Goal: Task Accomplishment & Management: Complete application form

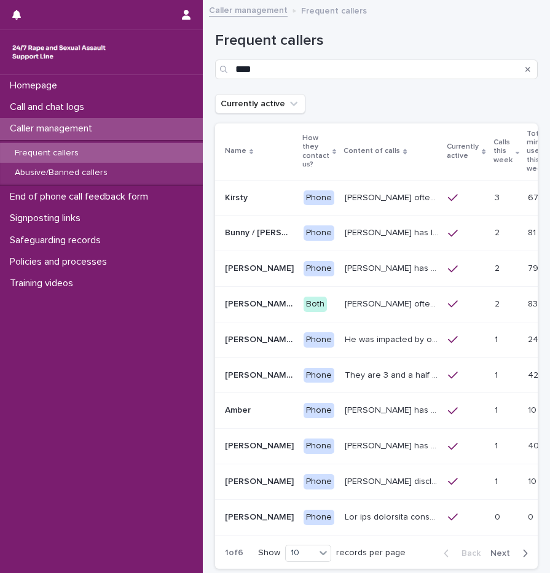
type input "****"
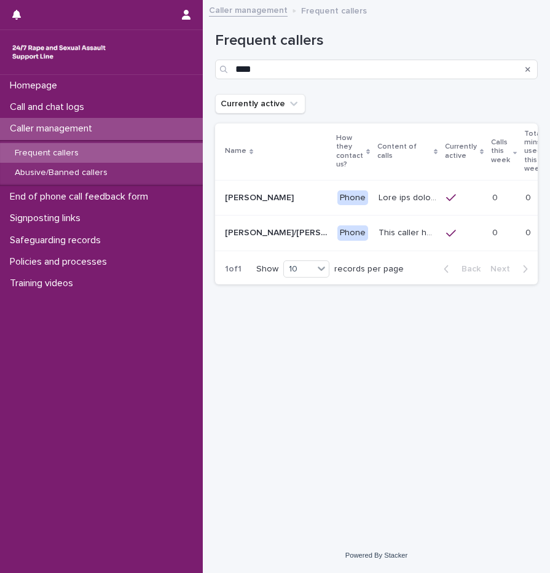
click at [380, 212] on td at bounding box center [408, 198] width 68 height 36
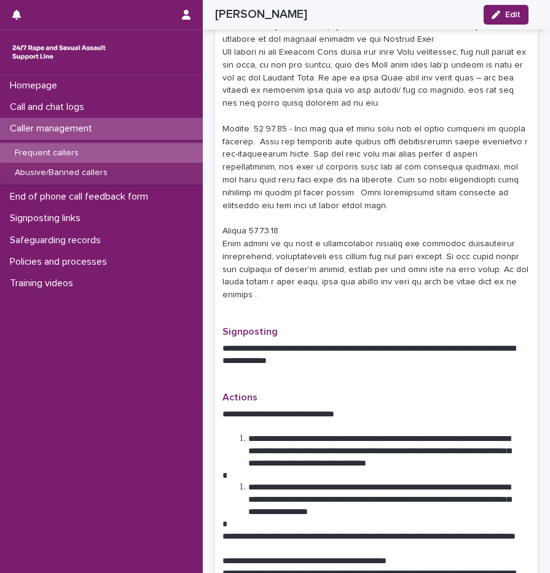
scroll to position [513, 0]
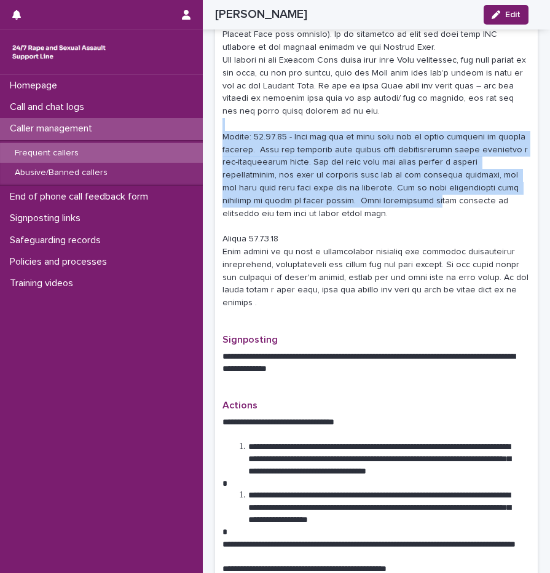
drag, startPoint x: 412, startPoint y: 106, endPoint x: 434, endPoint y: 190, distance: 86.5
click at [434, 190] on p at bounding box center [376, 79] width 308 height 460
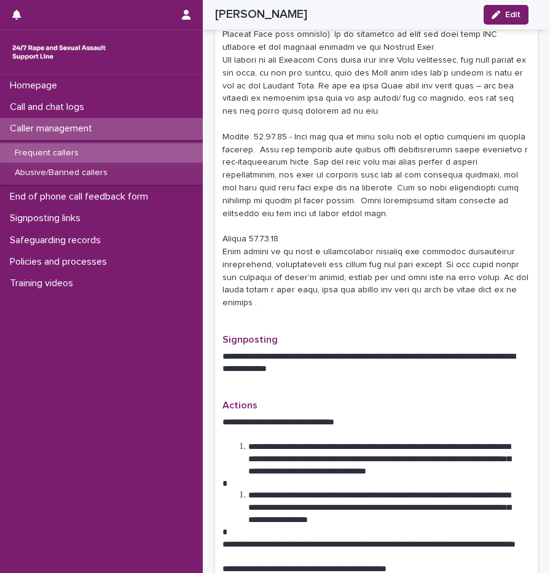
drag, startPoint x: 434, startPoint y: 190, endPoint x: 431, endPoint y: 198, distance: 9.4
click at [431, 198] on p at bounding box center [376, 79] width 308 height 460
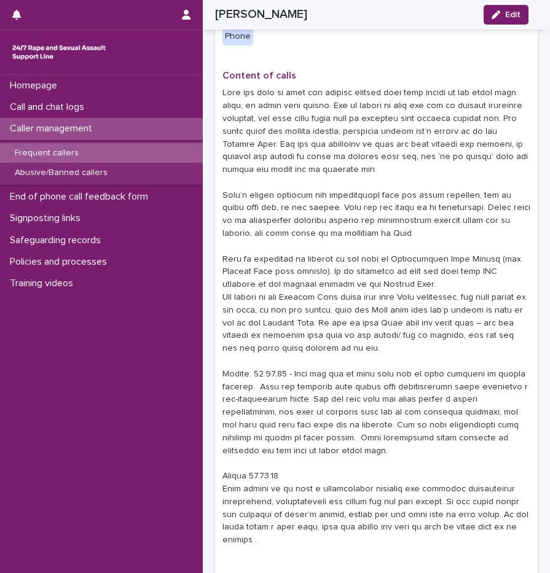
scroll to position [219, 0]
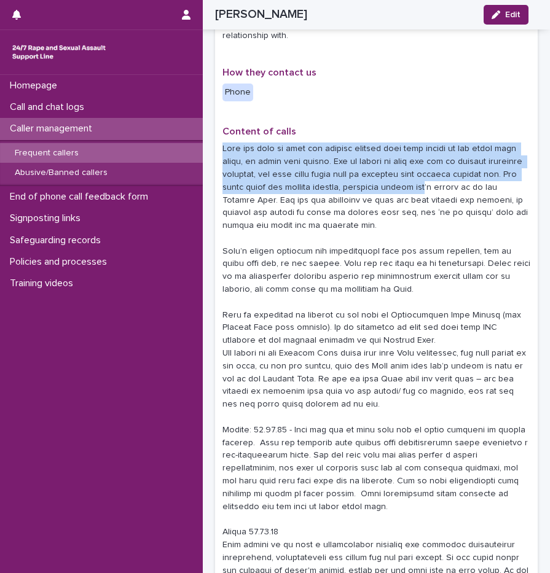
drag, startPoint x: 221, startPoint y: 134, endPoint x: 430, endPoint y: 171, distance: 211.6
click at [430, 171] on div "**********" at bounding box center [376, 421] width 323 height 1134
drag, startPoint x: 430, startPoint y: 171, endPoint x: 338, endPoint y: 143, distance: 95.8
click at [338, 143] on p at bounding box center [376, 373] width 308 height 460
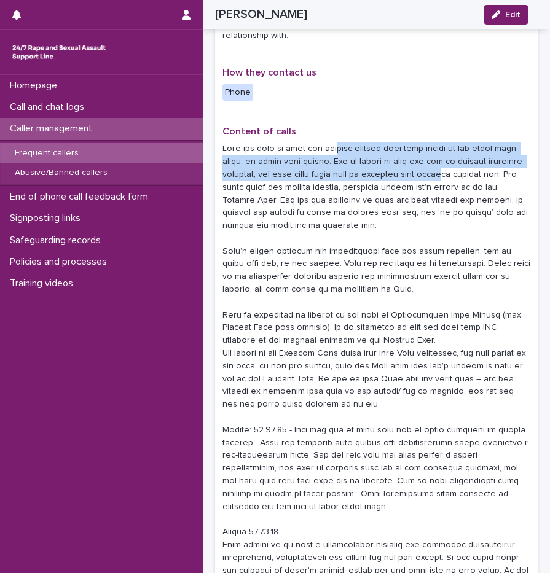
drag, startPoint x: 328, startPoint y: 141, endPoint x: 447, endPoint y: 158, distance: 119.8
click at [447, 158] on p at bounding box center [376, 373] width 308 height 460
click at [382, 159] on p at bounding box center [376, 373] width 308 height 460
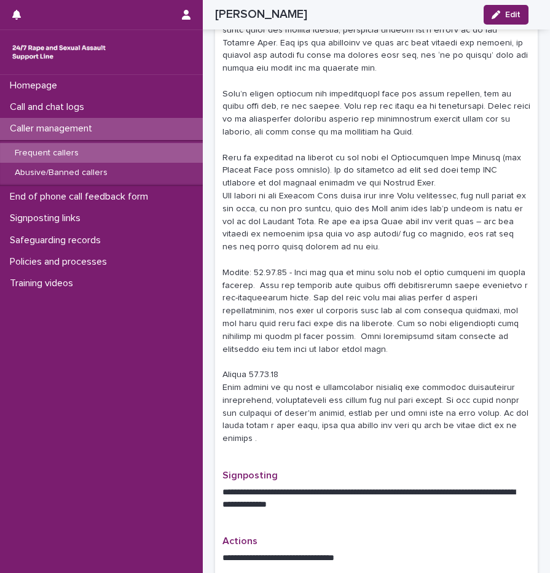
scroll to position [391, 0]
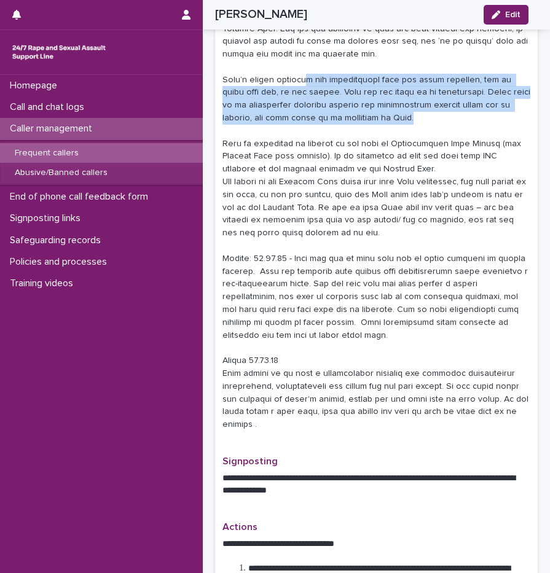
drag, startPoint x: 298, startPoint y: 68, endPoint x: 401, endPoint y: 110, distance: 111.4
click at [401, 110] on p at bounding box center [376, 201] width 308 height 460
drag, startPoint x: 401, startPoint y: 110, endPoint x: 375, endPoint y: 104, distance: 26.4
click at [375, 104] on p at bounding box center [376, 201] width 308 height 460
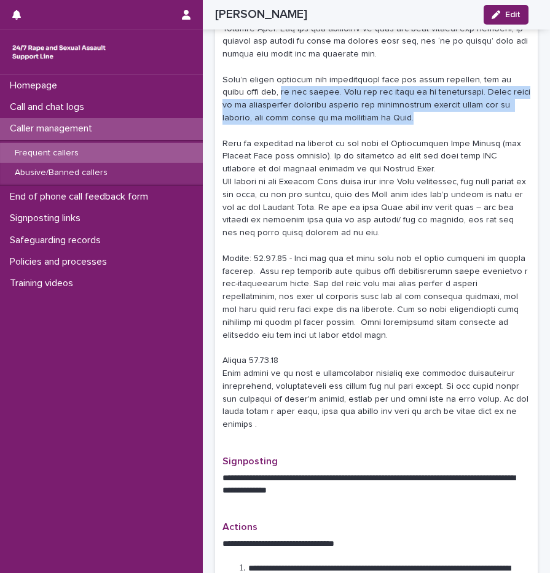
drag, startPoint x: 376, startPoint y: 104, endPoint x: 239, endPoint y: 74, distance: 140.3
click at [239, 74] on p at bounding box center [376, 201] width 308 height 460
drag, startPoint x: 239, startPoint y: 74, endPoint x: 293, endPoint y: 99, distance: 59.7
click at [293, 99] on p at bounding box center [376, 201] width 308 height 460
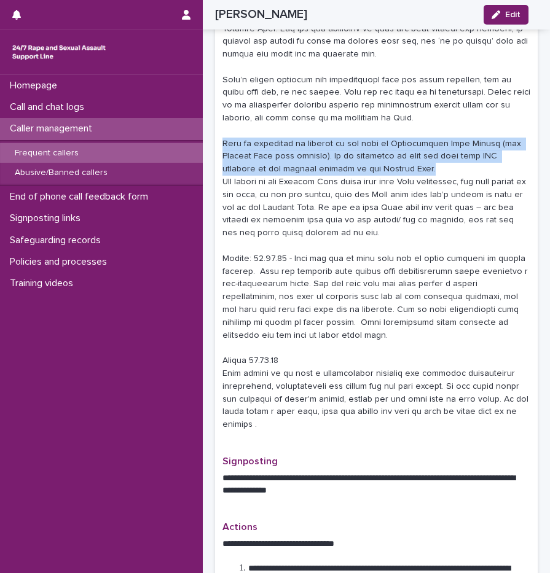
drag, startPoint x: 222, startPoint y: 132, endPoint x: 422, endPoint y: 155, distance: 200.5
click at [422, 155] on p at bounding box center [376, 201] width 308 height 460
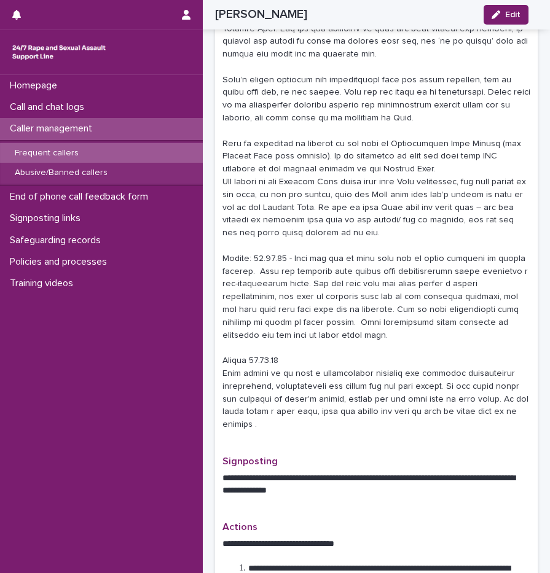
scroll to position [373, 0]
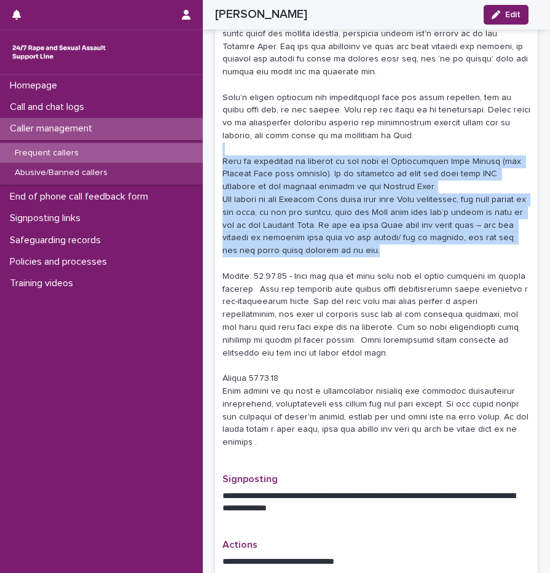
drag, startPoint x: 299, startPoint y: 142, endPoint x: 379, endPoint y: 234, distance: 122.0
click at [379, 234] on p at bounding box center [376, 219] width 308 height 460
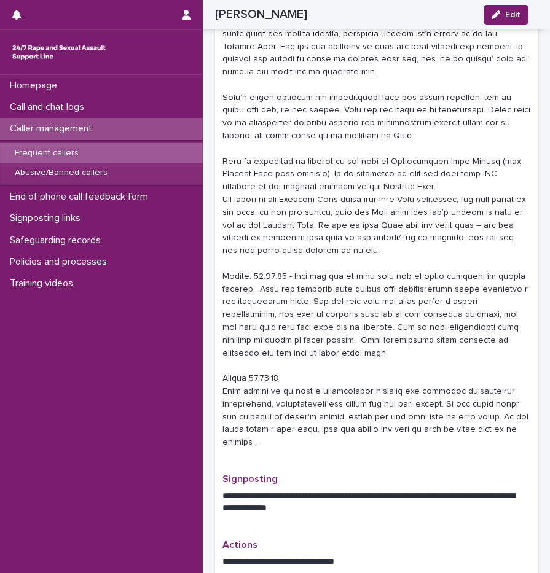
drag, startPoint x: 379, startPoint y: 234, endPoint x: 391, endPoint y: 247, distance: 18.3
click at [391, 247] on p at bounding box center [376, 219] width 308 height 460
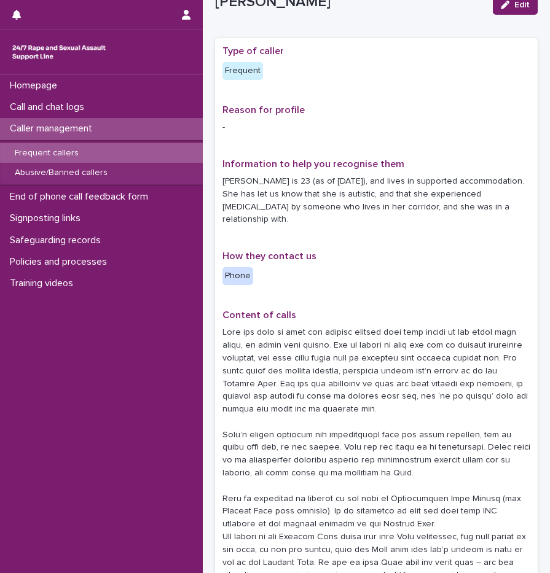
scroll to position [74, 0]
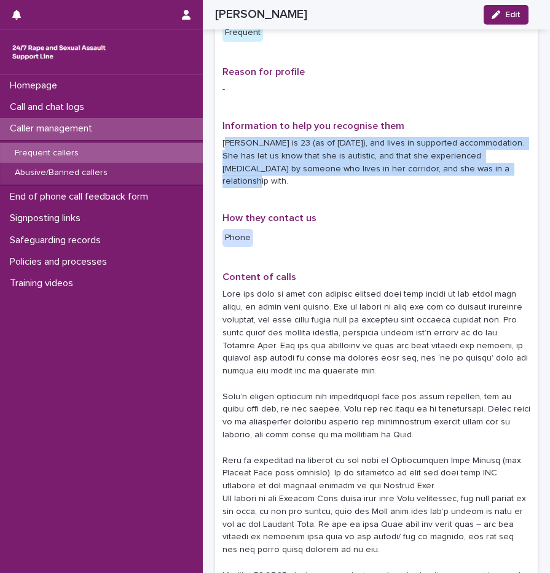
drag, startPoint x: 227, startPoint y: 149, endPoint x: 501, endPoint y: 171, distance: 275.0
click at [501, 171] on p "Lucy is 23 (as of July 2024), and lives in supported accommodation. She has let…" at bounding box center [376, 162] width 308 height 51
drag, startPoint x: 501, startPoint y: 171, endPoint x: 485, endPoint y: 180, distance: 18.4
click at [485, 180] on div "Information to help you recognise them Lucy is 23 (as of July 2024), and lives …" at bounding box center [376, 158] width 308 height 77
drag, startPoint x: 495, startPoint y: 168, endPoint x: 219, endPoint y: 143, distance: 277.1
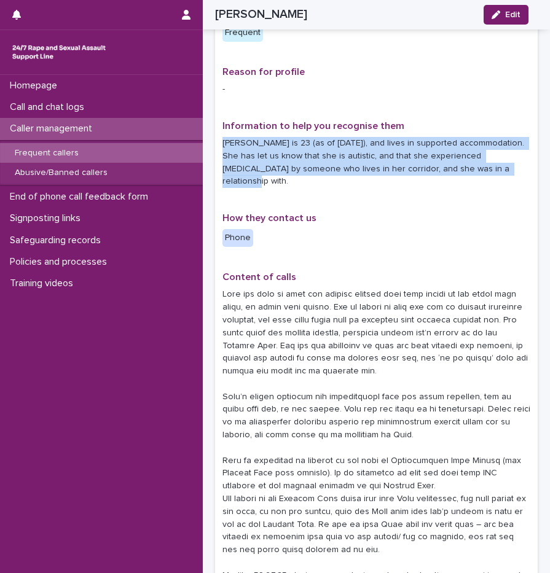
click at [219, 143] on div "**********" at bounding box center [376, 567] width 323 height 1134
drag, startPoint x: 219, startPoint y: 143, endPoint x: 342, endPoint y: 163, distance: 124.1
click at [342, 163] on p "Lucy is 23 (as of July 2024), and lives in supported accommodation. She has let…" at bounding box center [376, 162] width 308 height 51
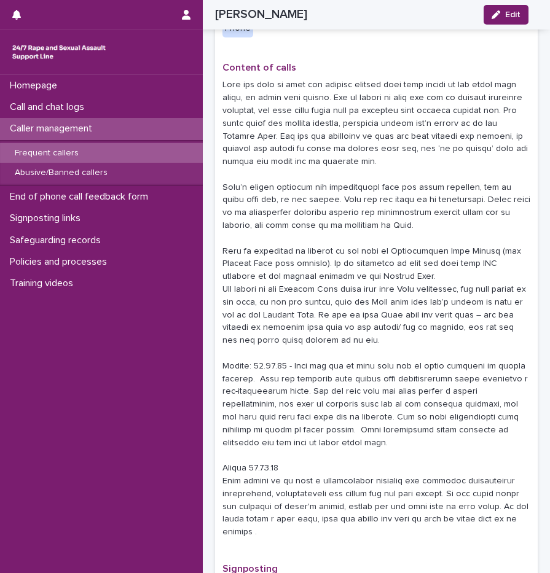
scroll to position [285, 0]
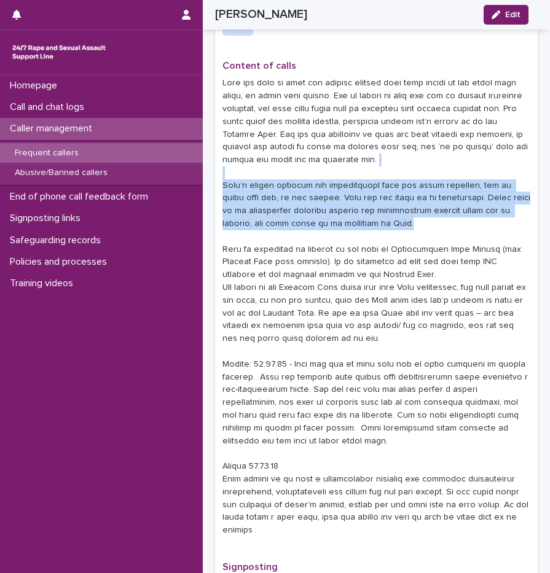
drag, startPoint x: 388, startPoint y: 147, endPoint x: 404, endPoint y: 210, distance: 65.4
click at [404, 210] on p at bounding box center [376, 307] width 308 height 460
drag, startPoint x: 404, startPoint y: 210, endPoint x: 391, endPoint y: 213, distance: 13.3
click at [391, 213] on p at bounding box center [376, 307] width 308 height 460
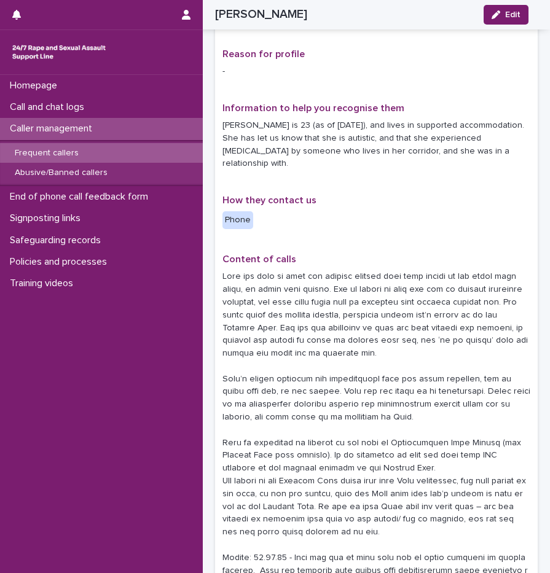
scroll to position [90, 0]
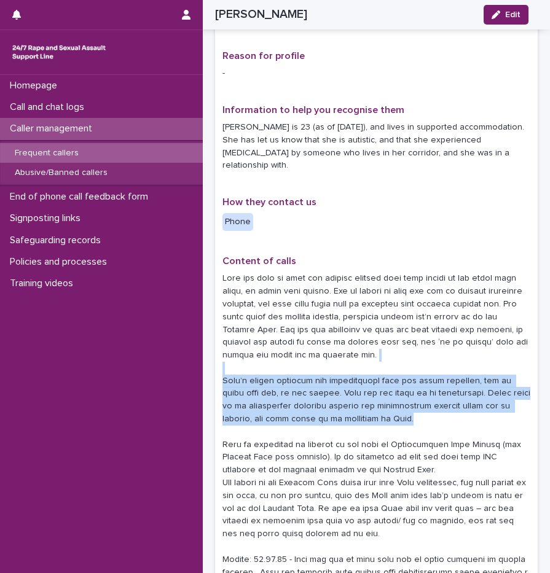
drag, startPoint x: 452, startPoint y: 344, endPoint x: 458, endPoint y: 409, distance: 65.4
click at [458, 409] on p at bounding box center [376, 502] width 308 height 460
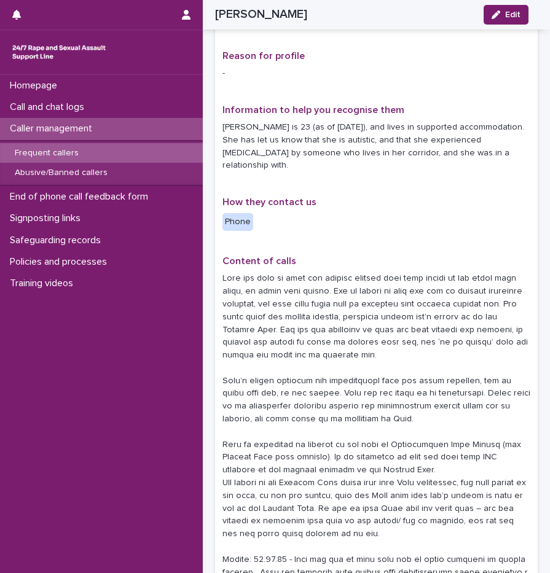
drag, startPoint x: 458, startPoint y: 409, endPoint x: 433, endPoint y: 415, distance: 25.2
click at [433, 415] on p at bounding box center [376, 502] width 308 height 460
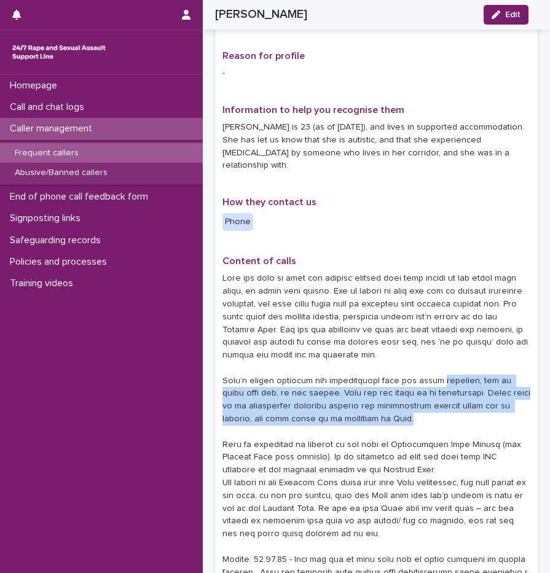
drag, startPoint x: 434, startPoint y: 410, endPoint x: 418, endPoint y: 364, distance: 48.4
click at [418, 364] on p at bounding box center [376, 502] width 308 height 460
drag, startPoint x: 418, startPoint y: 364, endPoint x: 414, endPoint y: 386, distance: 21.8
click at [414, 386] on p at bounding box center [376, 502] width 308 height 460
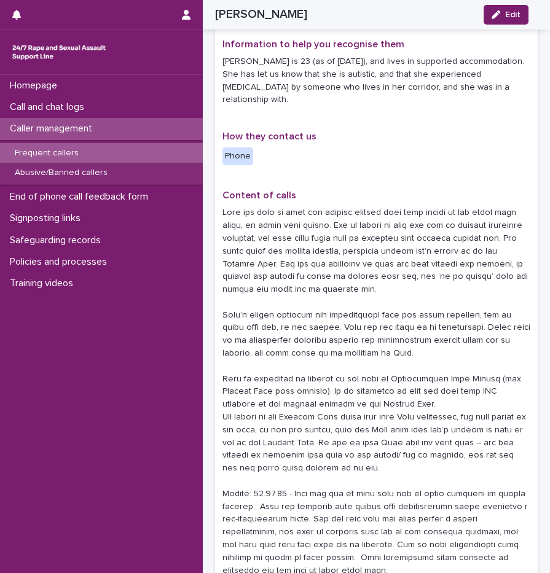
scroll to position [181, 0]
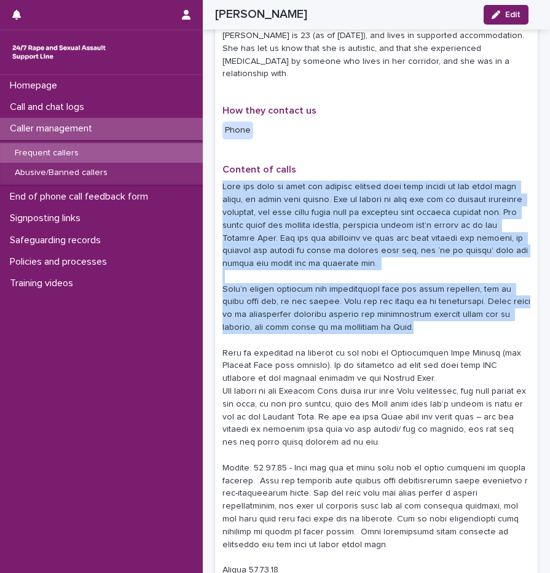
drag, startPoint x: 440, startPoint y: 161, endPoint x: 465, endPoint y: 319, distance: 159.8
click at [465, 319] on div "Content of calls" at bounding box center [376, 407] width 308 height 487
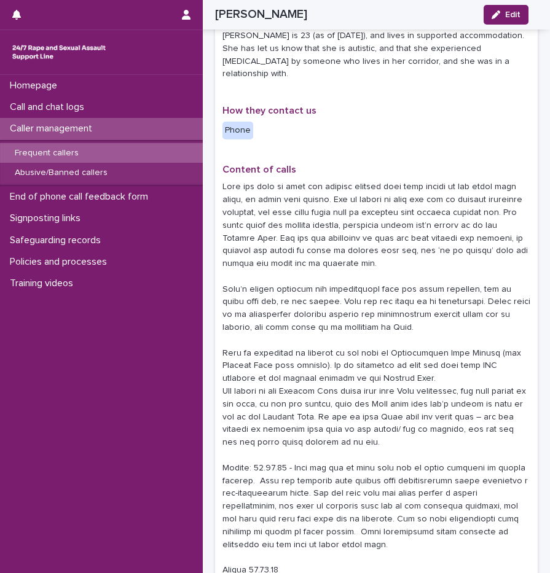
drag, startPoint x: 465, startPoint y: 319, endPoint x: 381, endPoint y: 337, distance: 85.5
click at [381, 337] on p at bounding box center [376, 411] width 308 height 460
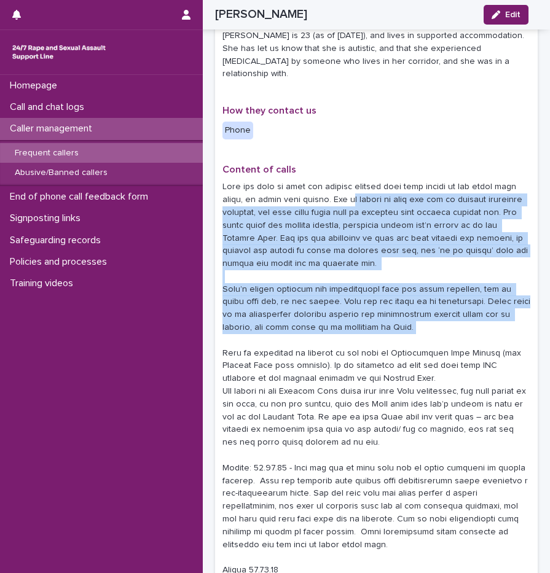
drag, startPoint x: 392, startPoint y: 328, endPoint x: 350, endPoint y: 184, distance: 149.9
click at [350, 184] on p at bounding box center [376, 411] width 308 height 460
drag, startPoint x: 350, startPoint y: 184, endPoint x: 350, endPoint y: 248, distance: 63.3
click at [350, 248] on p at bounding box center [376, 411] width 308 height 460
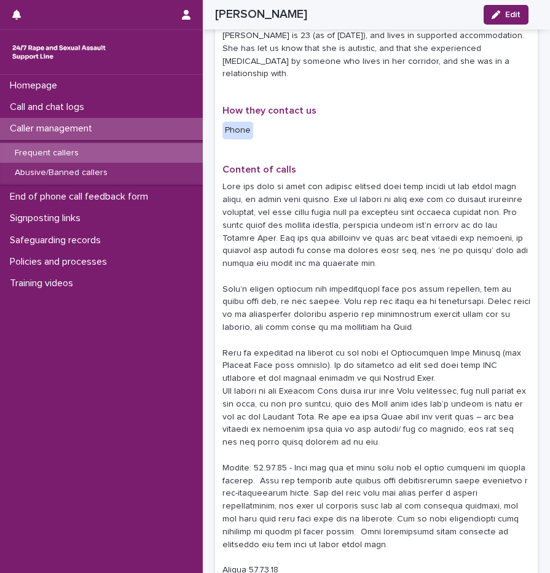
drag, startPoint x: 549, startPoint y: 197, endPoint x: 280, endPoint y: 272, distance: 279.4
click at [280, 272] on p at bounding box center [376, 411] width 308 height 460
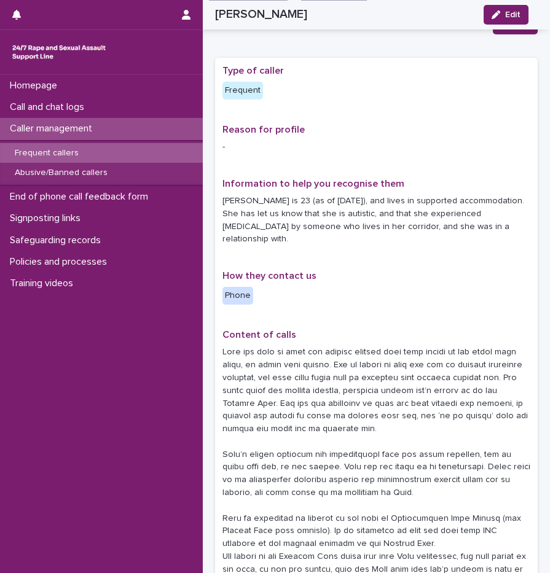
scroll to position [0, 0]
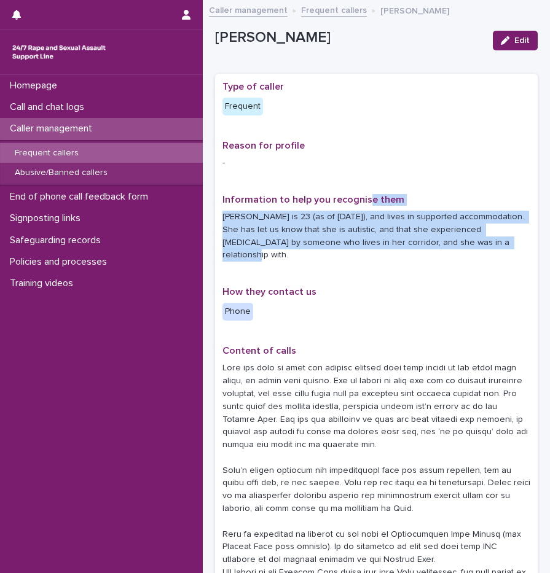
drag, startPoint x: 365, startPoint y: 202, endPoint x: 525, endPoint y: 249, distance: 166.5
drag, startPoint x: 525, startPoint y: 249, endPoint x: 502, endPoint y: 251, distance: 22.9
click at [502, 251] on div "Information to help you recognise them Lucy is 23 (as of July 2024), and lives …" at bounding box center [376, 232] width 308 height 77
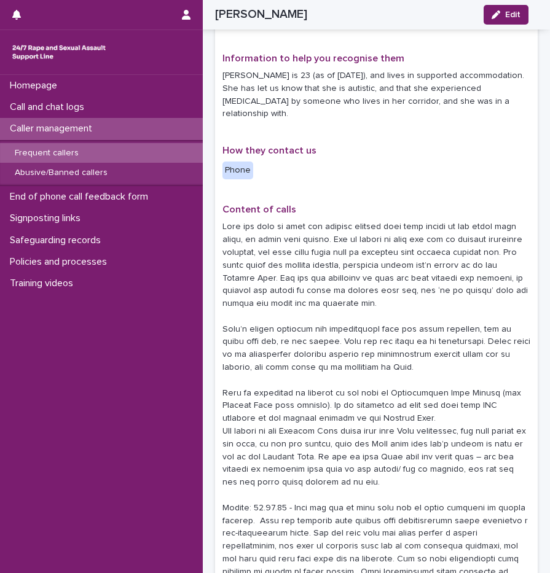
scroll to position [157, 0]
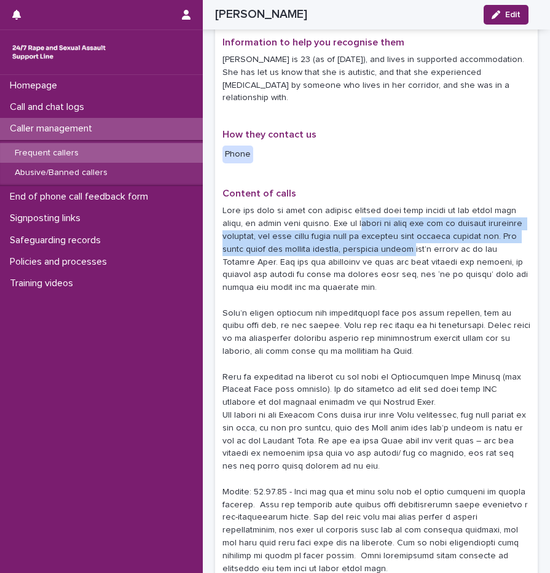
drag, startPoint x: 358, startPoint y: 211, endPoint x: 418, endPoint y: 237, distance: 65.8
click at [418, 237] on p at bounding box center [376, 435] width 308 height 460
drag, startPoint x: 418, startPoint y: 237, endPoint x: 411, endPoint y: 241, distance: 8.2
click at [411, 241] on p at bounding box center [376, 435] width 308 height 460
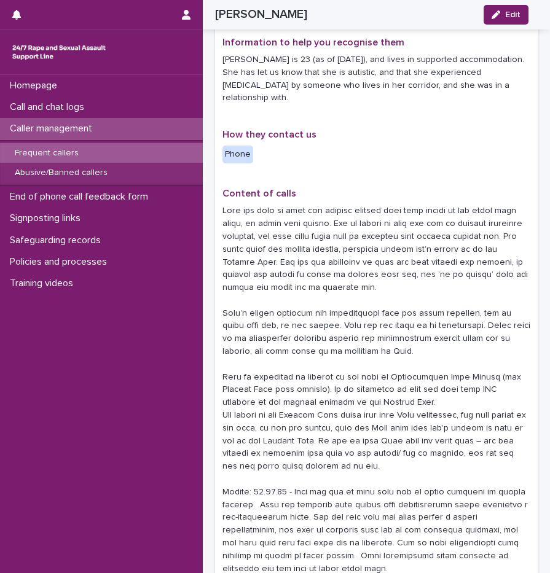
scroll to position [167, 0]
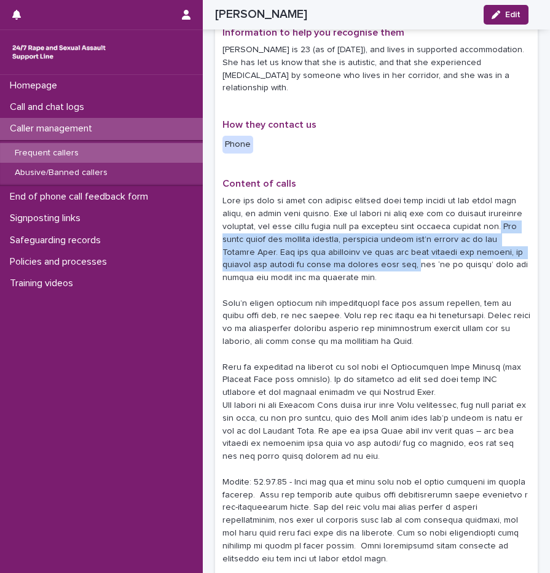
drag, startPoint x: 503, startPoint y: 215, endPoint x: 407, endPoint y: 257, distance: 104.0
click at [407, 257] on p at bounding box center [376, 425] width 308 height 460
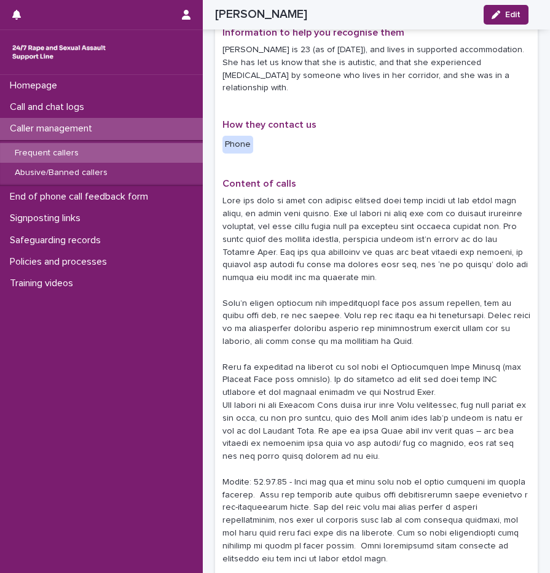
drag, startPoint x: 407, startPoint y: 257, endPoint x: 406, endPoint y: 270, distance: 13.0
click at [406, 270] on p at bounding box center [376, 425] width 308 height 460
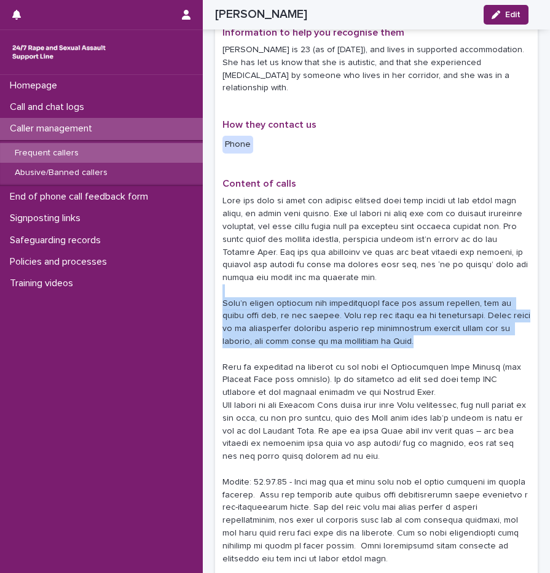
drag, startPoint x: 394, startPoint y: 281, endPoint x: 394, endPoint y: 334, distance: 53.5
click at [394, 334] on p at bounding box center [376, 425] width 308 height 460
drag, startPoint x: 394, startPoint y: 334, endPoint x: 347, endPoint y: 327, distance: 47.3
click at [347, 327] on p at bounding box center [376, 425] width 308 height 460
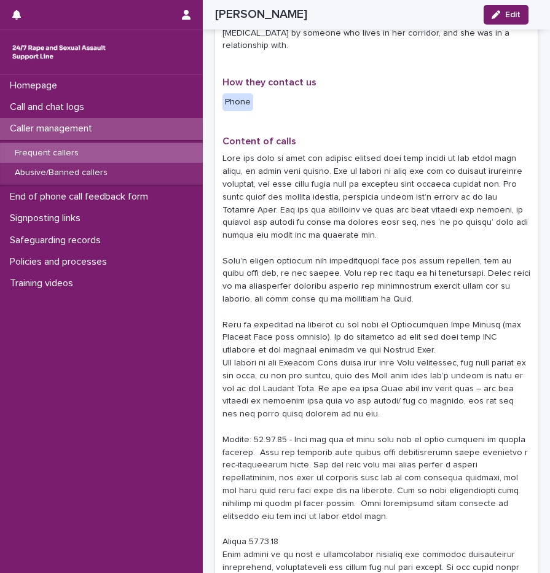
scroll to position [229, 0]
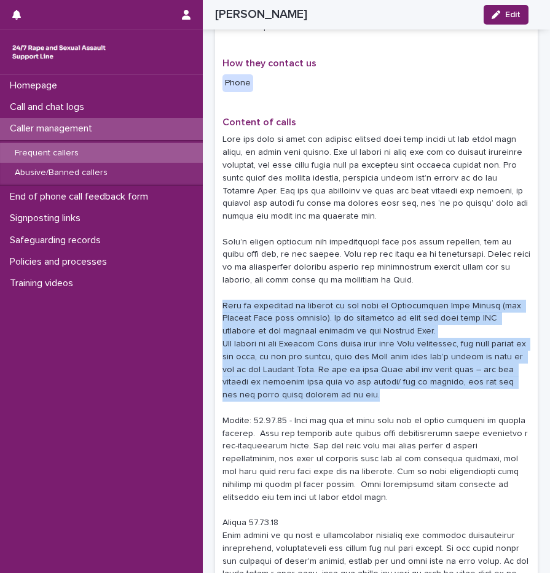
drag, startPoint x: 218, startPoint y: 289, endPoint x: 441, endPoint y: 381, distance: 241.1
click at [441, 381] on div "**********" at bounding box center [376, 412] width 323 height 1134
drag, startPoint x: 441, startPoint y: 381, endPoint x: 402, endPoint y: 384, distance: 39.5
click at [402, 384] on p at bounding box center [376, 363] width 308 height 460
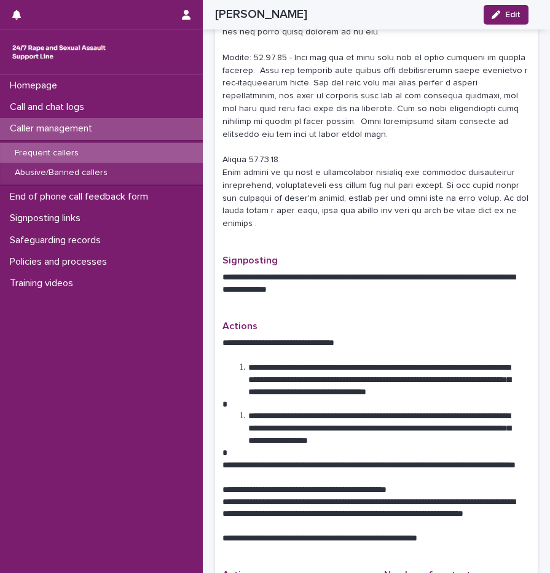
scroll to position [597, 0]
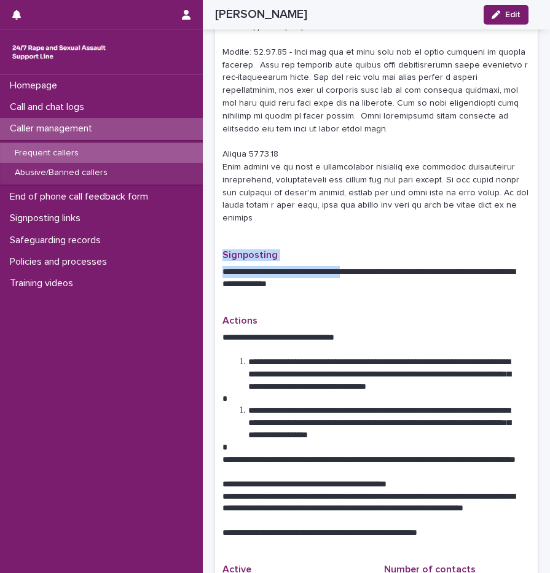
drag, startPoint x: 363, startPoint y: 240, endPoint x: 370, endPoint y: 264, distance: 25.1
click at [370, 264] on div "**********" at bounding box center [376, 44] width 308 height 1120
drag, startPoint x: 370, startPoint y: 264, endPoint x: 367, endPoint y: 273, distance: 8.9
click at [367, 273] on p "**********" at bounding box center [371, 278] width 299 height 25
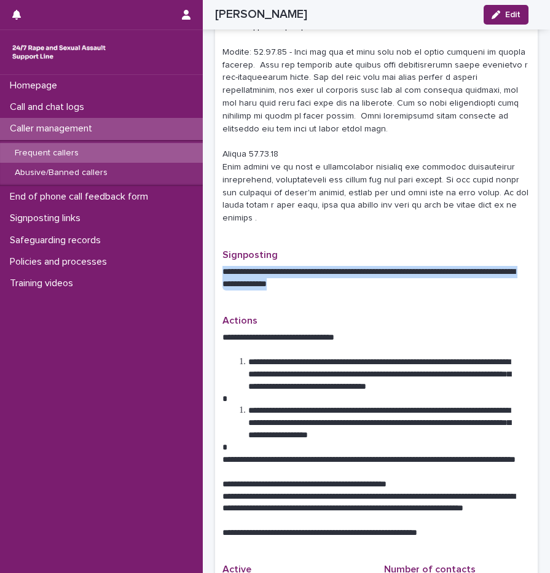
drag, startPoint x: 380, startPoint y: 239, endPoint x: 385, endPoint y: 275, distance: 36.0
click at [385, 275] on div "**********" at bounding box center [376, 275] width 308 height 51
drag, startPoint x: 385, startPoint y: 275, endPoint x: 381, endPoint y: 280, distance: 7.0
click at [381, 280] on div "**********" at bounding box center [376, 275] width 308 height 51
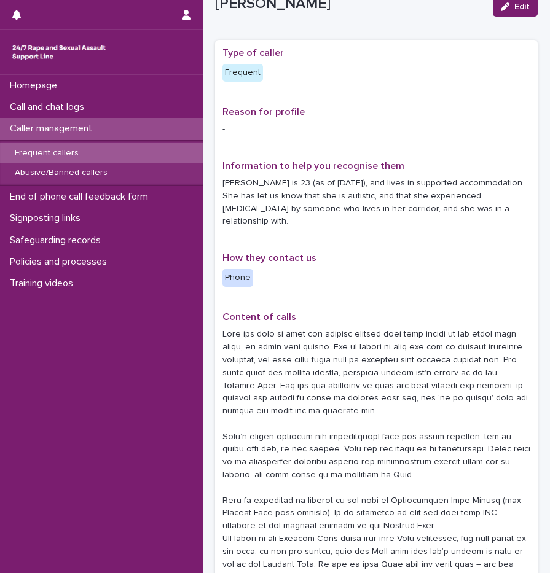
scroll to position [36, 0]
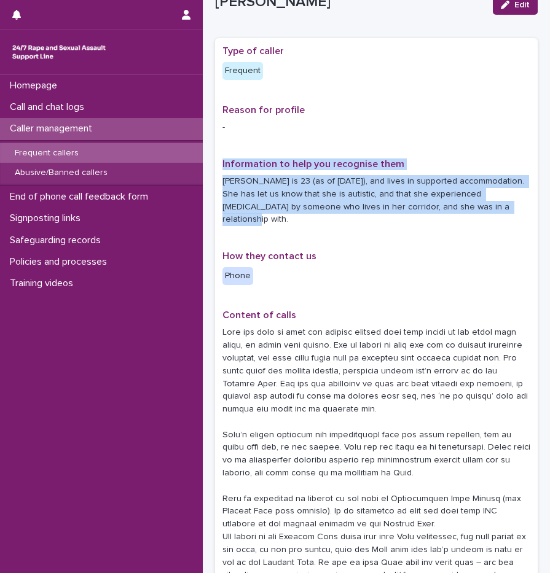
drag, startPoint x: 473, startPoint y: 123, endPoint x: 516, endPoint y: 211, distance: 97.8
drag, startPoint x: 516, startPoint y: 211, endPoint x: 493, endPoint y: 214, distance: 23.6
click at [493, 214] on div "Information to help you recognise them Lucy is 23 (as of July 2024), and lives …" at bounding box center [376, 197] width 308 height 77
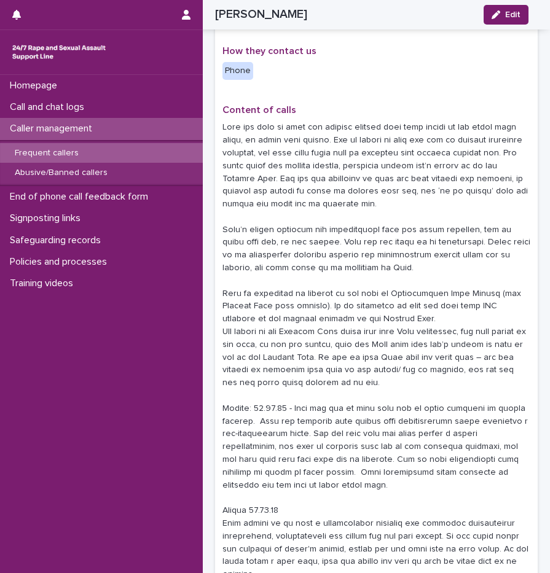
scroll to position [247, 0]
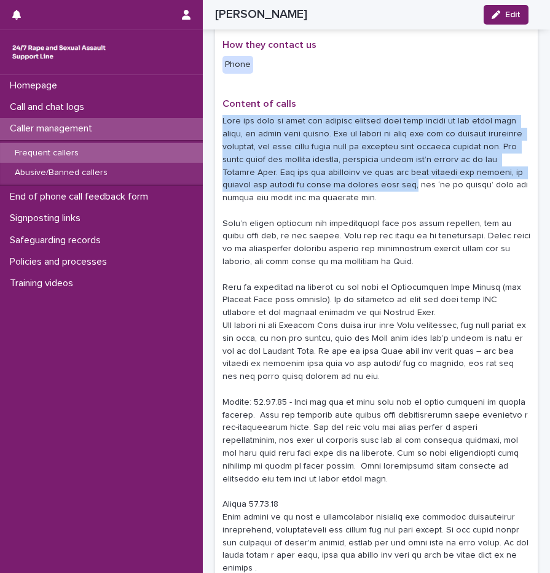
drag, startPoint x: 385, startPoint y: 114, endPoint x: 407, endPoint y: 169, distance: 59.8
click at [407, 169] on div "Content of calls" at bounding box center [376, 341] width 308 height 487
drag, startPoint x: 407, startPoint y: 169, endPoint x: 392, endPoint y: 175, distance: 16.5
click at [392, 175] on p at bounding box center [376, 345] width 308 height 460
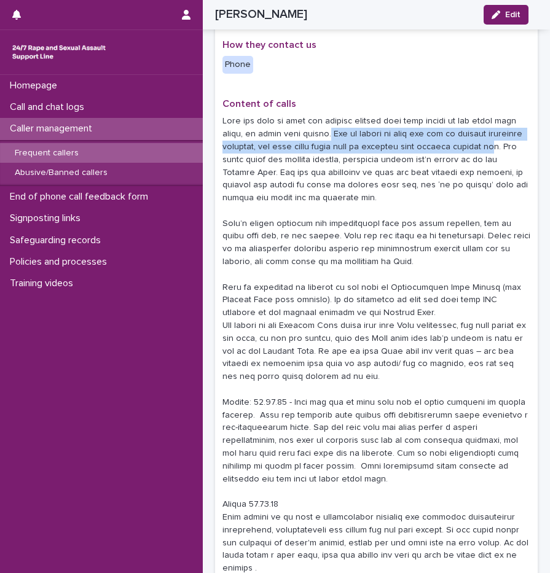
drag, startPoint x: 328, startPoint y: 117, endPoint x: 498, endPoint y: 136, distance: 170.7
click at [498, 136] on p at bounding box center [376, 345] width 308 height 460
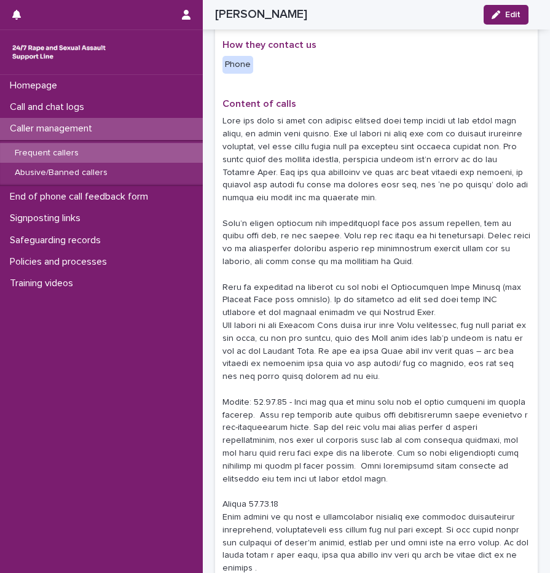
drag, startPoint x: 498, startPoint y: 136, endPoint x: 374, endPoint y: 157, distance: 125.3
click at [374, 157] on p at bounding box center [376, 345] width 308 height 460
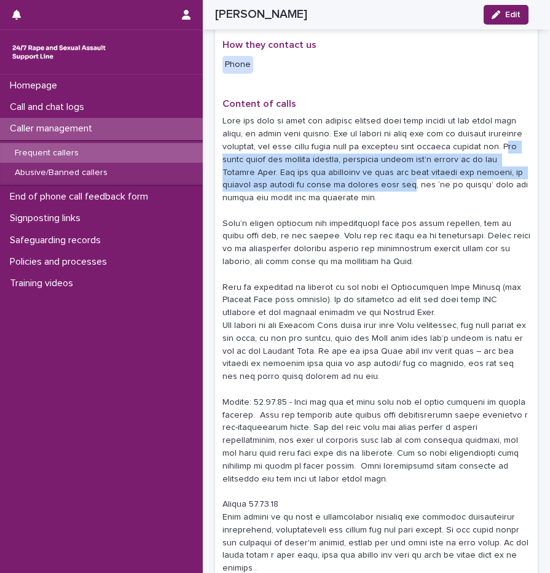
drag, startPoint x: 507, startPoint y: 135, endPoint x: 404, endPoint y: 176, distance: 110.9
click at [404, 176] on p at bounding box center [376, 345] width 308 height 460
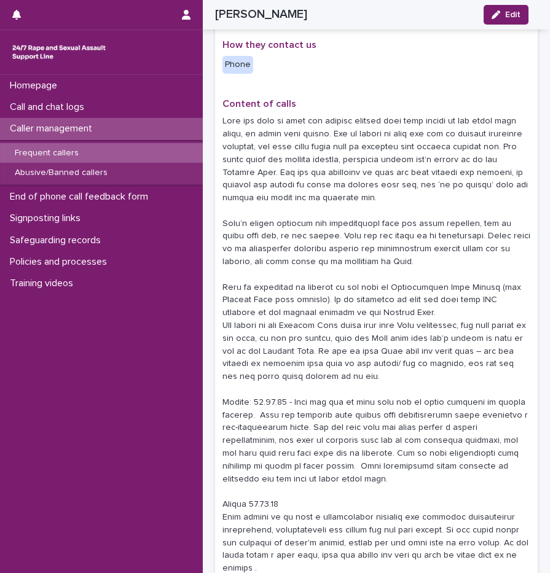
drag, startPoint x: 404, startPoint y: 176, endPoint x: 400, endPoint y: 183, distance: 8.2
click at [400, 183] on p at bounding box center [376, 345] width 308 height 460
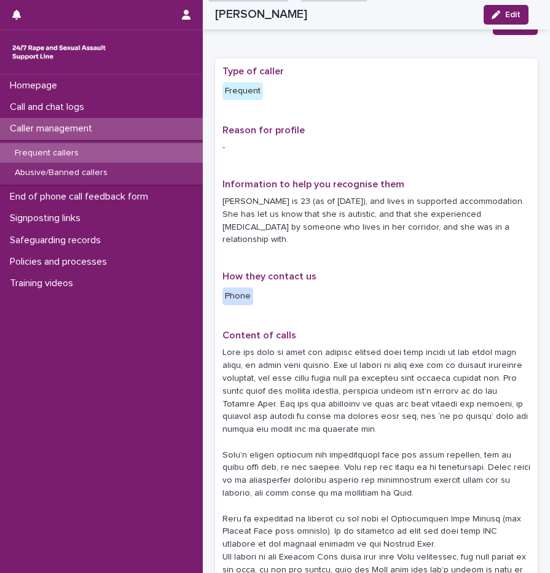
scroll to position [1, 0]
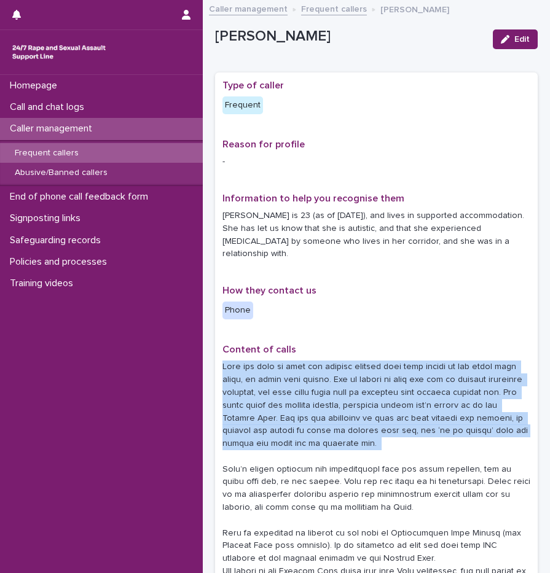
drag, startPoint x: 435, startPoint y: 320, endPoint x: 462, endPoint y: 449, distance: 131.9
drag, startPoint x: 462, startPoint y: 449, endPoint x: 419, endPoint y: 446, distance: 43.1
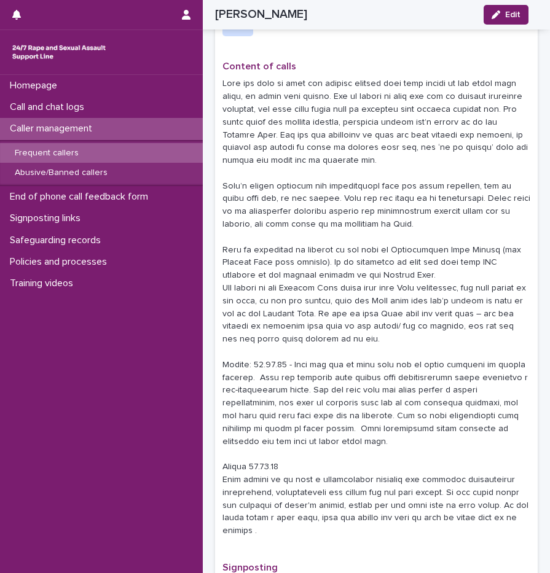
scroll to position [310, 0]
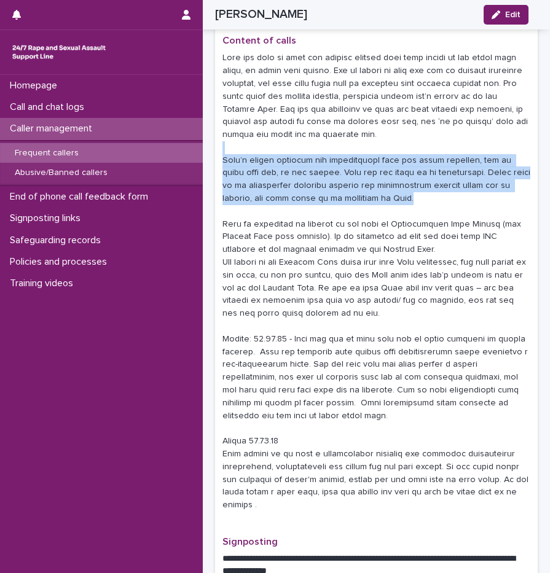
drag, startPoint x: 353, startPoint y: 138, endPoint x: 390, endPoint y: 191, distance: 64.6
click at [390, 191] on p at bounding box center [376, 282] width 308 height 460
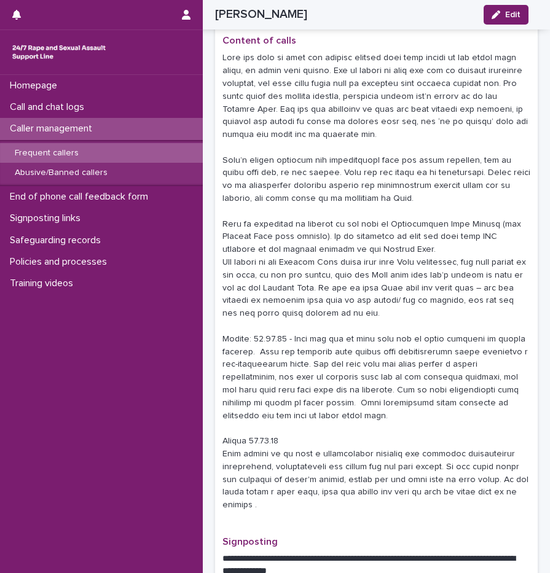
drag, startPoint x: 390, startPoint y: 191, endPoint x: 381, endPoint y: 194, distance: 9.1
click at [381, 194] on p at bounding box center [376, 282] width 308 height 460
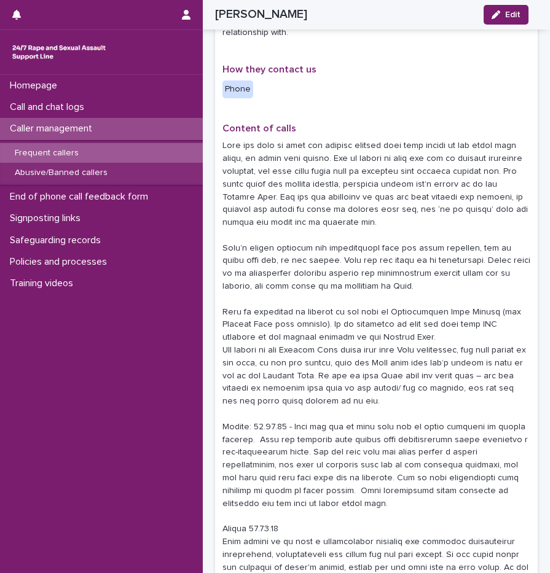
scroll to position [219, 0]
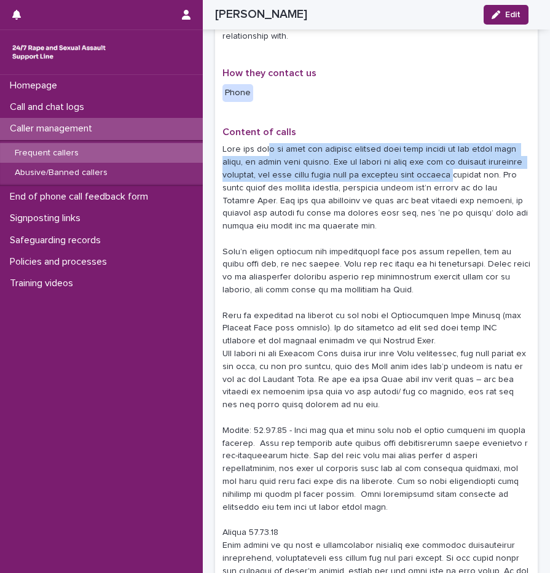
drag, startPoint x: 266, startPoint y: 136, endPoint x: 455, endPoint y: 161, distance: 190.3
click at [455, 161] on p at bounding box center [376, 373] width 308 height 460
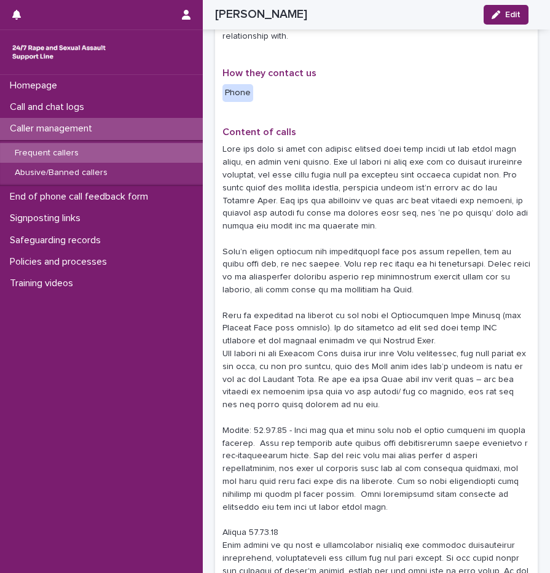
drag, startPoint x: 455, startPoint y: 161, endPoint x: 388, endPoint y: 184, distance: 70.2
click at [401, 184] on p at bounding box center [376, 373] width 308 height 460
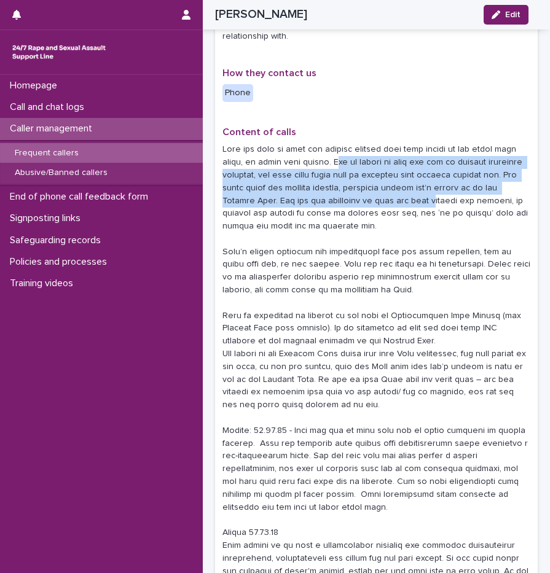
drag, startPoint x: 333, startPoint y: 149, endPoint x: 430, endPoint y: 184, distance: 102.4
click at [430, 184] on p at bounding box center [376, 373] width 308 height 460
drag, startPoint x: 430, startPoint y: 184, endPoint x: 382, endPoint y: 187, distance: 47.4
click at [382, 185] on p at bounding box center [376, 373] width 308 height 460
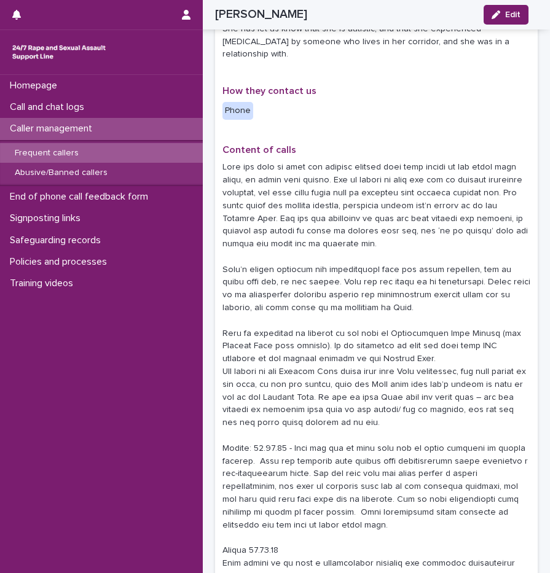
scroll to position [240, 0]
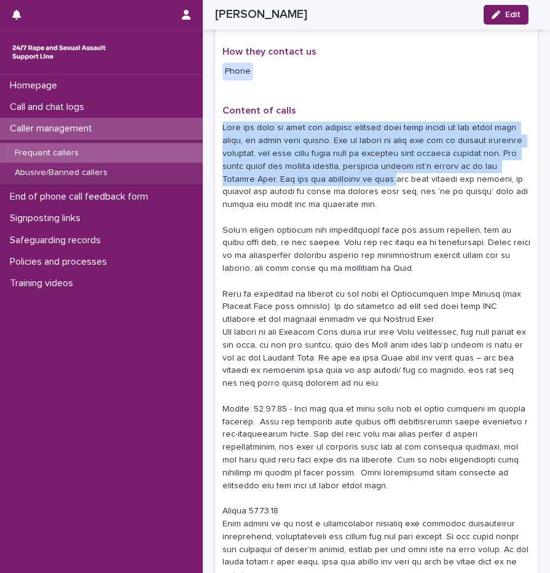
drag, startPoint x: 356, startPoint y: 96, endPoint x: 388, endPoint y: 165, distance: 75.6
click at [388, 165] on div "Content of calls" at bounding box center [376, 348] width 308 height 487
drag, startPoint x: 388, startPoint y: 165, endPoint x: 345, endPoint y: 171, distance: 43.5
click at [345, 171] on p at bounding box center [376, 352] width 308 height 460
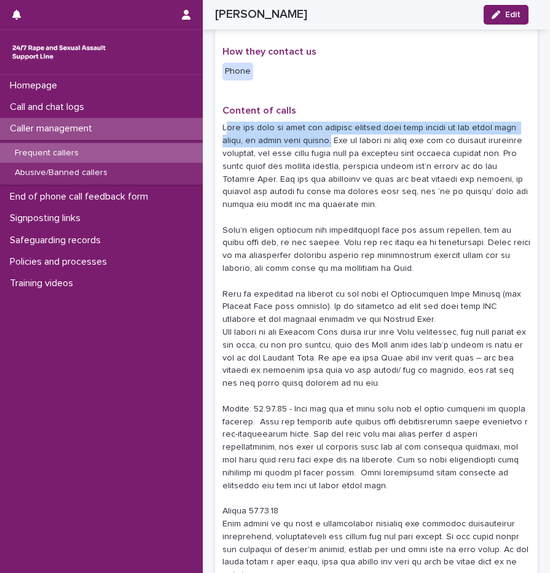
drag, startPoint x: 227, startPoint y: 117, endPoint x: 326, endPoint y: 133, distance: 100.2
click at [326, 133] on p at bounding box center [376, 352] width 308 height 460
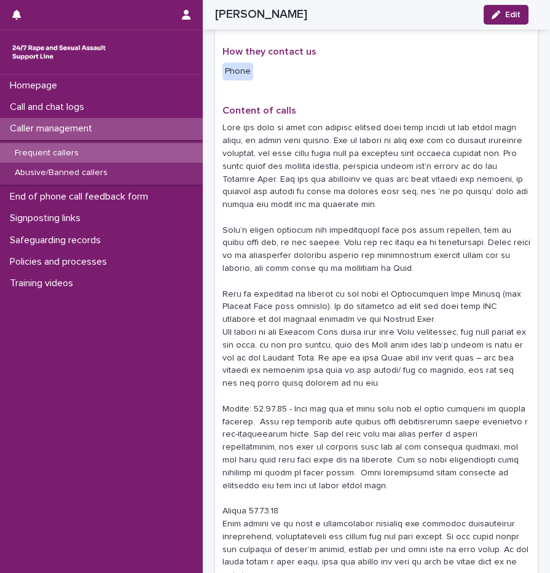
drag, startPoint x: 326, startPoint y: 133, endPoint x: 324, endPoint y: 140, distance: 7.6
click at [324, 140] on p at bounding box center [376, 352] width 308 height 460
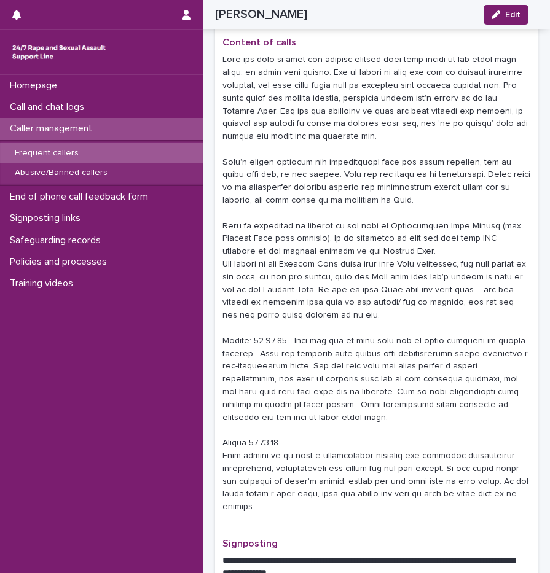
scroll to position [324, 0]
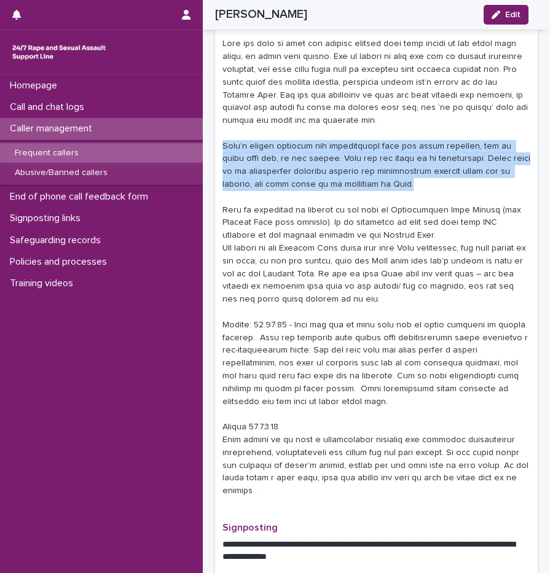
drag, startPoint x: 222, startPoint y: 137, endPoint x: 386, endPoint y: 172, distance: 167.8
click at [386, 172] on div "**********" at bounding box center [376, 316] width 323 height 1134
click at [385, 172] on p at bounding box center [376, 267] width 308 height 460
drag, startPoint x: 395, startPoint y: 155, endPoint x: 395, endPoint y: 172, distance: 17.2
click at [395, 172] on p at bounding box center [376, 267] width 308 height 460
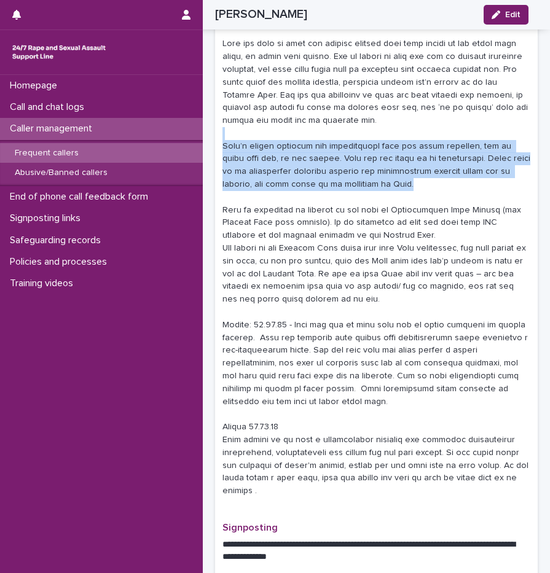
click at [395, 173] on p at bounding box center [376, 267] width 308 height 460
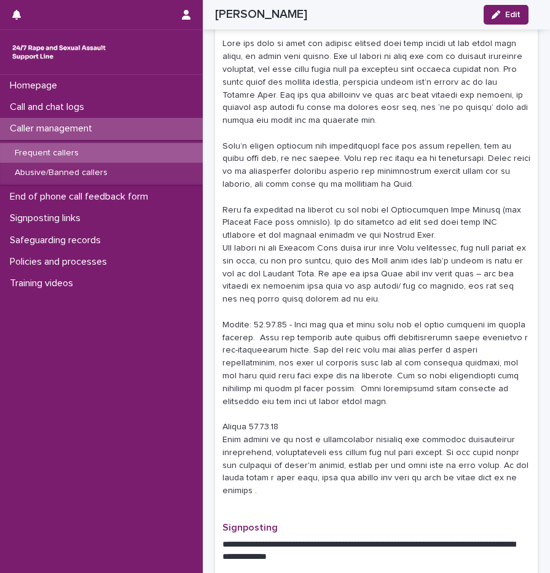
click at [538, 177] on div "**********" at bounding box center [376, 553] width 347 height 1740
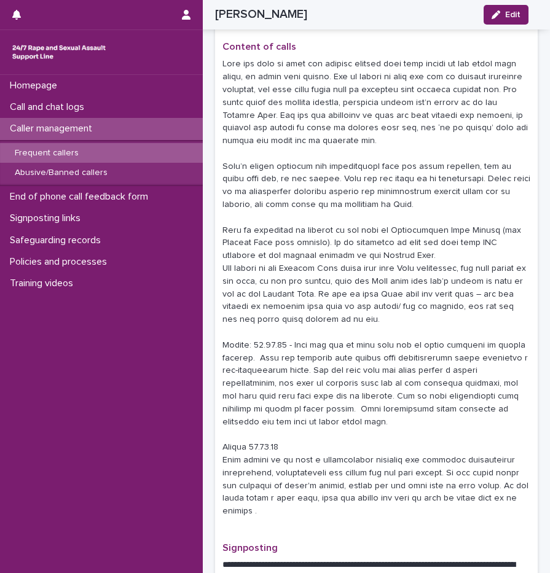
scroll to position [290, 0]
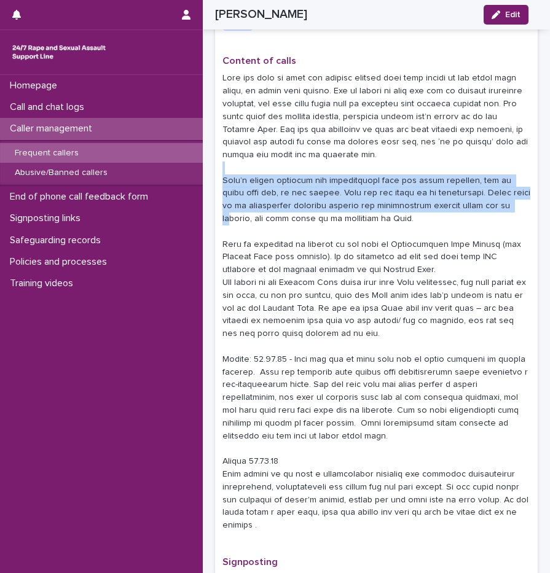
drag, startPoint x: 481, startPoint y: 154, endPoint x: 485, endPoint y: 197, distance: 43.8
click at [485, 197] on p at bounding box center [376, 302] width 308 height 460
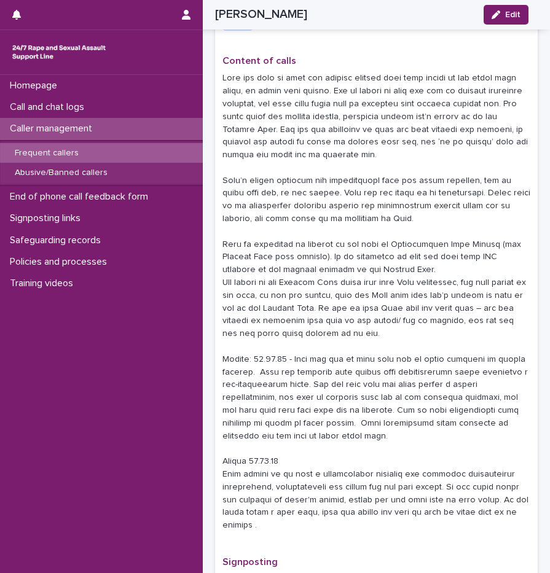
drag, startPoint x: 485, startPoint y: 197, endPoint x: 474, endPoint y: 202, distance: 12.1
click at [474, 202] on p at bounding box center [376, 302] width 308 height 460
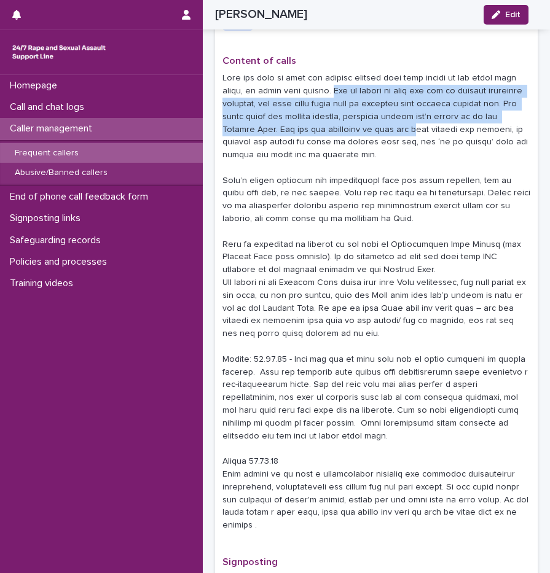
drag, startPoint x: 331, startPoint y: 75, endPoint x: 410, endPoint y: 125, distance: 93.6
click at [410, 125] on p at bounding box center [376, 302] width 308 height 460
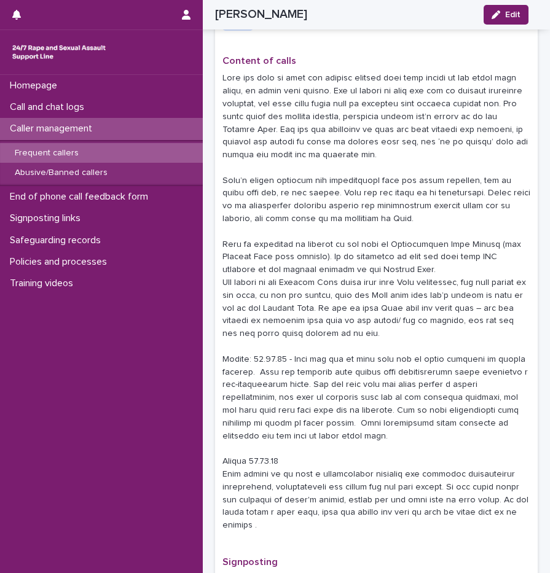
drag, startPoint x: 410, startPoint y: 125, endPoint x: 391, endPoint y: 141, distance: 24.4
click at [391, 141] on p at bounding box center [376, 302] width 308 height 460
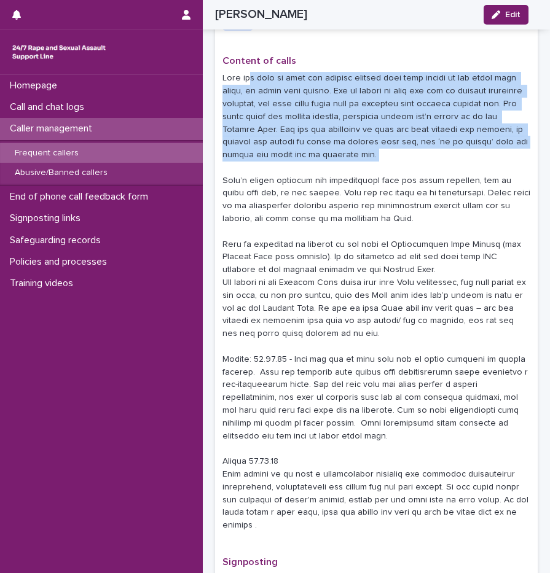
drag, startPoint x: 366, startPoint y: 139, endPoint x: 252, endPoint y: 71, distance: 133.4
click at [252, 72] on p at bounding box center [376, 302] width 308 height 460
drag, startPoint x: 252, startPoint y: 71, endPoint x: 311, endPoint y: 99, distance: 65.4
click at [322, 115] on p at bounding box center [376, 302] width 308 height 460
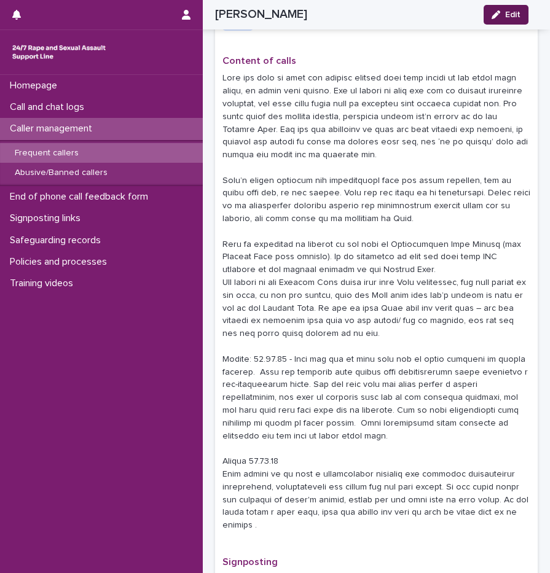
click at [508, 15] on span "Edit" at bounding box center [512, 14] width 15 height 9
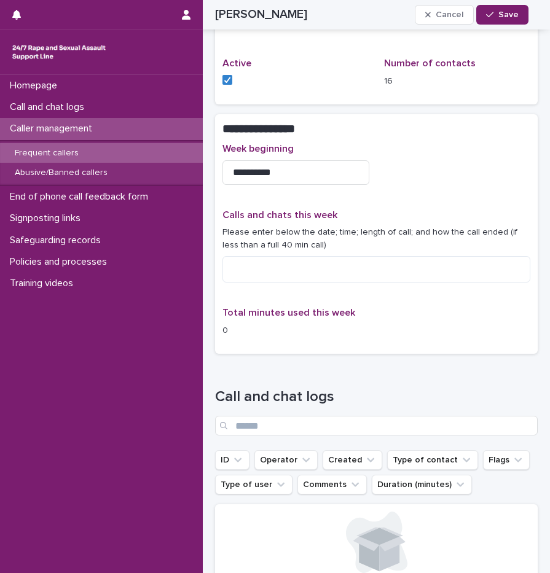
scroll to position [1150, 0]
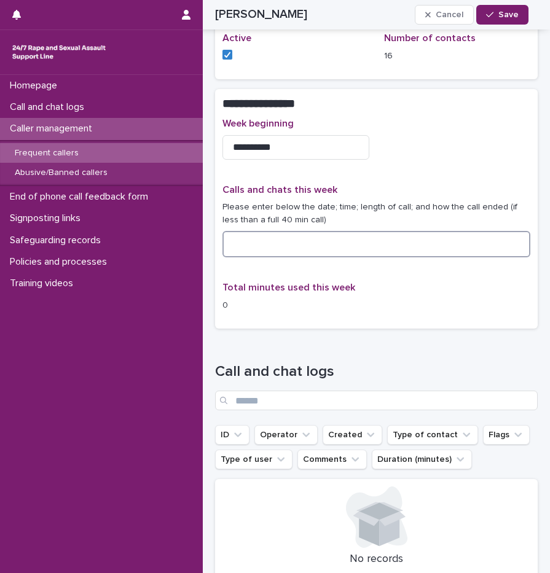
click at [264, 237] on textarea at bounding box center [376, 244] width 308 height 26
click at [245, 234] on textarea at bounding box center [376, 244] width 308 height 26
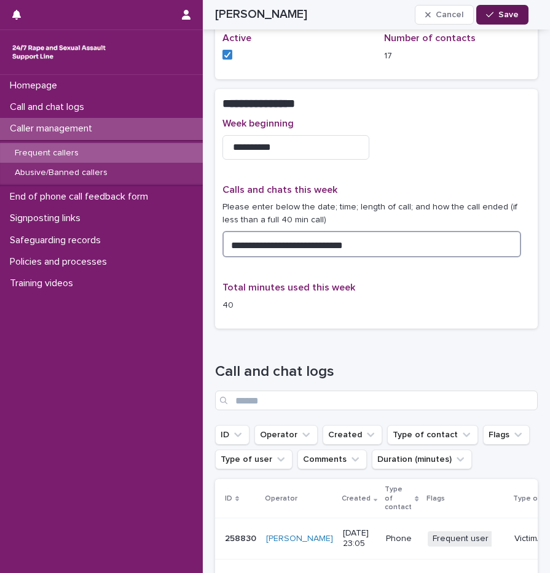
type textarea "**********"
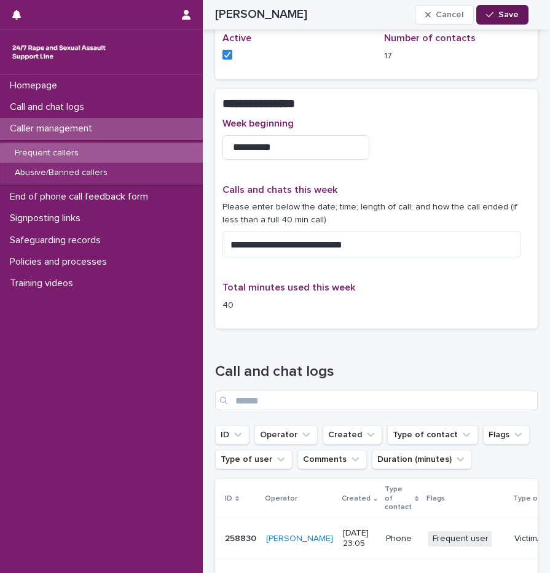
click at [505, 10] on span "Save" at bounding box center [508, 14] width 20 height 9
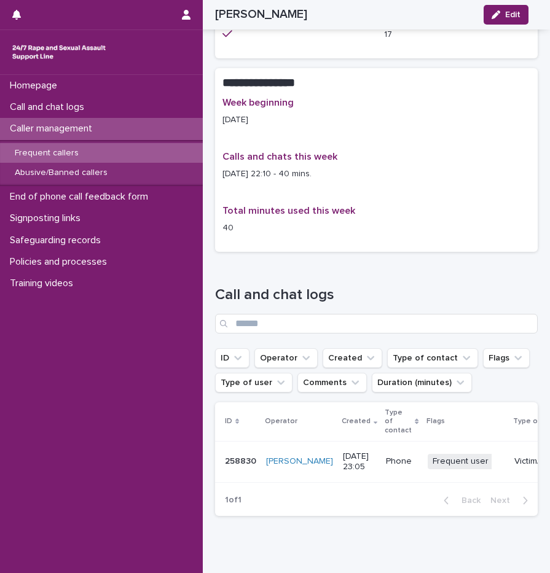
click at [74, 131] on p "Caller management" at bounding box center [53, 129] width 97 height 12
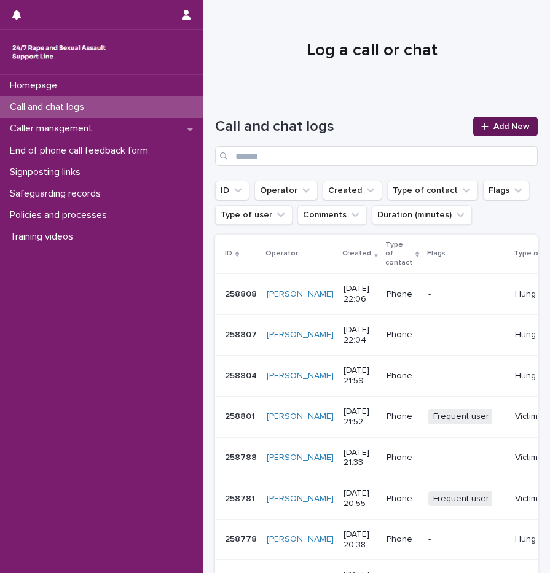
click at [501, 130] on span "Add New" at bounding box center [511, 126] width 36 height 9
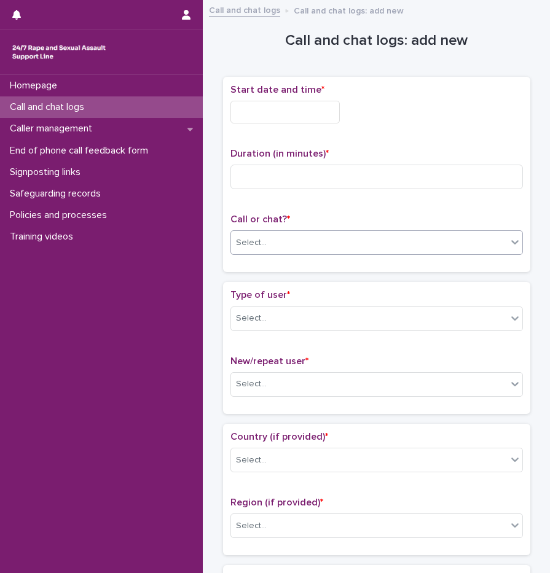
click at [253, 242] on div "Select..." at bounding box center [251, 243] width 31 height 13
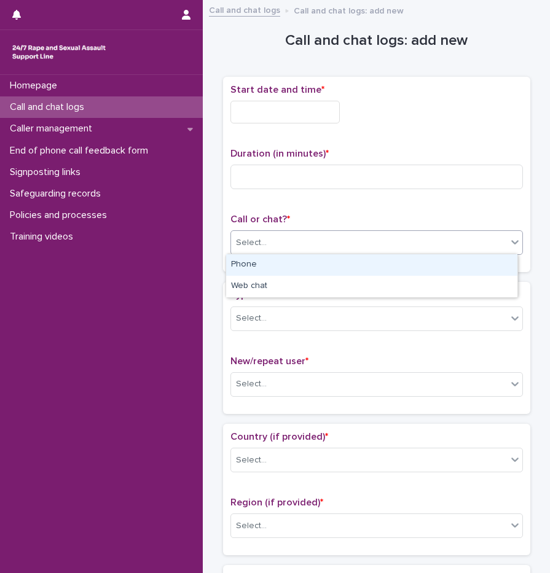
click at [264, 259] on div "Phone" at bounding box center [371, 265] width 291 height 22
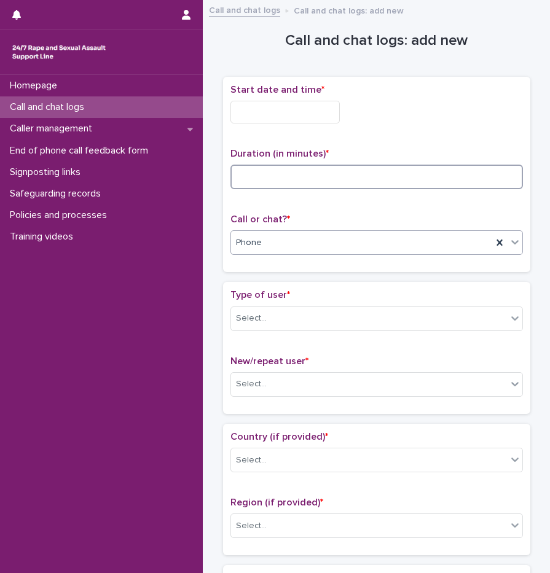
click at [282, 178] on input at bounding box center [376, 177] width 293 height 25
type input "**"
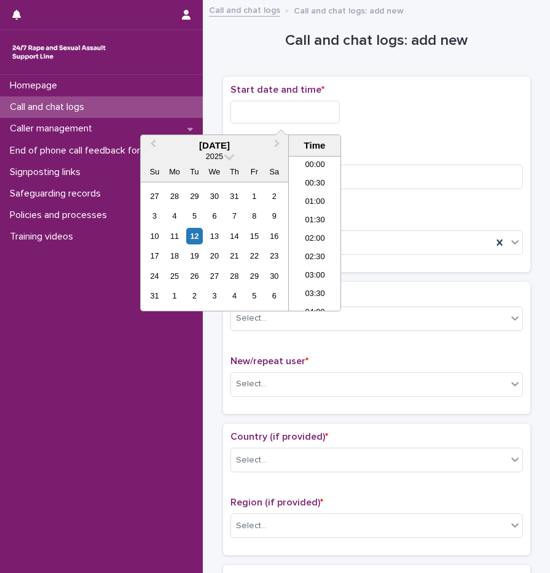
click at [318, 112] on input "text" at bounding box center [284, 112] width 109 height 23
click at [315, 242] on li "22:00" at bounding box center [315, 246] width 52 height 18
click at [305, 111] on input "**********" at bounding box center [284, 112] width 109 height 23
type input "**********"
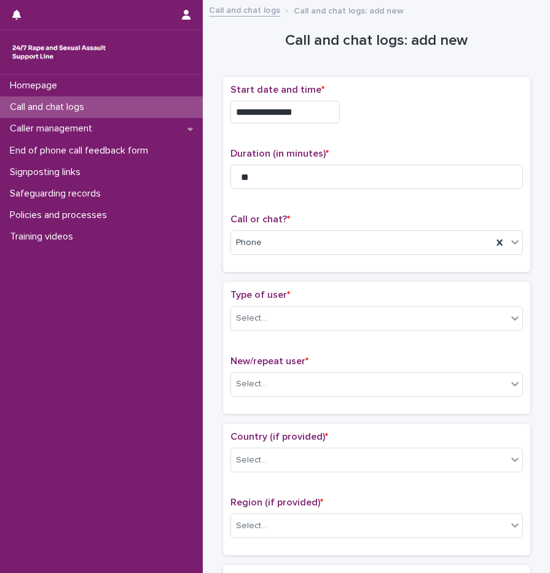
click at [403, 104] on div "**********" at bounding box center [376, 112] width 293 height 23
click at [281, 323] on div "Select..." at bounding box center [369, 318] width 276 height 20
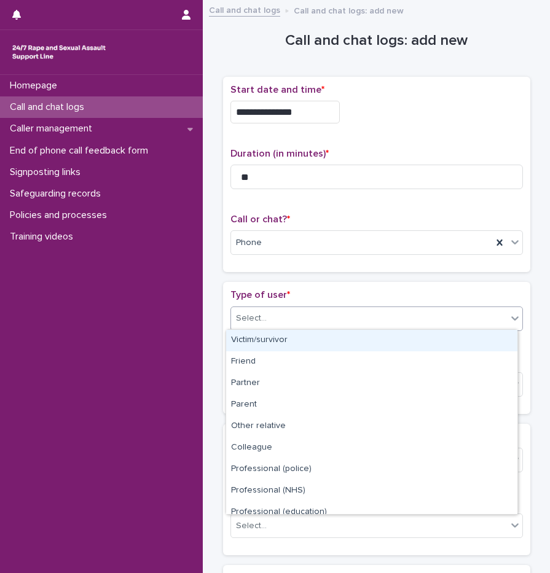
click at [274, 346] on div "Victim/survivor" at bounding box center [371, 341] width 291 height 22
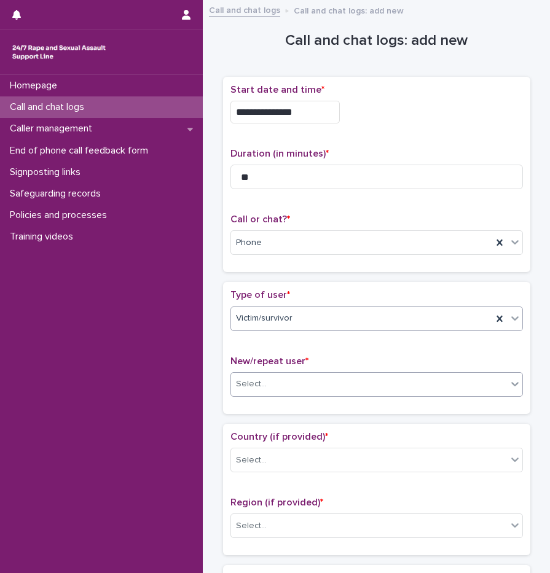
click at [264, 385] on div "Select..." at bounding box center [369, 384] width 276 height 20
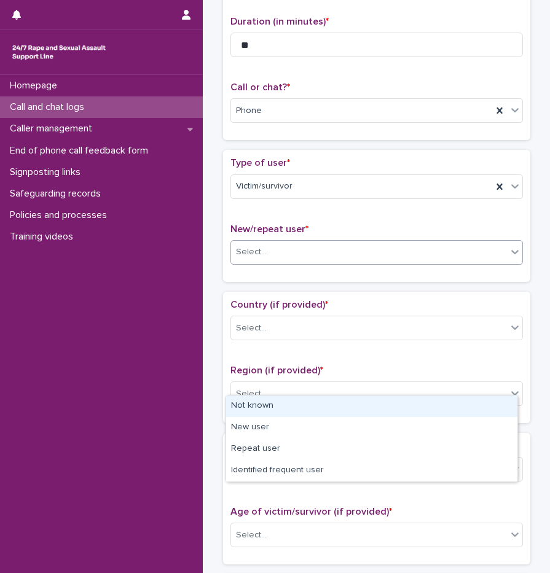
scroll to position [139, 0]
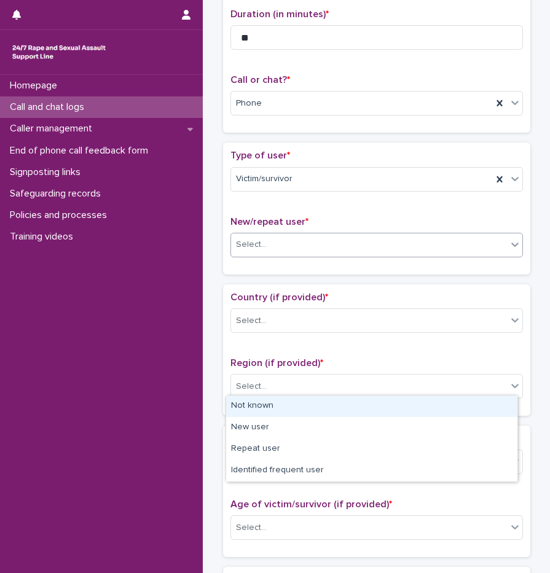
click at [273, 250] on div "Select..." at bounding box center [369, 245] width 276 height 20
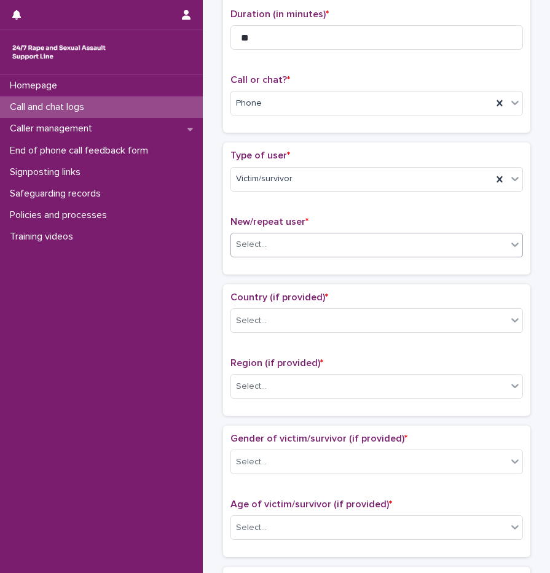
click at [276, 245] on div "Select..." at bounding box center [369, 245] width 276 height 20
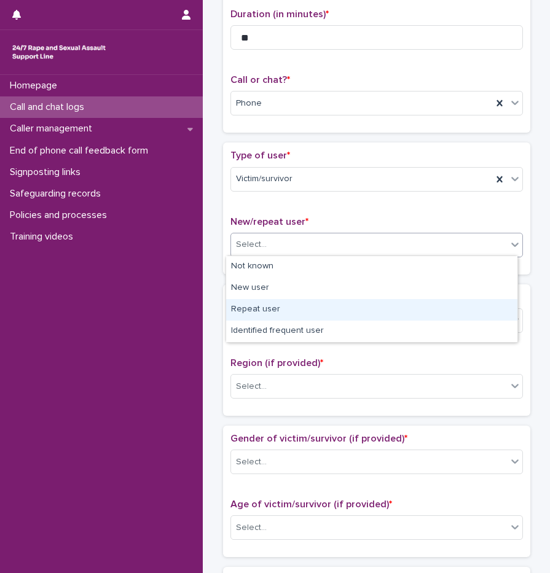
click at [271, 305] on div "Repeat user" at bounding box center [371, 310] width 291 height 22
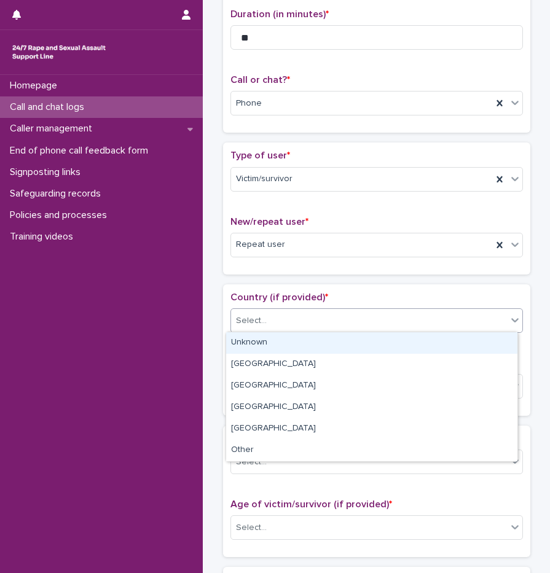
click at [280, 326] on div "Select..." at bounding box center [369, 321] width 276 height 20
click at [277, 347] on div "Unknown" at bounding box center [371, 343] width 291 height 22
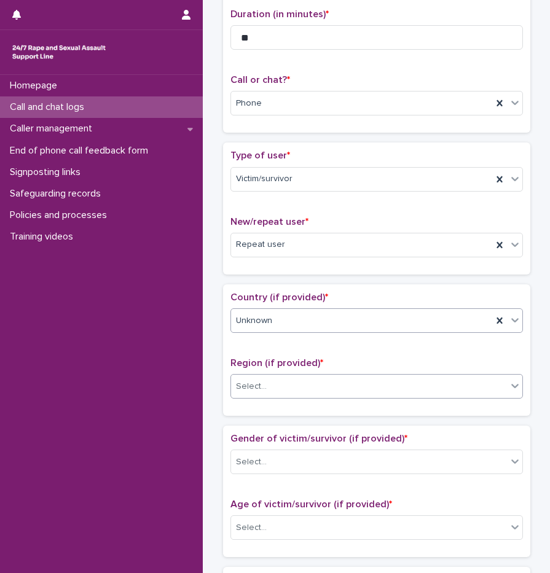
click at [272, 395] on div "Select..." at bounding box center [369, 387] width 276 height 20
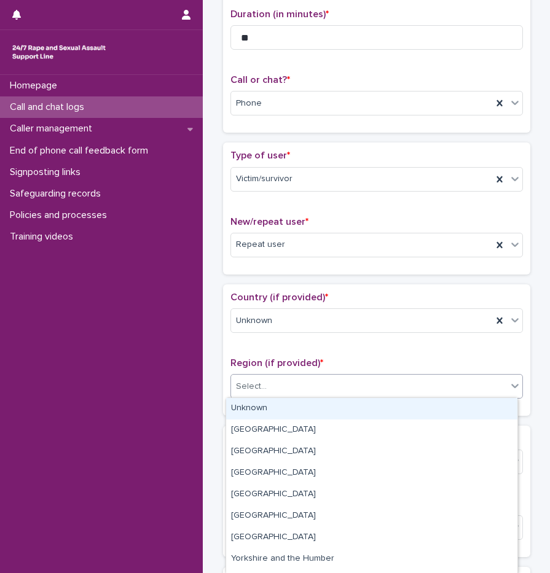
click at [277, 414] on div "Unknown" at bounding box center [371, 409] width 291 height 22
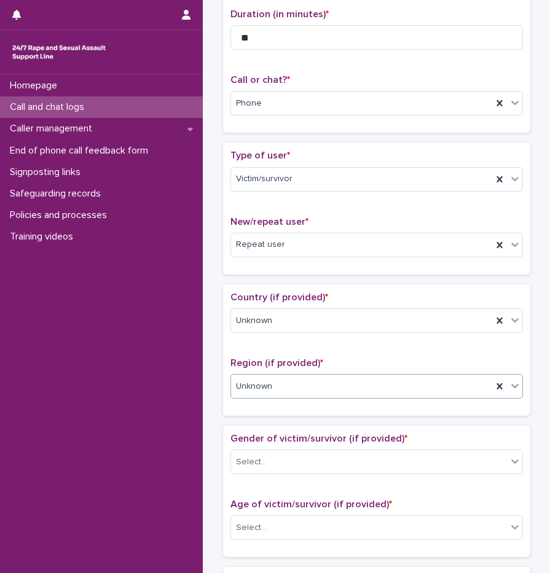
scroll to position [324, 0]
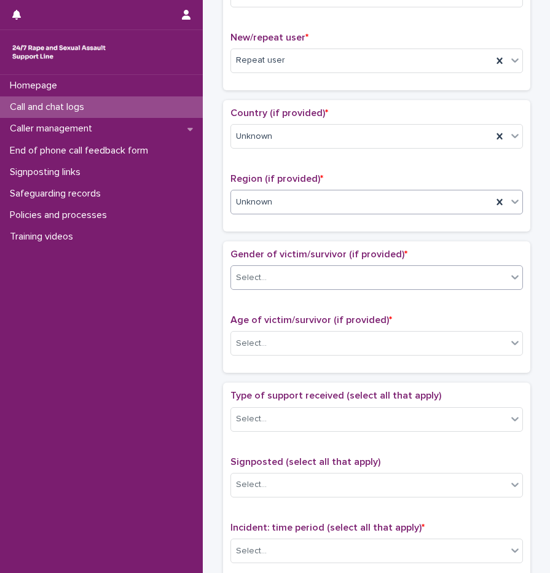
click at [277, 285] on div "Select..." at bounding box center [369, 278] width 276 height 20
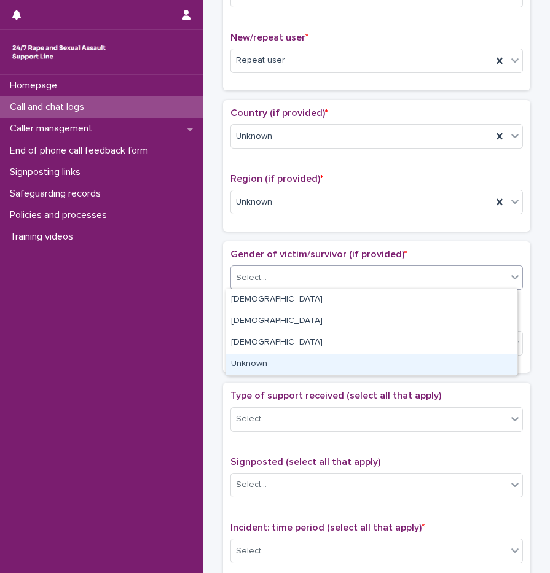
click at [278, 364] on div "Unknown" at bounding box center [371, 365] width 291 height 22
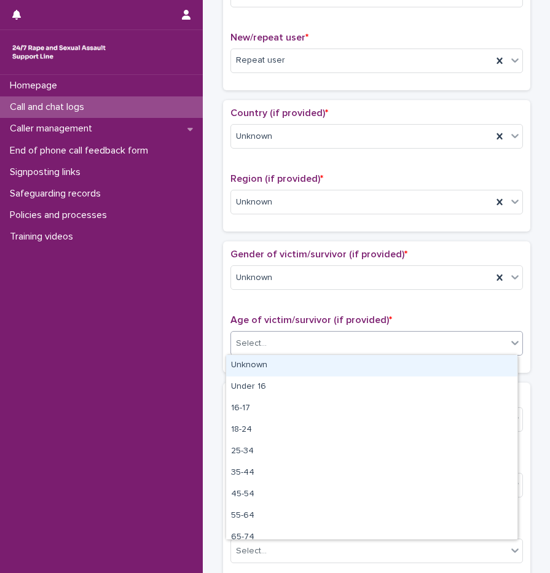
click at [269, 353] on div "Select..." at bounding box center [376, 343] width 293 height 25
click at [271, 362] on div "Unknown" at bounding box center [371, 366] width 291 height 22
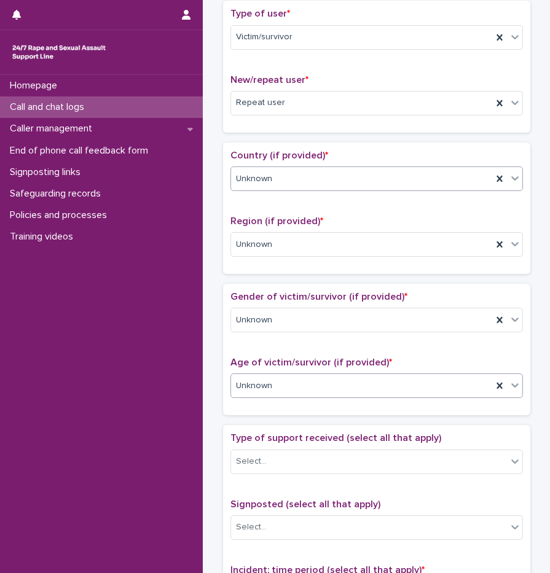
scroll to position [280, 0]
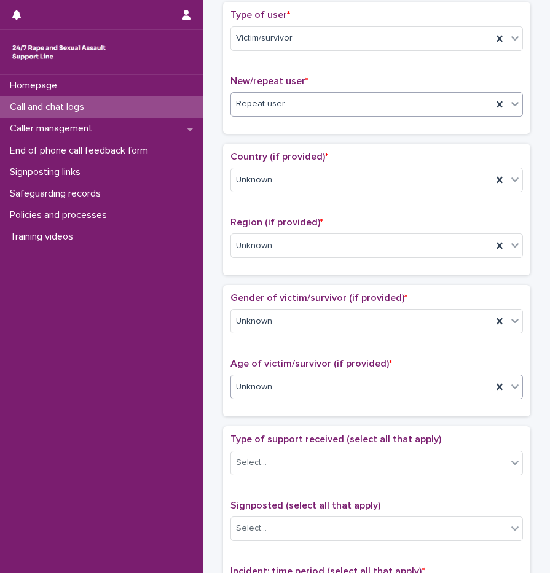
click at [283, 104] on div "Repeat user" at bounding box center [361, 104] width 261 height 20
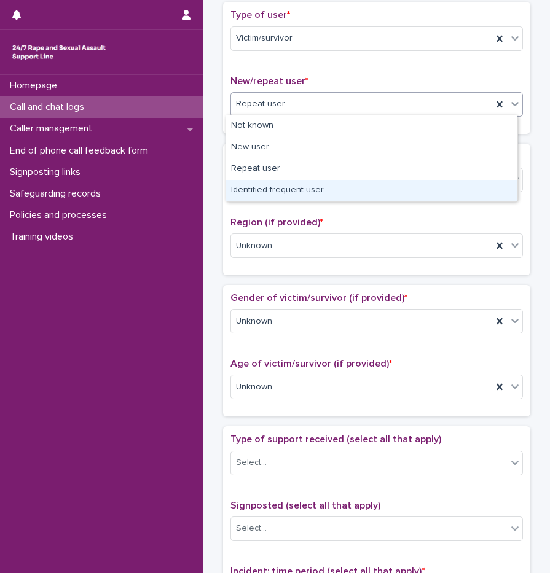
click at [268, 184] on div "Identified frequent user" at bounding box center [371, 191] width 291 height 22
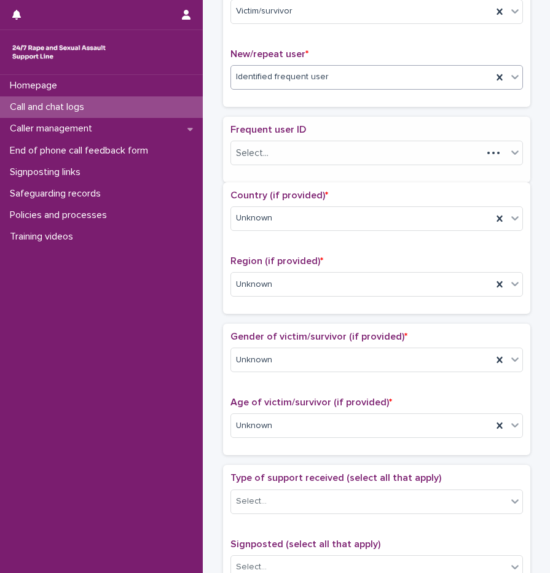
scroll to position [318, 0]
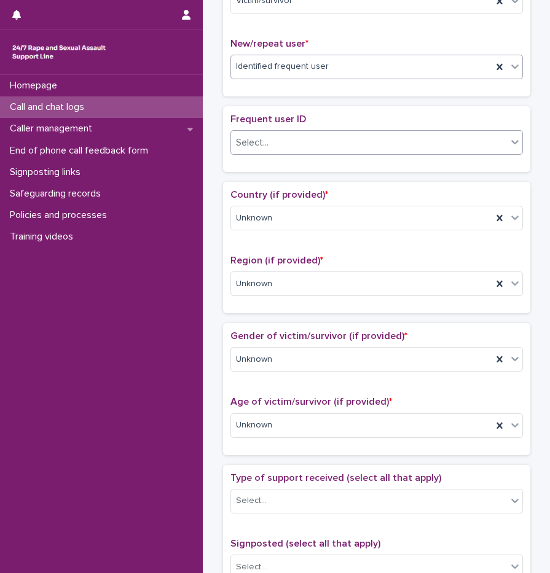
click at [297, 146] on div "Select..." at bounding box center [369, 143] width 276 height 20
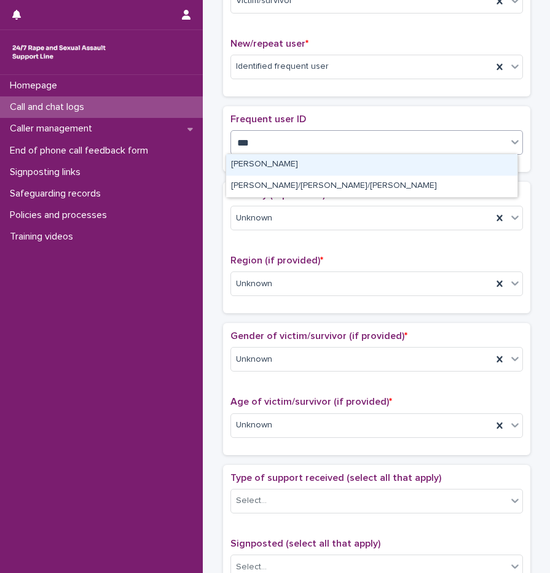
type input "****"
click at [293, 163] on div "[PERSON_NAME]" at bounding box center [371, 165] width 291 height 22
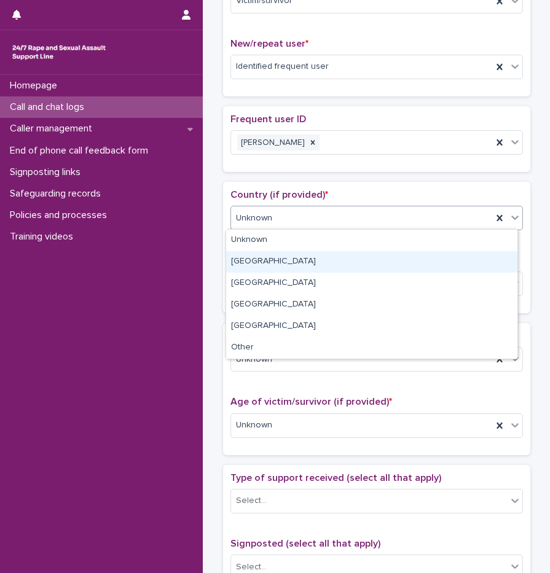
click at [270, 257] on div "[GEOGRAPHIC_DATA]" at bounding box center [371, 262] width 291 height 22
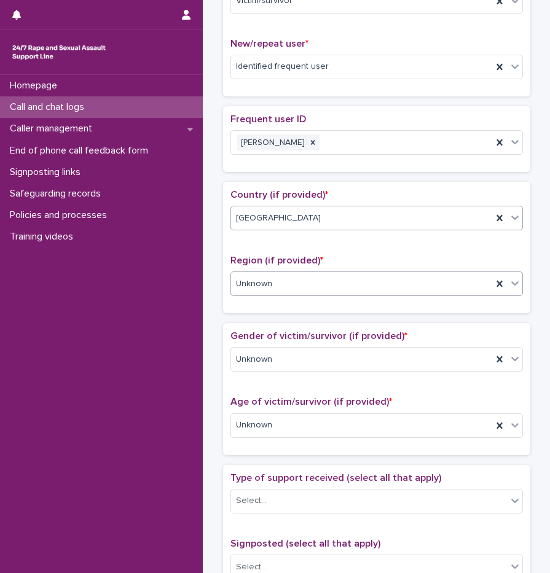
click at [270, 285] on div "Unknown" at bounding box center [361, 284] width 261 height 20
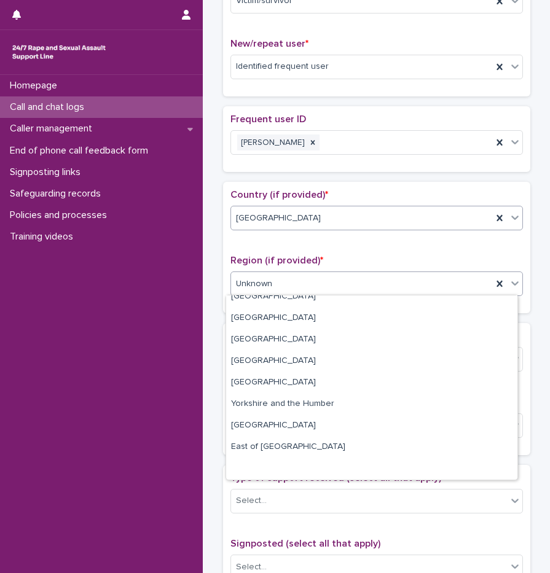
scroll to position [0, 0]
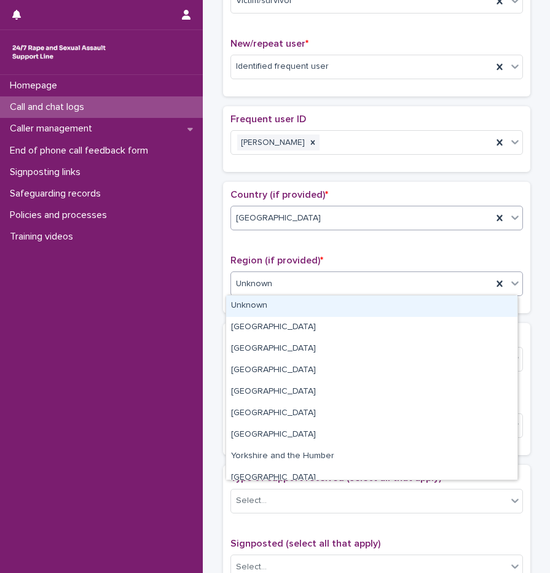
click at [300, 237] on div "Country (if provided) * [GEOGRAPHIC_DATA]" at bounding box center [376, 214] width 293 height 51
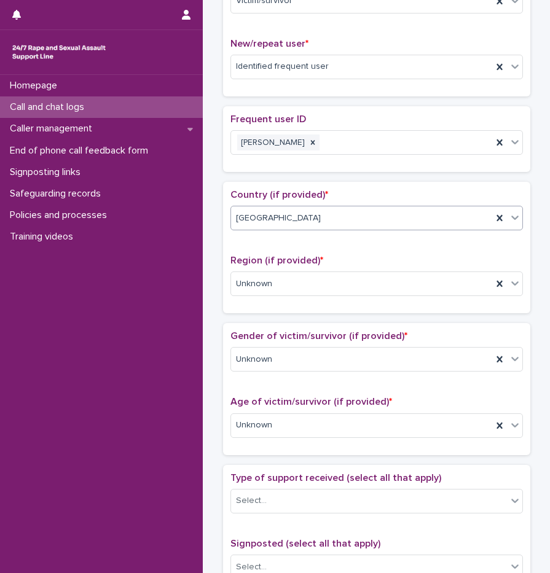
click at [275, 200] on div "Country (if provided) * [GEOGRAPHIC_DATA]" at bounding box center [376, 214] width 293 height 51
click at [274, 209] on div "[GEOGRAPHIC_DATA]" at bounding box center [361, 218] width 261 height 20
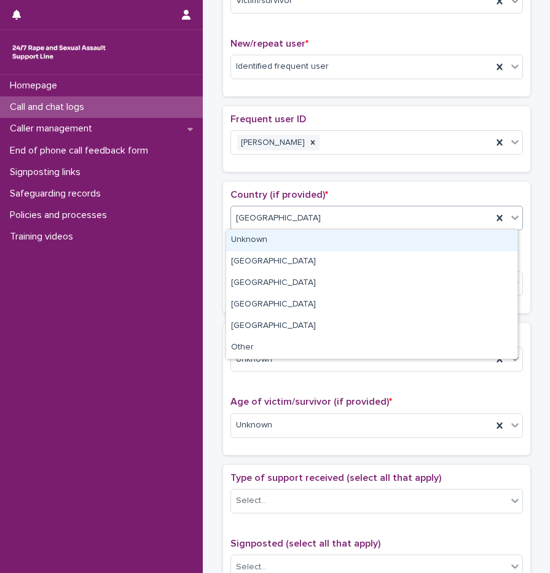
click at [269, 243] on div "Unknown" at bounding box center [371, 241] width 291 height 22
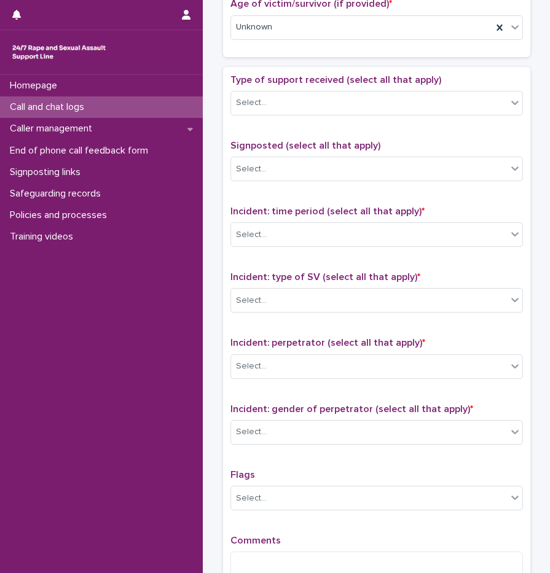
scroll to position [650, 0]
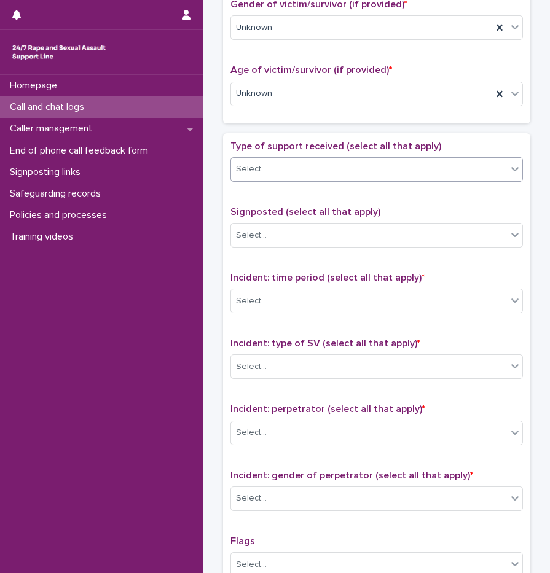
click at [288, 168] on div "Select..." at bounding box center [369, 169] width 276 height 20
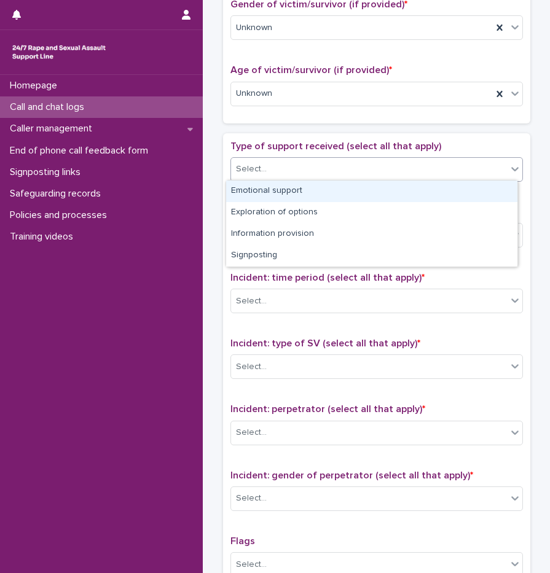
click at [294, 191] on div "Emotional support" at bounding box center [371, 192] width 291 height 22
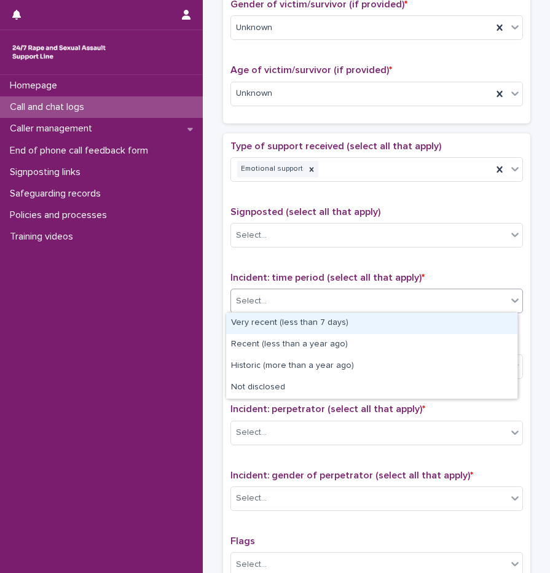
click at [286, 296] on div "Select..." at bounding box center [369, 301] width 276 height 20
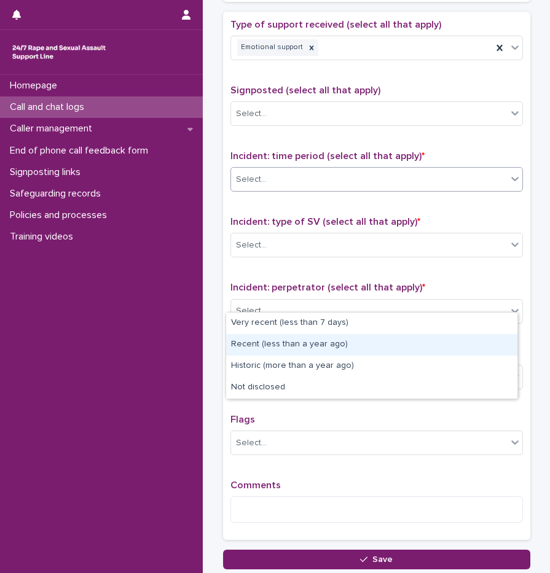
scroll to position [777, 0]
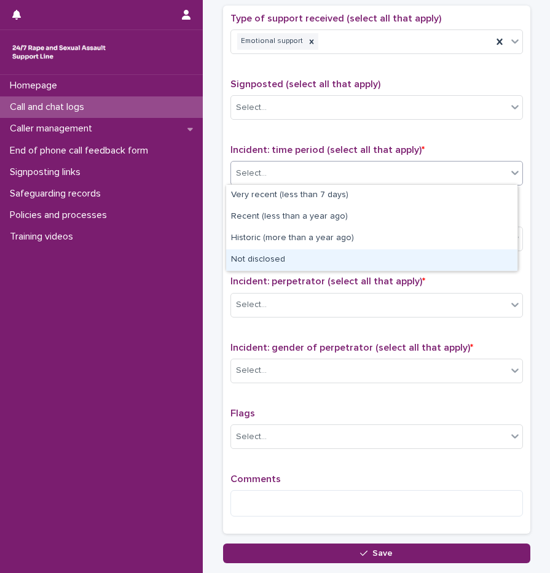
click at [283, 258] on div "Not disclosed" at bounding box center [371, 261] width 291 height 22
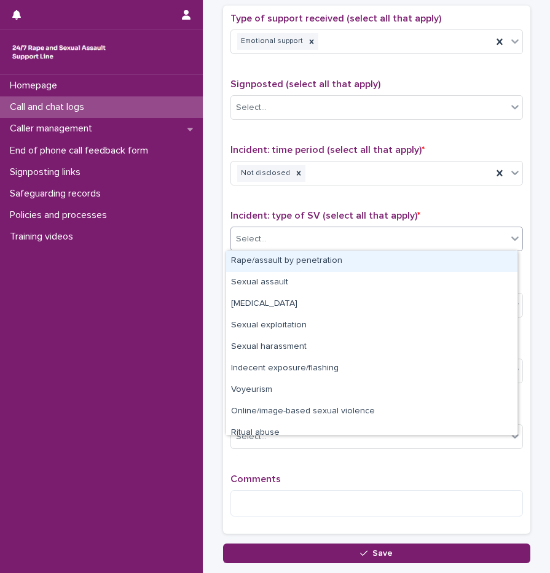
click at [279, 237] on div "Select..." at bounding box center [369, 239] width 276 height 20
click at [280, 262] on div "Rape/assault by penetration" at bounding box center [371, 262] width 291 height 22
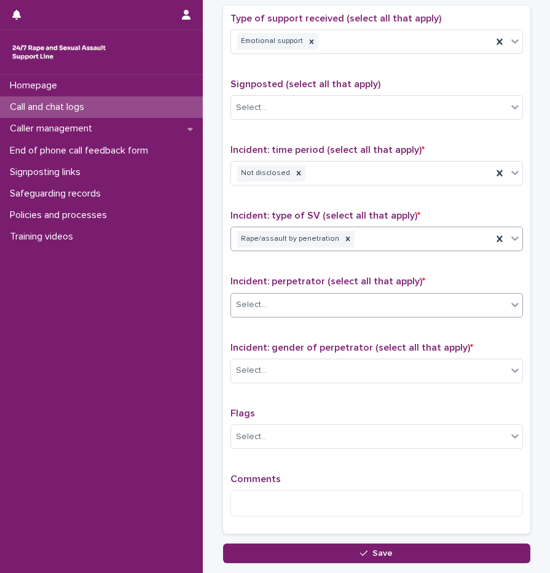
click at [288, 297] on div "Select..." at bounding box center [369, 305] width 276 height 20
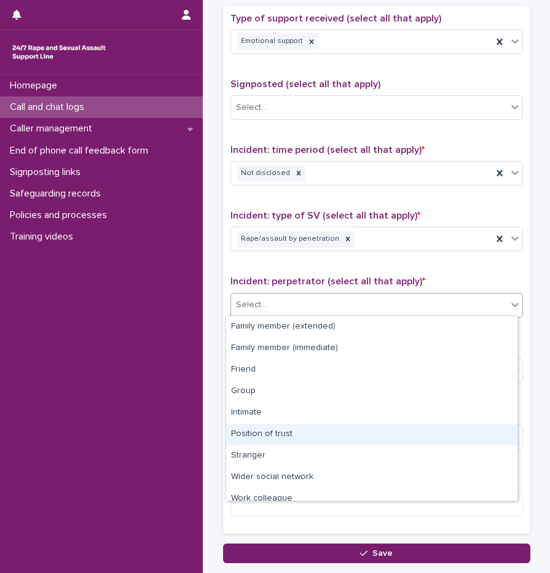
scroll to position [52, 0]
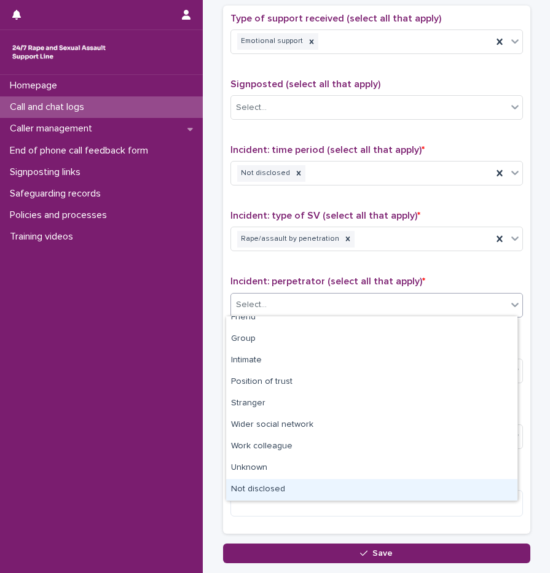
click at [287, 487] on div "Not disclosed" at bounding box center [371, 490] width 291 height 22
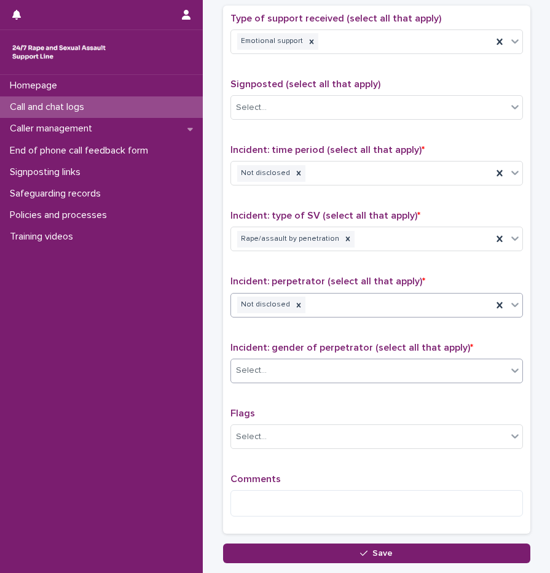
click at [286, 369] on div "Select..." at bounding box center [369, 371] width 276 height 20
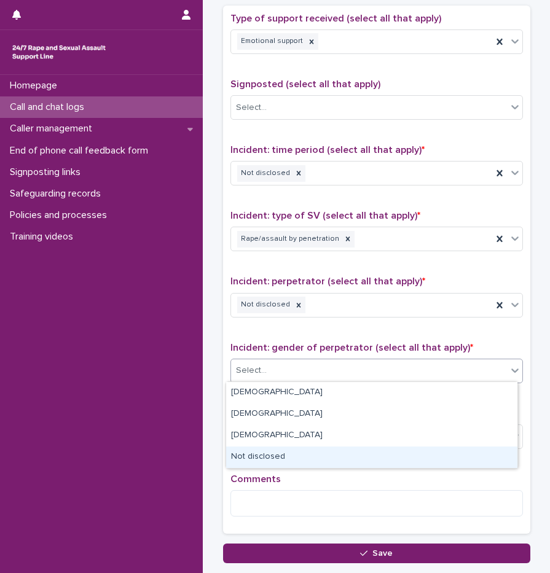
click at [301, 454] on div "Not disclosed" at bounding box center [371, 458] width 291 height 22
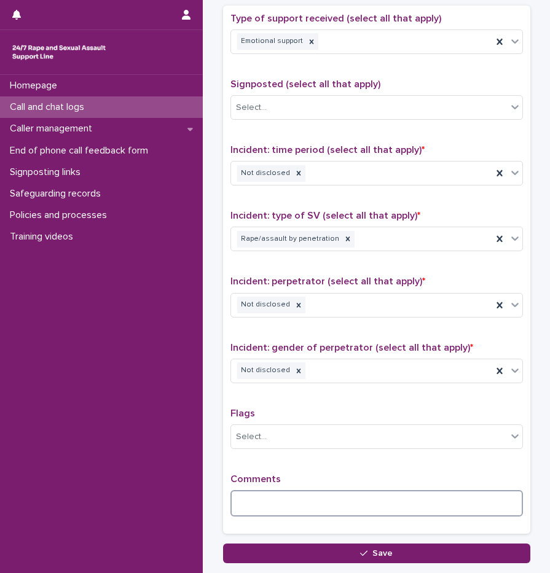
click at [305, 501] on textarea at bounding box center [376, 503] width 293 height 26
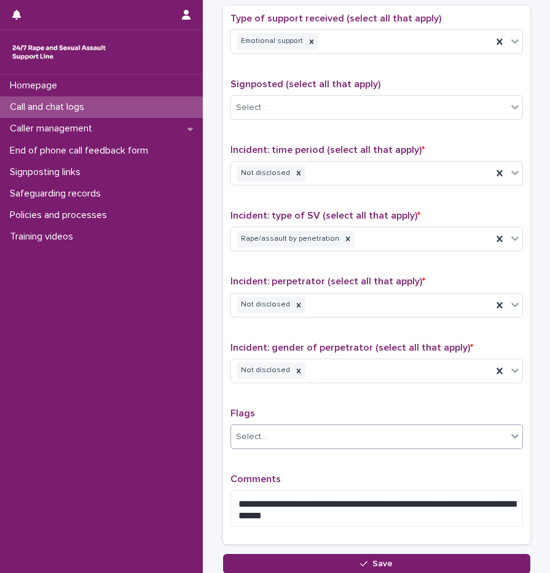
click at [288, 425] on div "Select..." at bounding box center [376, 437] width 293 height 25
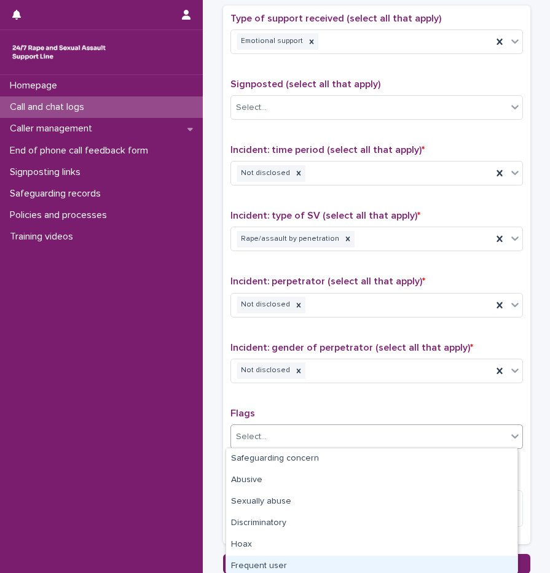
click at [287, 559] on div "Frequent user" at bounding box center [371, 567] width 291 height 22
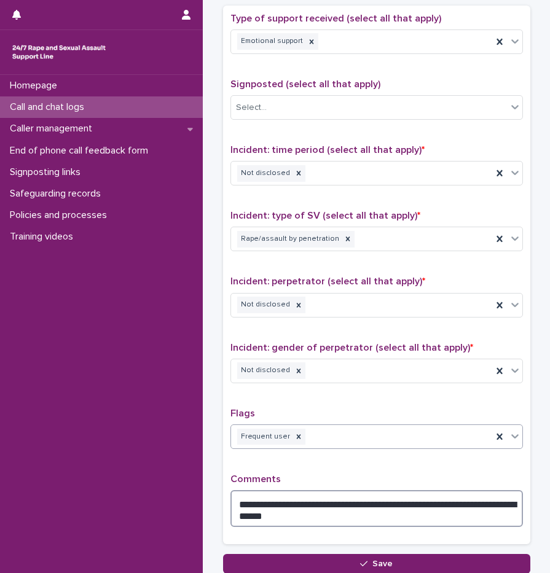
click at [420, 519] on textarea "**********" at bounding box center [376, 508] width 293 height 37
click at [375, 505] on textarea "**********" at bounding box center [376, 508] width 293 height 37
click at [373, 519] on textarea "**********" at bounding box center [376, 508] width 293 height 37
click at [476, 503] on textarea "**********" at bounding box center [376, 508] width 293 height 37
click at [474, 503] on textarea "**********" at bounding box center [376, 508] width 293 height 37
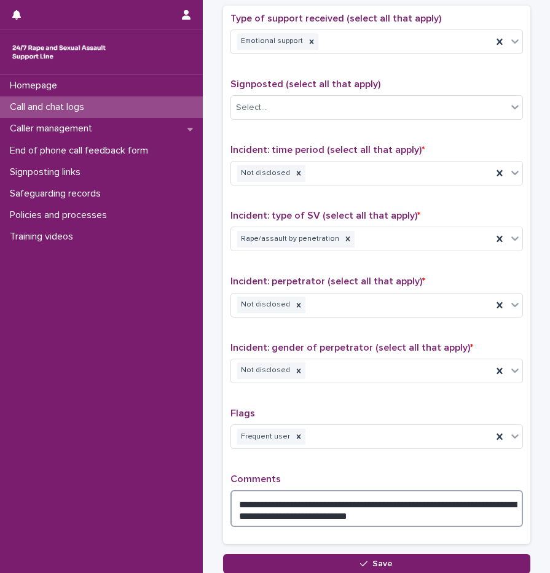
click at [473, 495] on textarea "**********" at bounding box center [376, 508] width 293 height 37
click at [448, 515] on textarea "**********" at bounding box center [376, 508] width 293 height 37
click at [436, 515] on textarea "**********" at bounding box center [376, 508] width 293 height 37
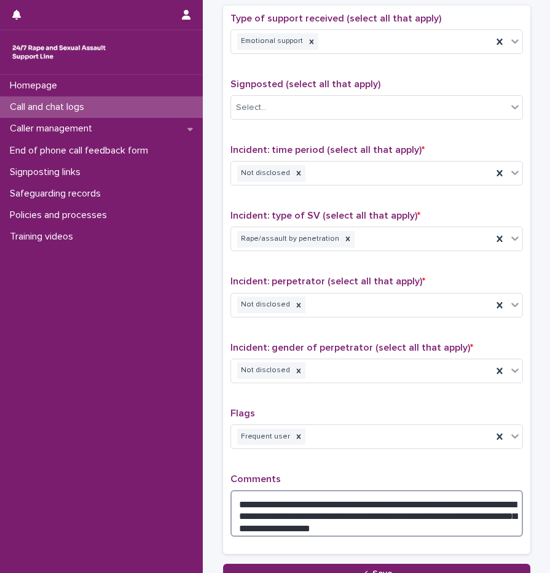
click at [457, 514] on textarea "**********" at bounding box center [376, 513] width 293 height 47
click at [284, 521] on textarea "**********" at bounding box center [376, 513] width 293 height 47
click at [270, 523] on textarea "**********" at bounding box center [376, 513] width 293 height 47
click at [334, 525] on textarea "**********" at bounding box center [376, 513] width 293 height 47
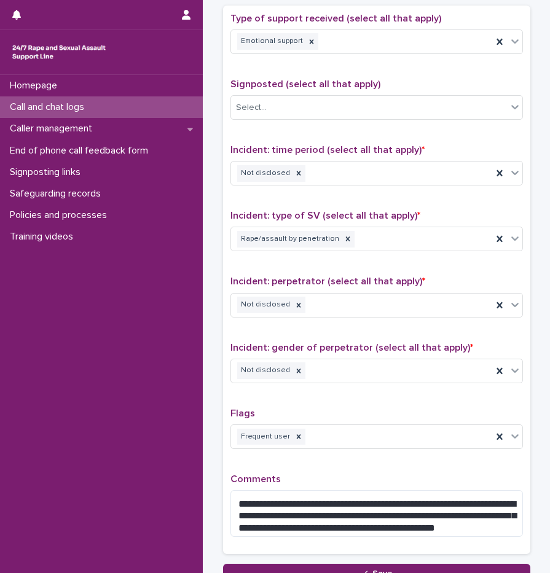
click at [397, 471] on div "**********" at bounding box center [376, 280] width 293 height 535
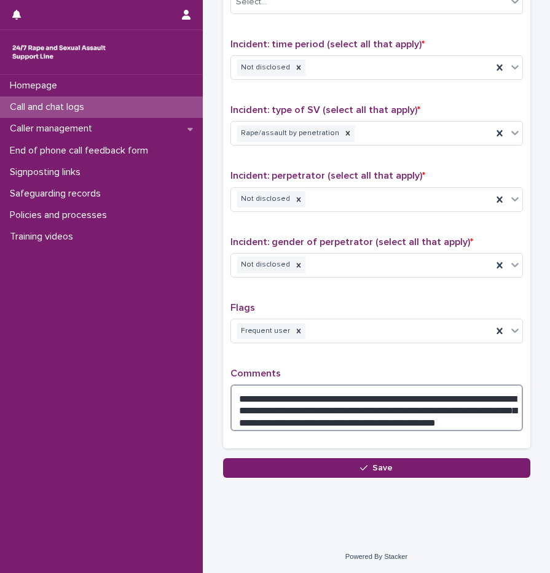
drag, startPoint x: 354, startPoint y: 393, endPoint x: 475, endPoint y: 412, distance: 122.5
click at [475, 412] on textarea "**********" at bounding box center [376, 408] width 293 height 47
click at [454, 417] on textarea "**********" at bounding box center [376, 408] width 293 height 47
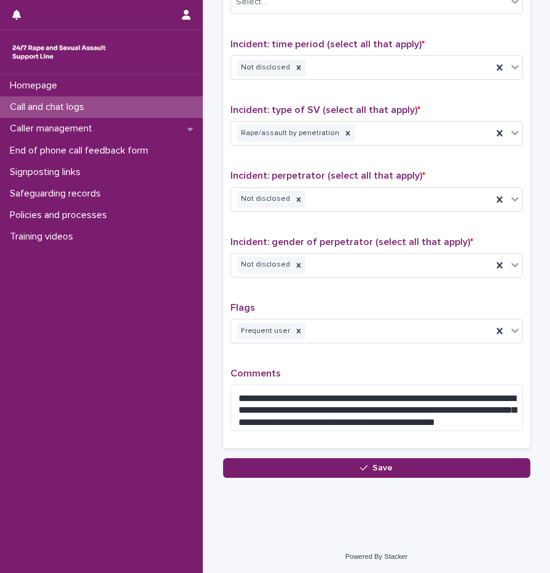
click at [411, 369] on p "Comments" at bounding box center [376, 374] width 293 height 12
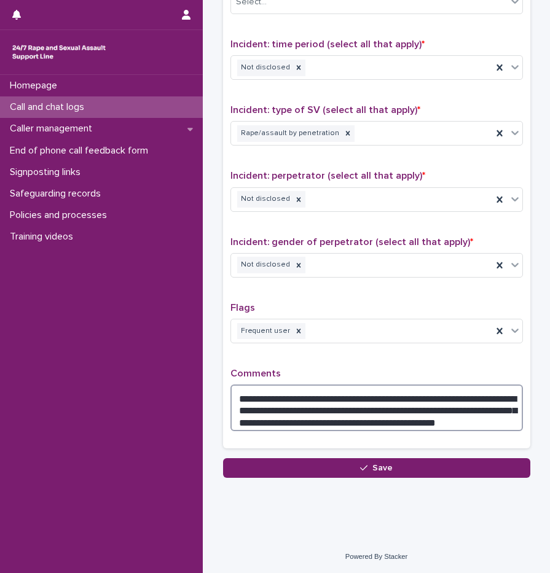
drag, startPoint x: 281, startPoint y: 406, endPoint x: 433, endPoint y: 403, distance: 152.4
click at [435, 408] on textarea "**********" at bounding box center [376, 408] width 293 height 47
click at [453, 420] on textarea "**********" at bounding box center [376, 408] width 293 height 47
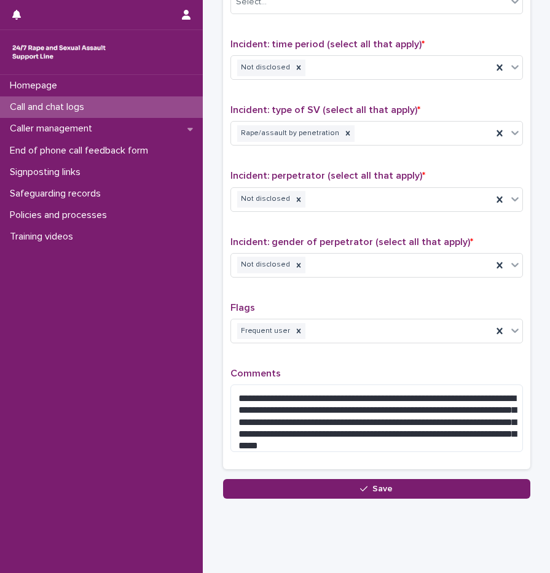
click at [360, 363] on div "**********" at bounding box center [376, 185] width 293 height 556
click at [418, 373] on p "Comments" at bounding box center [376, 374] width 293 height 12
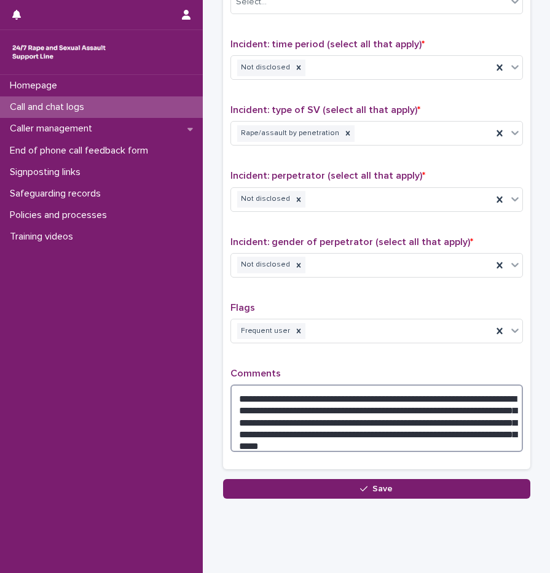
click at [282, 408] on textarea "**********" at bounding box center [376, 419] width 293 height 68
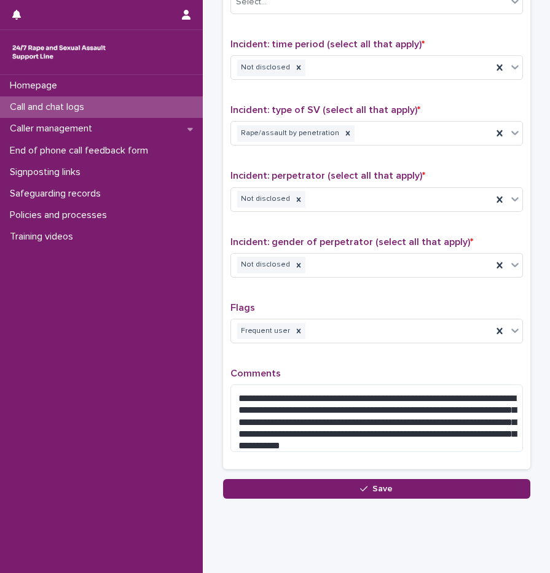
click at [388, 366] on div "**********" at bounding box center [376, 185] width 293 height 556
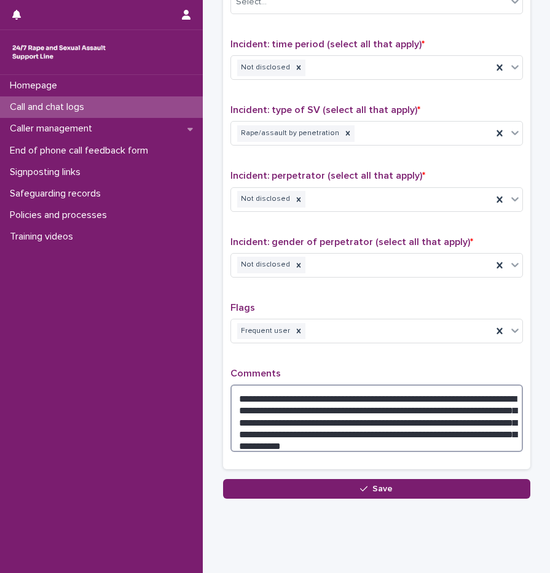
click at [353, 438] on textarea "**********" at bounding box center [376, 419] width 293 height 68
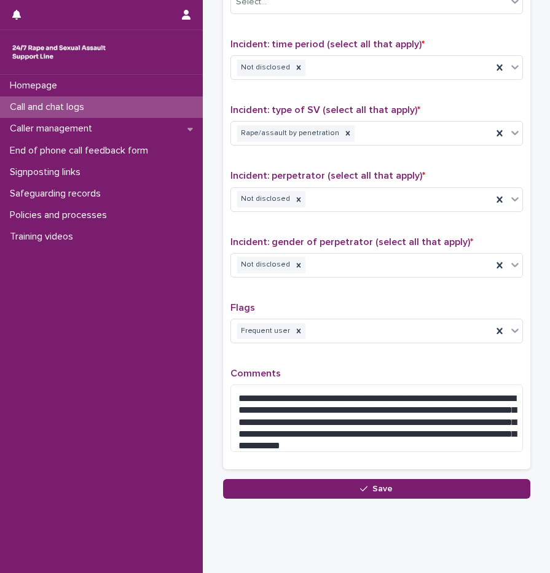
click at [367, 361] on div "**********" at bounding box center [376, 185] width 293 height 556
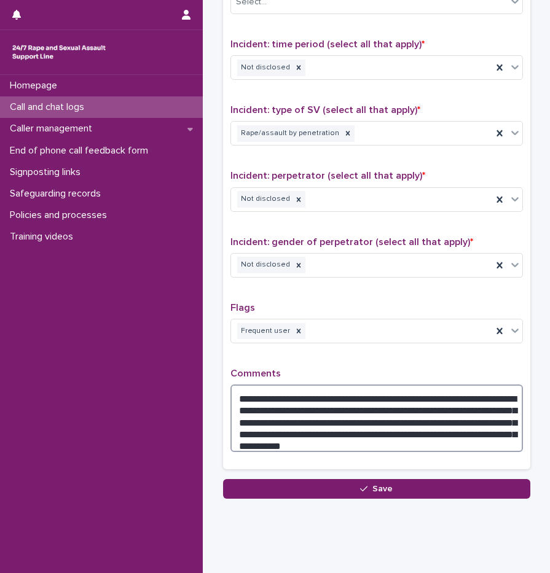
click at [381, 441] on textarea "**********" at bounding box center [376, 419] width 293 height 68
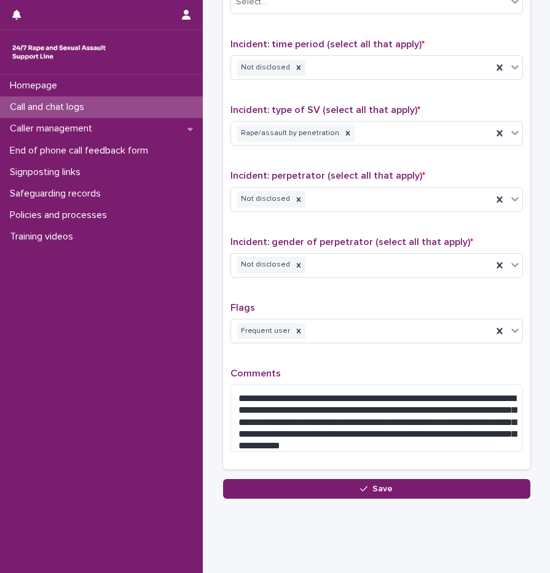
click at [434, 364] on div "**********" at bounding box center [376, 185] width 293 height 556
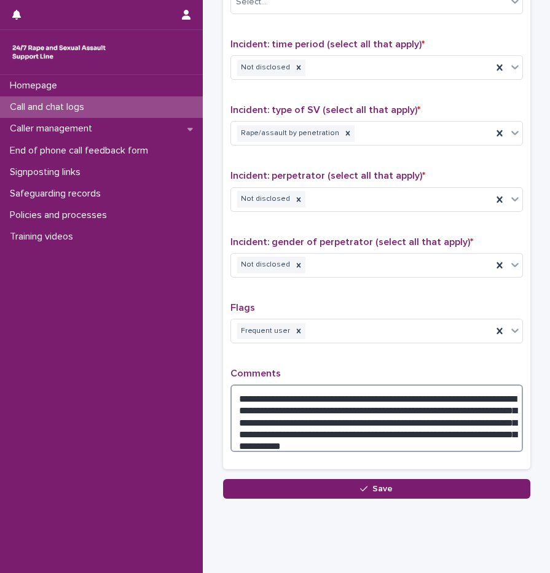
click at [406, 415] on textarea "**********" at bounding box center [376, 419] width 293 height 68
type textarea "**********"
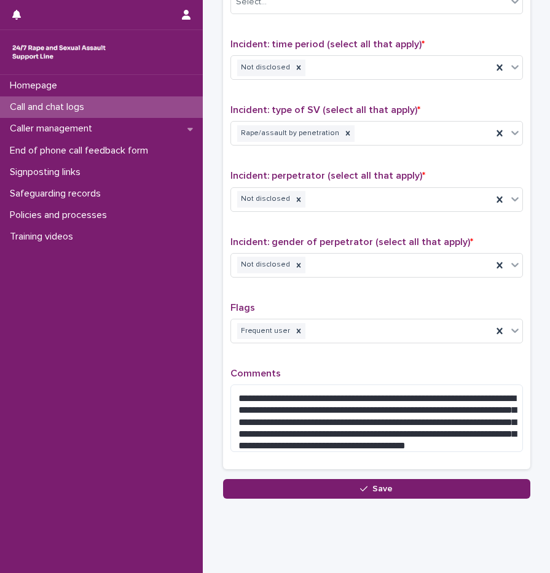
click at [435, 355] on div "**********" at bounding box center [376, 185] width 293 height 556
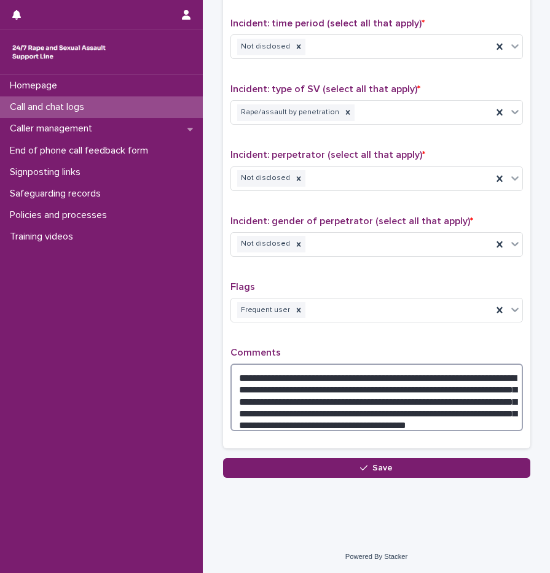
drag, startPoint x: 259, startPoint y: 406, endPoint x: 462, endPoint y: 415, distance: 203.6
click at [462, 415] on textarea "**********" at bounding box center [376, 398] width 293 height 68
click at [459, 424] on textarea "**********" at bounding box center [376, 398] width 293 height 68
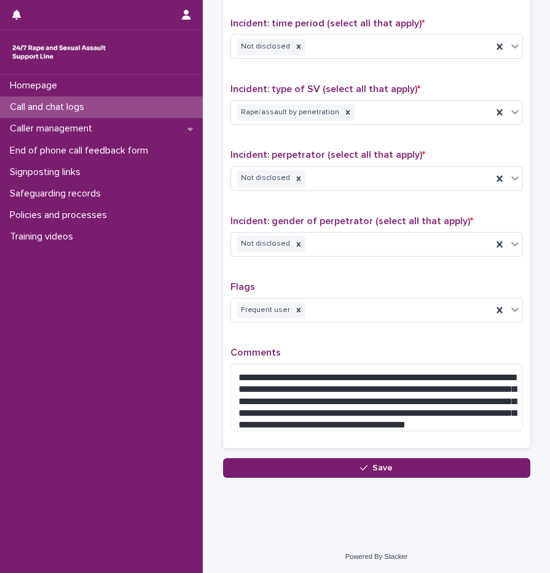
click at [417, 342] on div "**********" at bounding box center [376, 164] width 293 height 556
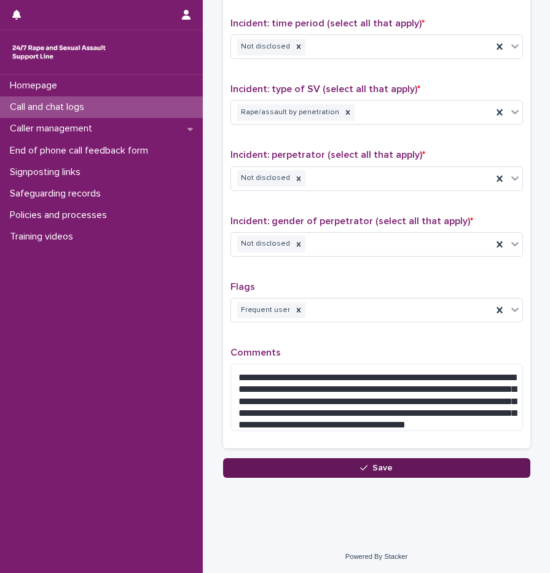
click at [361, 468] on icon "button" at bounding box center [363, 468] width 7 height 9
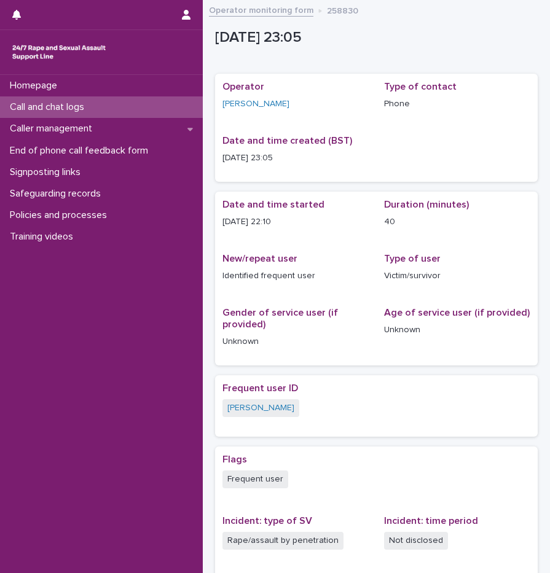
click at [92, 105] on p "Call and chat logs" at bounding box center [49, 107] width 89 height 12
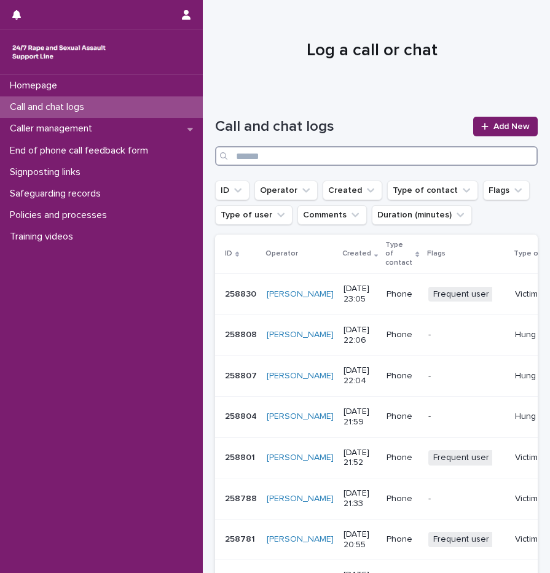
click at [268, 155] on input "Search" at bounding box center [376, 156] width 323 height 20
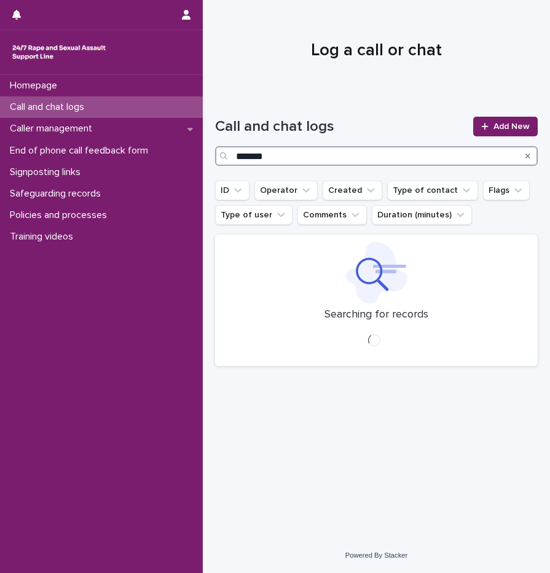
type input "*******"
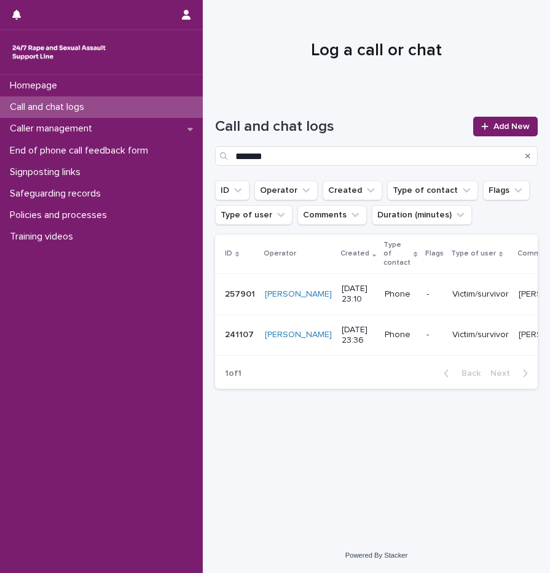
click at [452, 297] on p "Victim/survivor" at bounding box center [480, 294] width 57 height 10
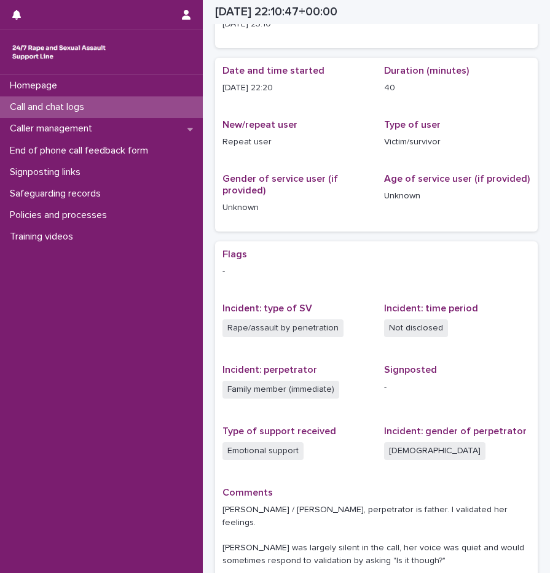
scroll to position [75, 0]
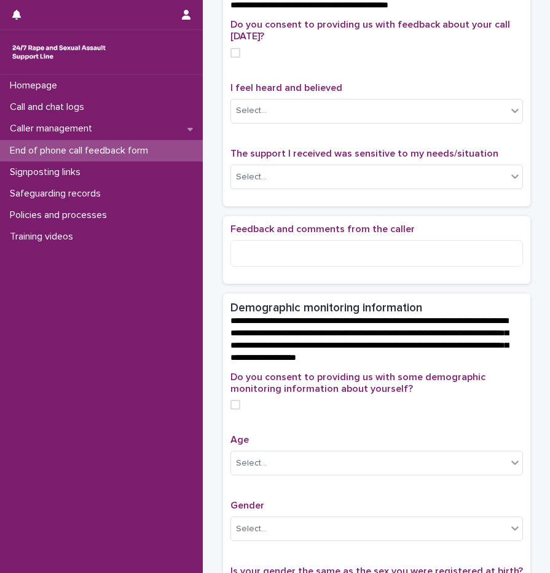
scroll to position [71, 0]
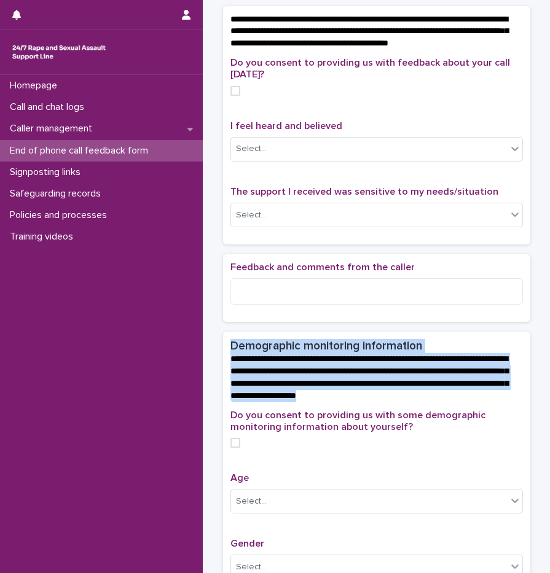
drag, startPoint x: 227, startPoint y: 363, endPoint x: 519, endPoint y: 417, distance: 296.9
click at [519, 410] on div "**********" at bounding box center [376, 371] width 307 height 78
drag, startPoint x: 519, startPoint y: 417, endPoint x: 487, endPoint y: 414, distance: 31.5
click at [487, 403] on p "**********" at bounding box center [374, 377] width 288 height 49
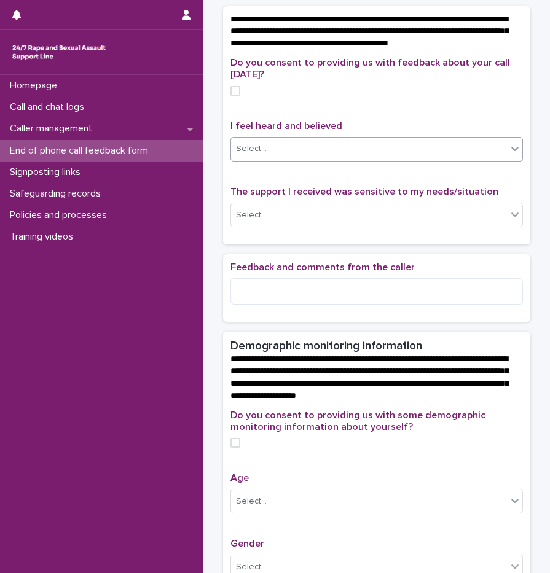
click at [246, 155] on div "Select..." at bounding box center [251, 149] width 31 height 13
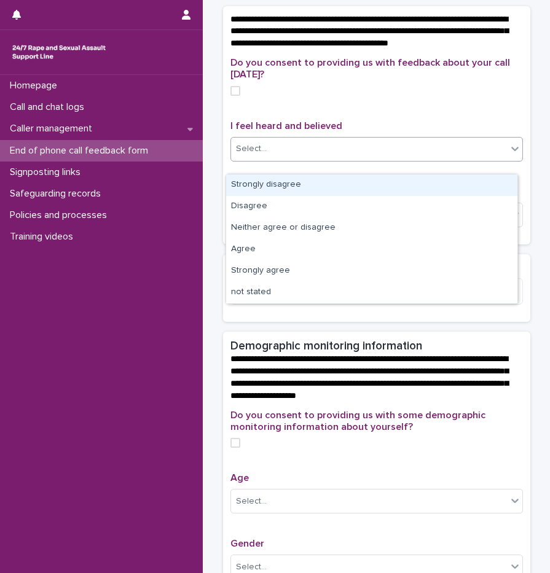
click at [257, 131] on span "I feel heard and believed" at bounding box center [286, 126] width 112 height 10
click at [243, 155] on div "Select..." at bounding box center [251, 149] width 31 height 13
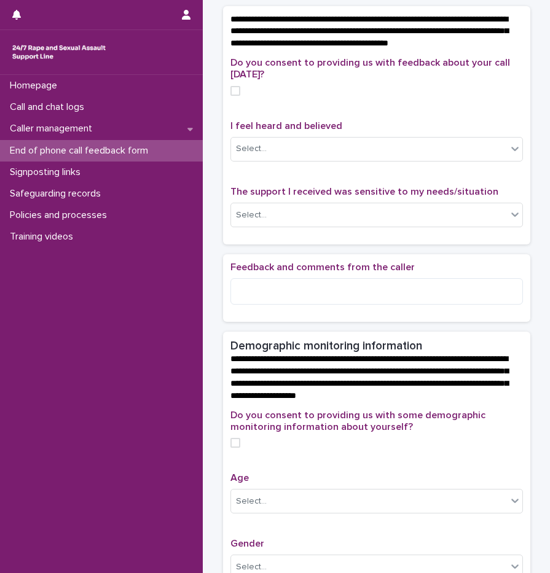
click at [297, 131] on span "I feel heard and believed" at bounding box center [286, 126] width 112 height 10
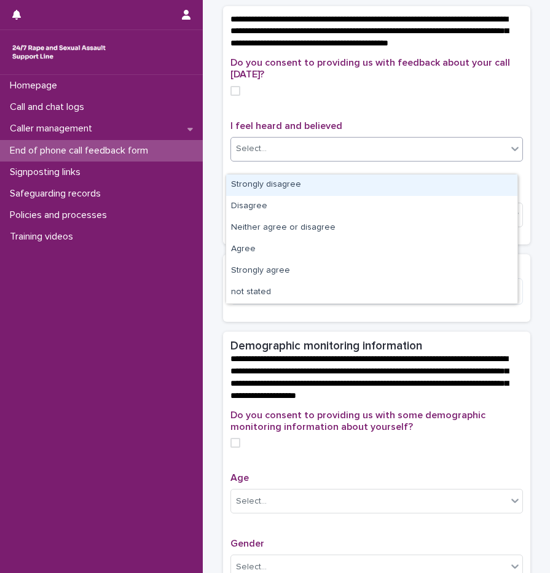
click at [278, 159] on div "Select..." at bounding box center [369, 149] width 276 height 20
click at [335, 105] on div "Do you consent to providing us with feedback about your call today?" at bounding box center [376, 81] width 293 height 48
click at [277, 159] on div "Select..." at bounding box center [369, 149] width 276 height 20
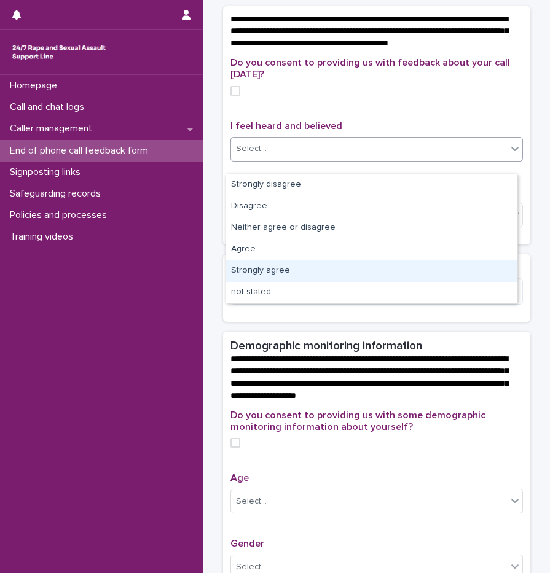
drag, startPoint x: 281, startPoint y: 259, endPoint x: 281, endPoint y: 271, distance: 12.3
click at [281, 271] on div "Strongly agree" at bounding box center [371, 272] width 291 height 22
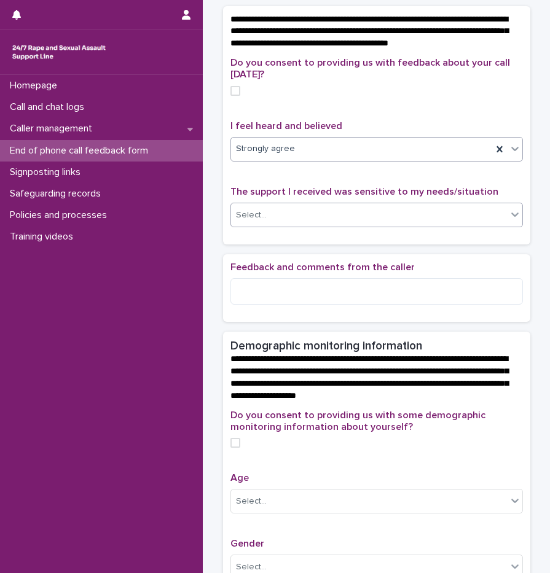
click at [267, 226] on div "Select..." at bounding box center [369, 215] width 276 height 20
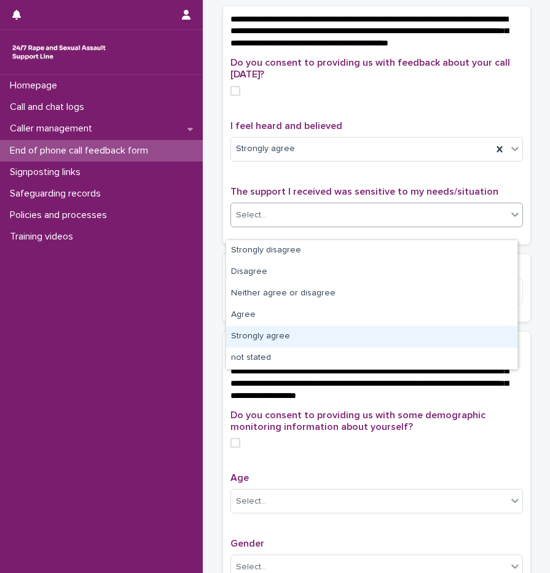
click at [268, 336] on div "Strongly agree" at bounding box center [371, 337] width 291 height 22
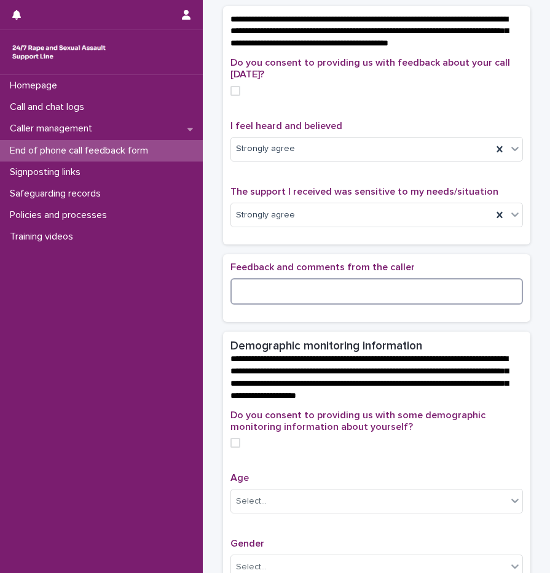
click at [270, 298] on textarea at bounding box center [376, 291] width 293 height 26
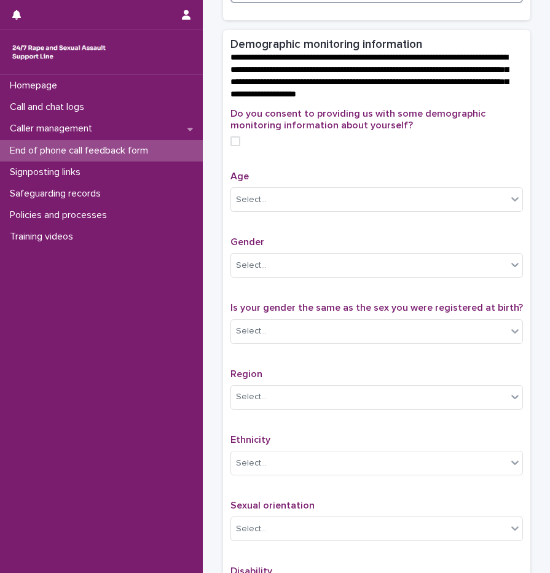
scroll to position [378, 0]
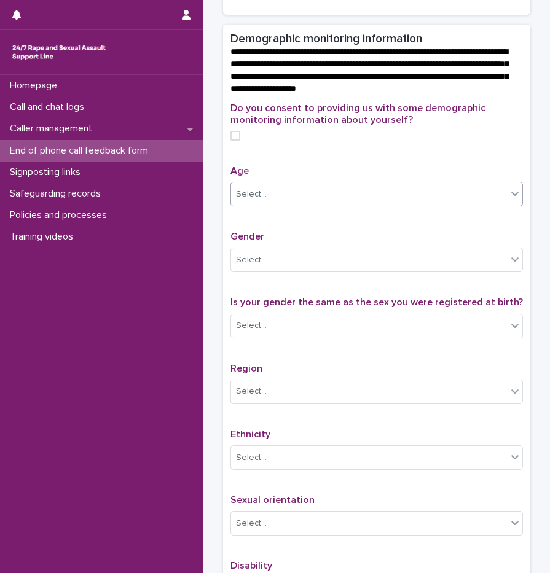
type textarea "***"
click at [265, 205] on div "Select..." at bounding box center [369, 194] width 276 height 20
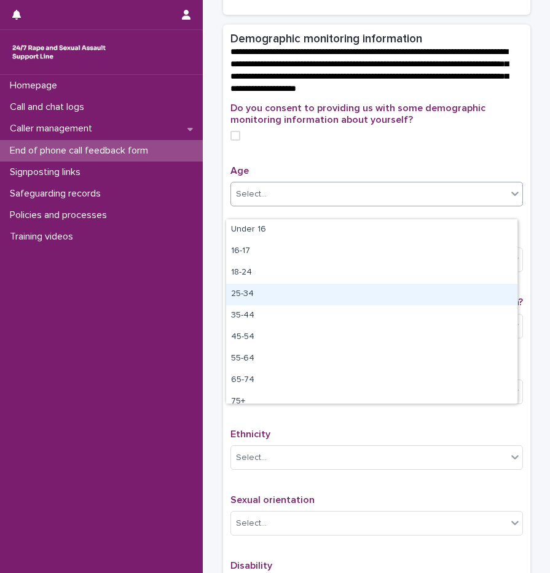
click at [255, 294] on div "25-34" at bounding box center [371, 295] width 291 height 22
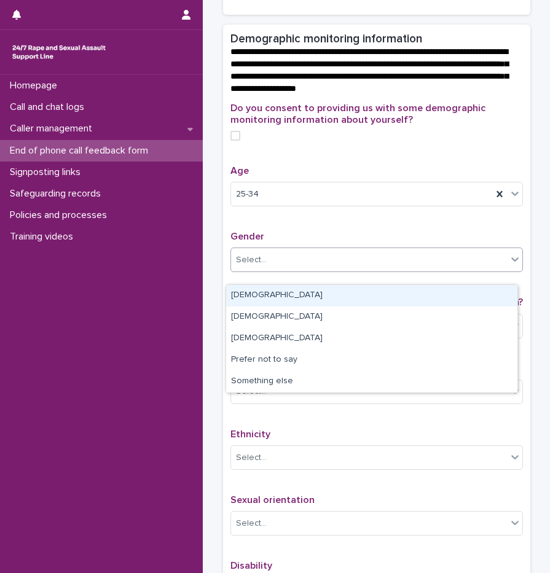
click at [286, 270] on div "Select..." at bounding box center [369, 260] width 276 height 20
click at [275, 243] on p "Gender" at bounding box center [376, 237] width 293 height 12
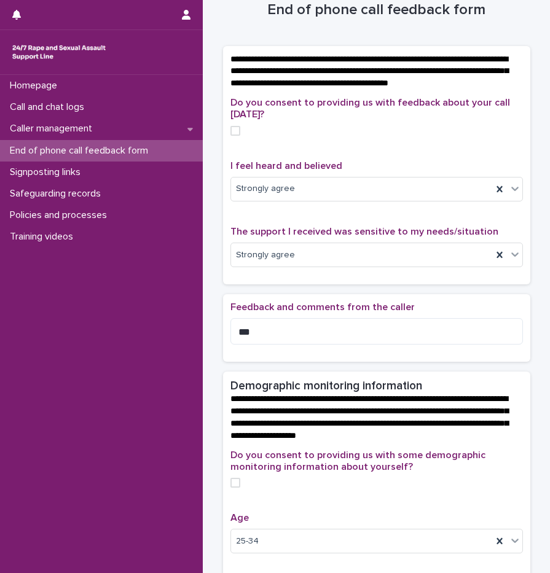
scroll to position [0, 0]
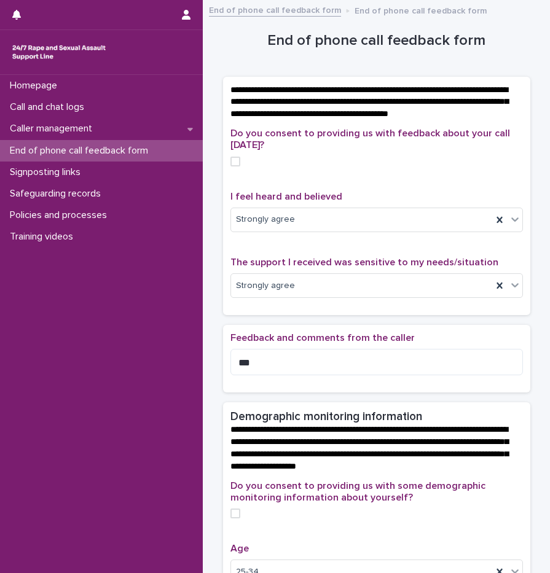
click at [230, 167] on span at bounding box center [235, 162] width 10 height 10
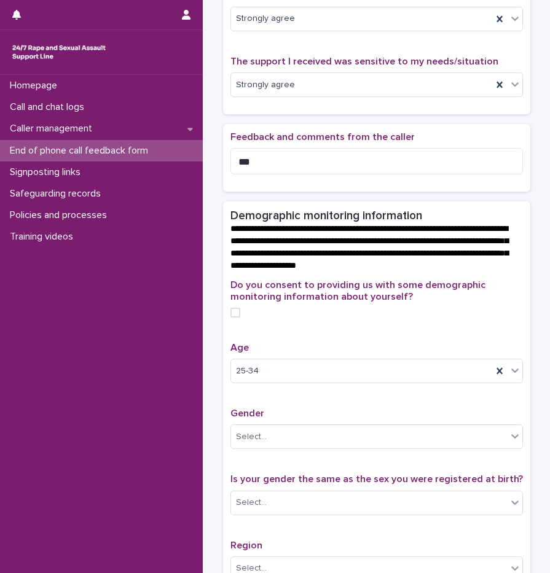
scroll to position [218, 0]
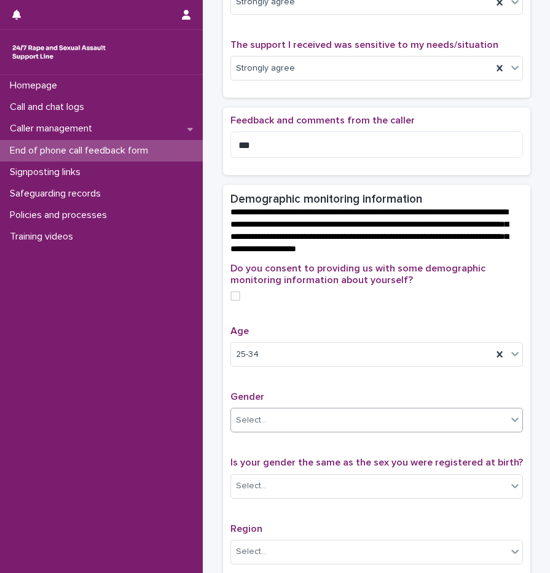
click at [277, 431] on div "Select..." at bounding box center [369, 421] width 276 height 20
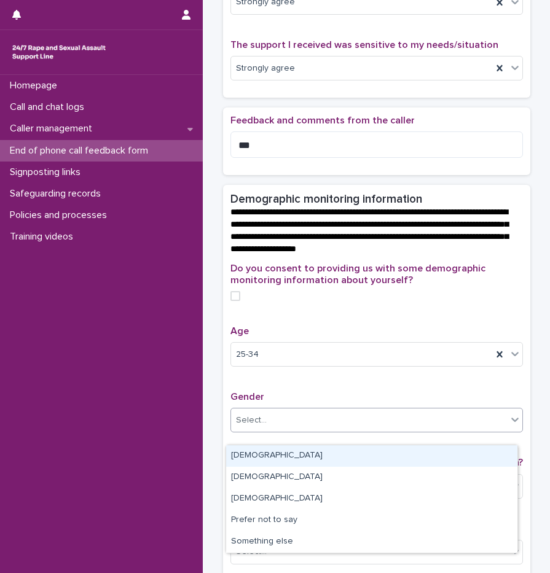
scroll to position [340, 0]
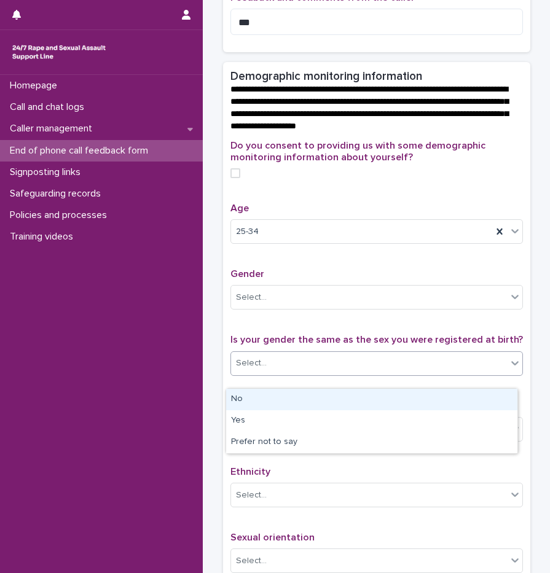
click at [277, 370] on div "Select..." at bounding box center [369, 363] width 276 height 20
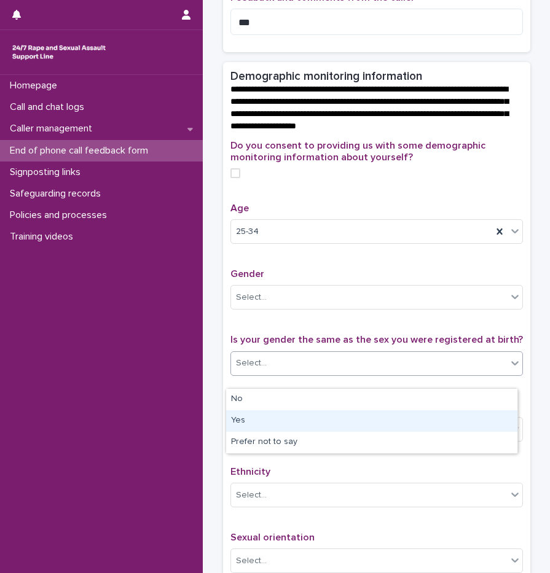
click at [275, 425] on div "Yes" at bounding box center [371, 422] width 291 height 22
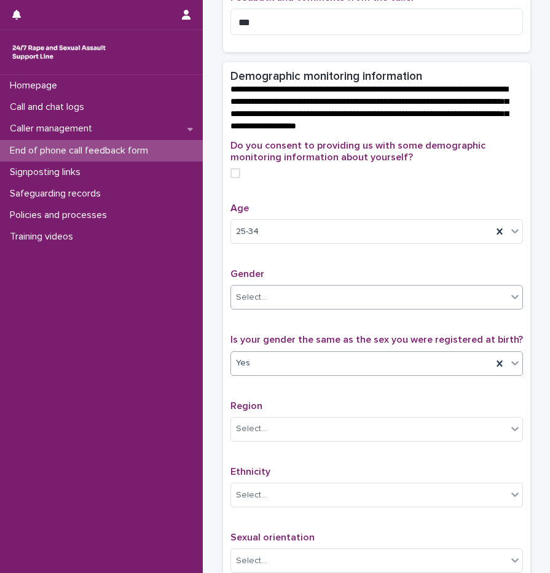
click at [264, 308] on div "Select..." at bounding box center [369, 298] width 276 height 20
drag, startPoint x: 273, startPoint y: 287, endPoint x: 226, endPoint y: 289, distance: 47.4
click at [230, 280] on p "Gender" at bounding box center [376, 275] width 293 height 12
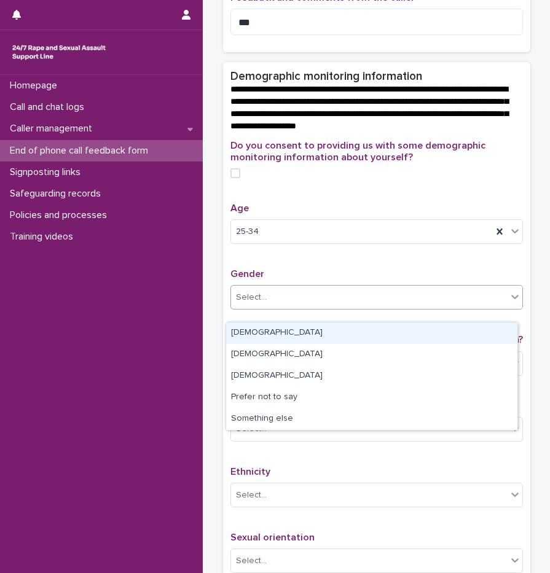
drag, startPoint x: 226, startPoint y: 289, endPoint x: 272, endPoint y: 313, distance: 51.9
click at [272, 308] on div "Select..." at bounding box center [369, 298] width 276 height 20
click at [270, 334] on div "[DEMOGRAPHIC_DATA]" at bounding box center [371, 334] width 291 height 22
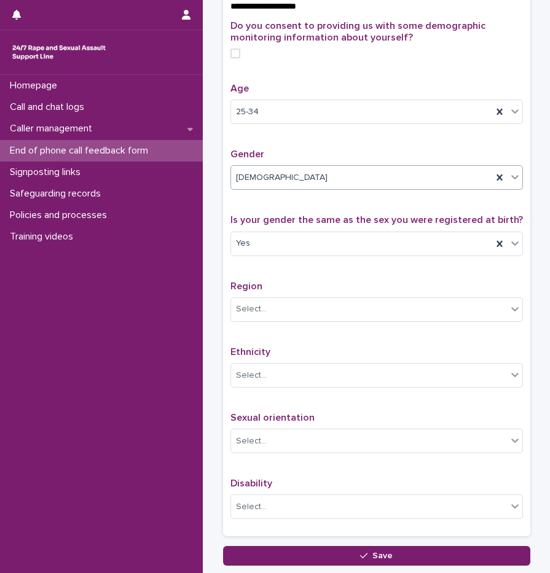
scroll to position [463, 0]
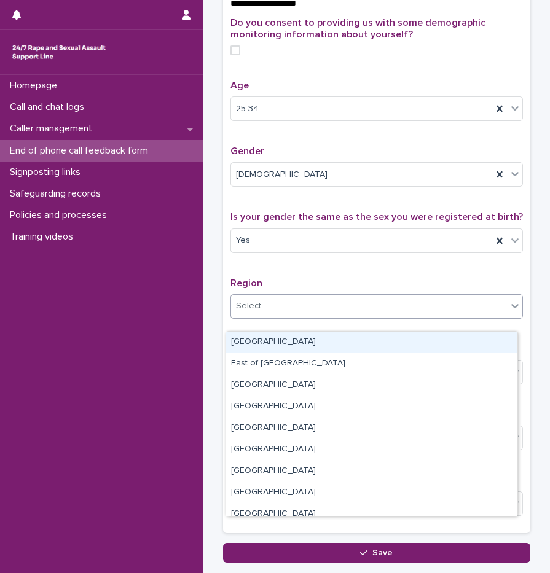
click at [273, 316] on div "Select..." at bounding box center [369, 306] width 276 height 20
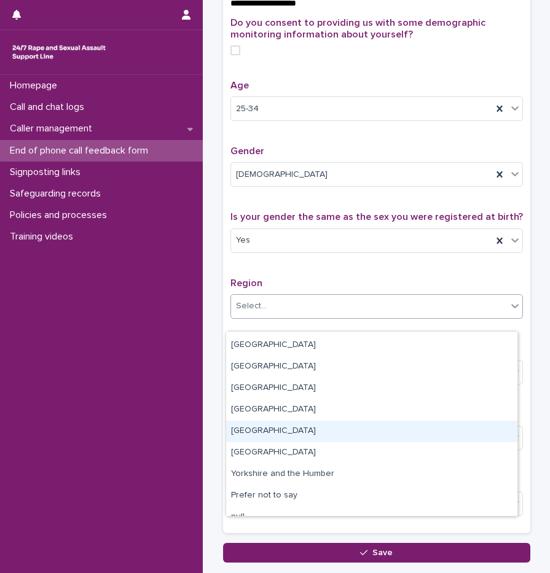
scroll to position [74, 0]
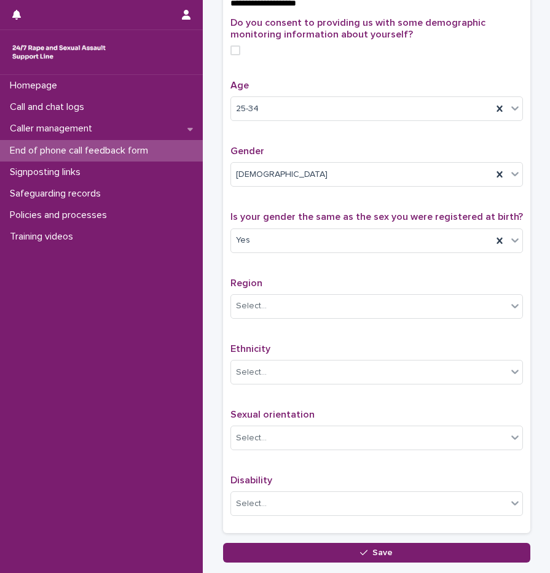
click at [281, 289] on p "Region" at bounding box center [376, 284] width 293 height 12
click at [266, 375] on div "Select..." at bounding box center [369, 373] width 276 height 20
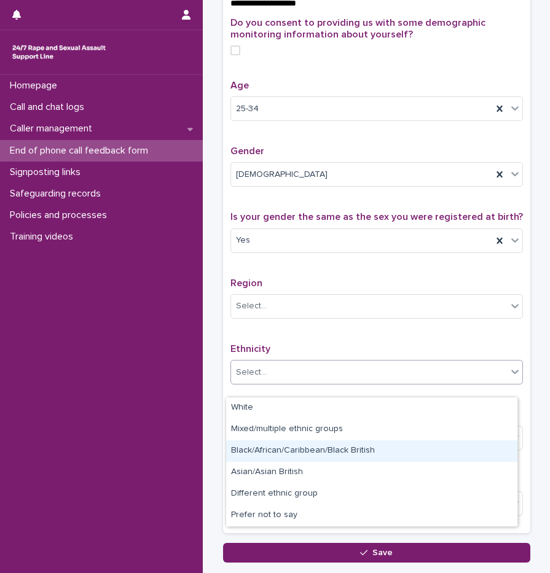
click at [287, 451] on div "Black/African/Caribbean/Black British" at bounding box center [371, 452] width 291 height 22
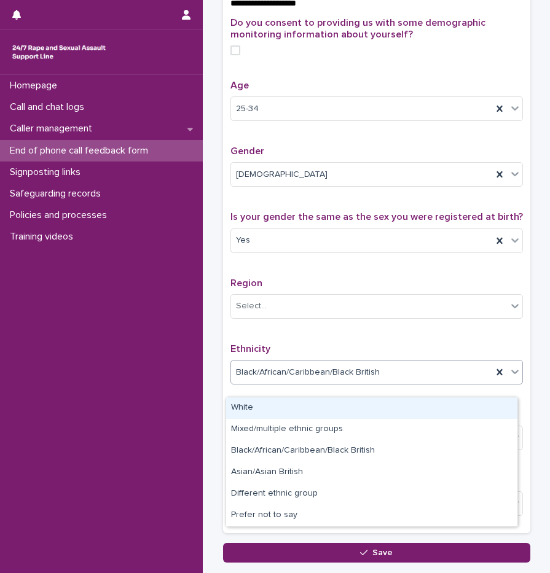
click at [262, 379] on span "Black/African/Caribbean/Black British" at bounding box center [308, 372] width 144 height 13
click at [265, 409] on div "White" at bounding box center [371, 409] width 291 height 22
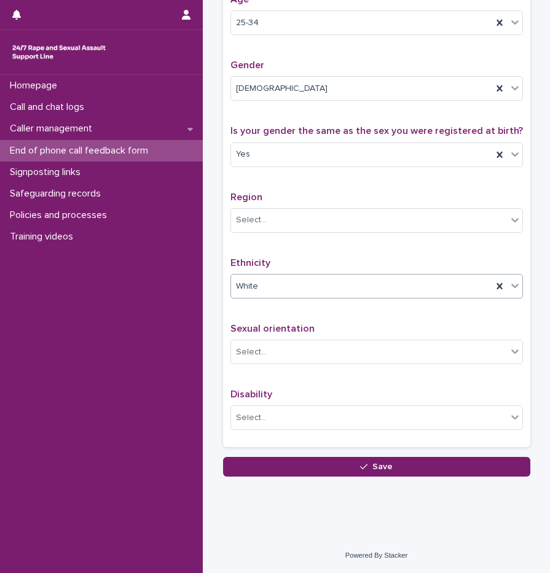
scroll to position [562, 0]
click at [275, 367] on div "Sexual orientation Select..." at bounding box center [376, 348] width 293 height 51
click at [275, 361] on div "Select..." at bounding box center [369, 352] width 276 height 20
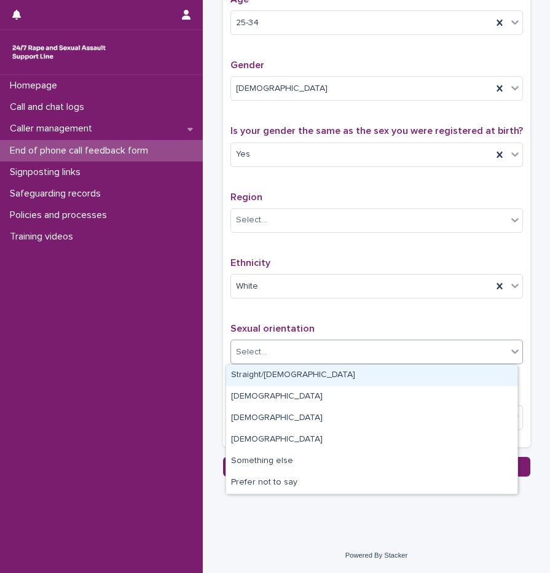
click at [291, 328] on span "Sexual orientation" at bounding box center [272, 329] width 84 height 10
click at [248, 360] on div "Select..." at bounding box center [369, 352] width 276 height 20
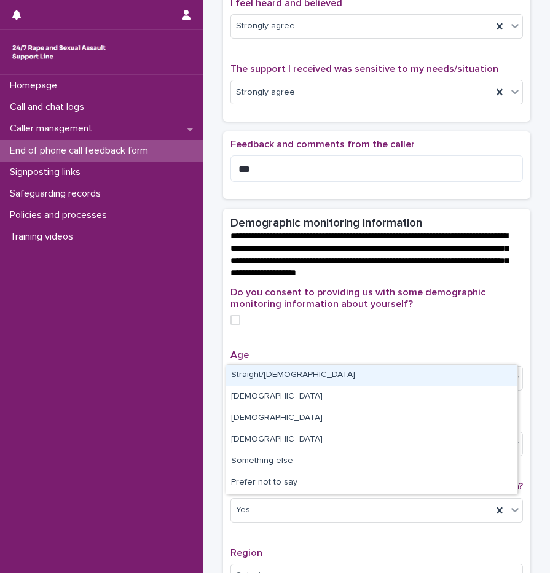
scroll to position [193, 0]
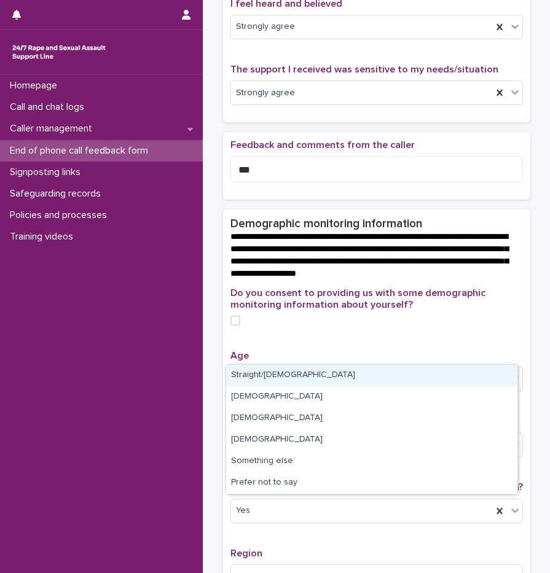
click at [234, 326] on span at bounding box center [235, 321] width 10 height 10
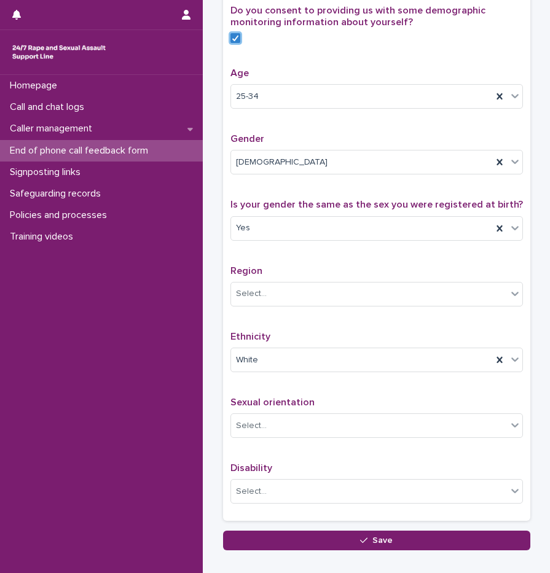
scroll to position [490, 0]
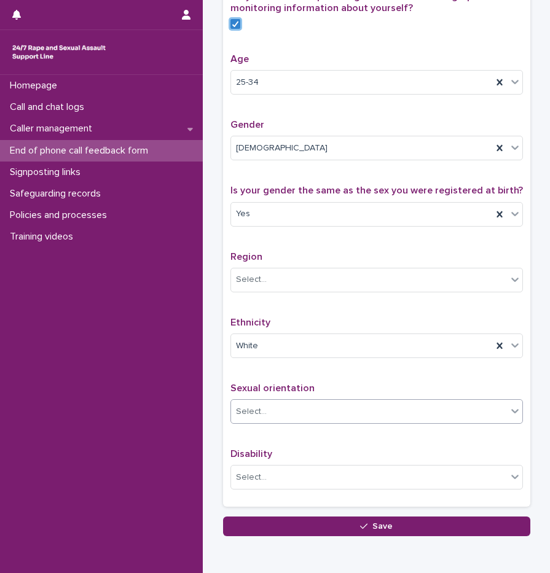
click at [312, 422] on div "Select..." at bounding box center [369, 412] width 276 height 20
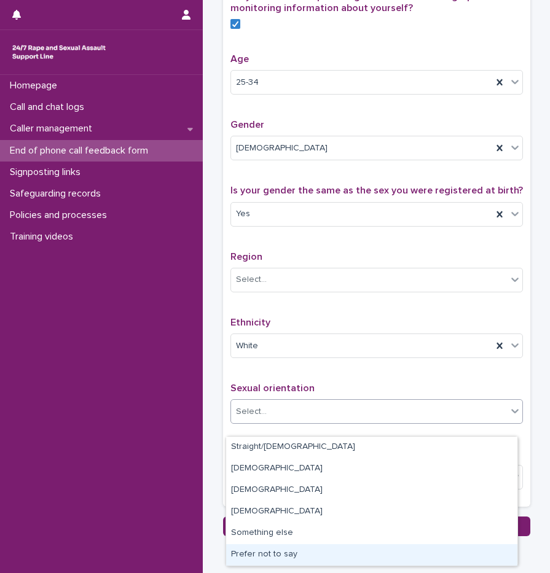
click at [281, 562] on div "Prefer not to say" at bounding box center [371, 555] width 291 height 22
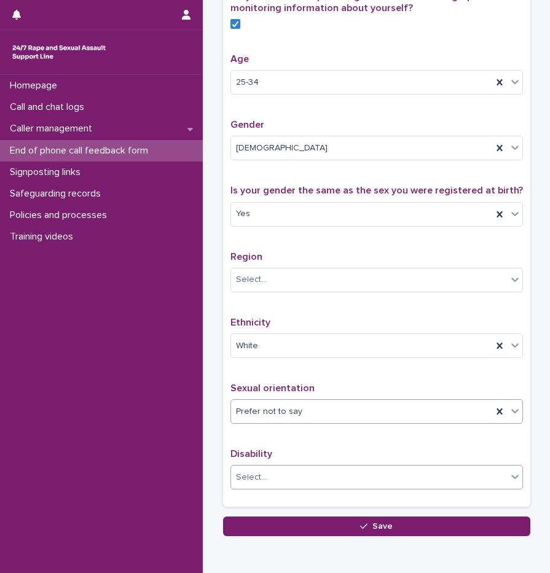
scroll to position [551, 0]
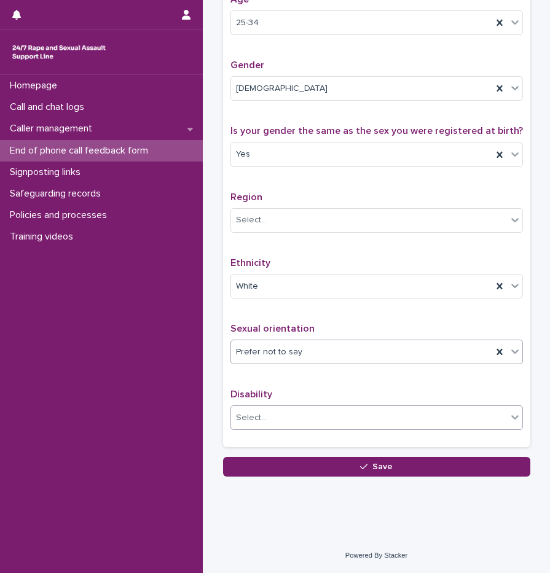
click at [275, 427] on div "Select..." at bounding box center [369, 418] width 276 height 20
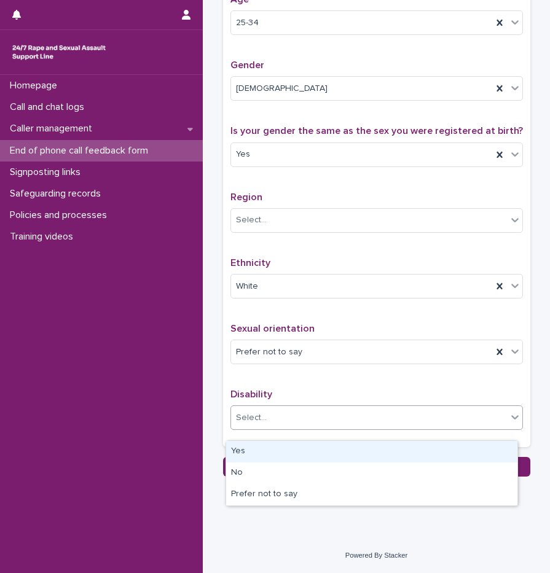
click at [259, 450] on div "Yes" at bounding box center [371, 452] width 291 height 22
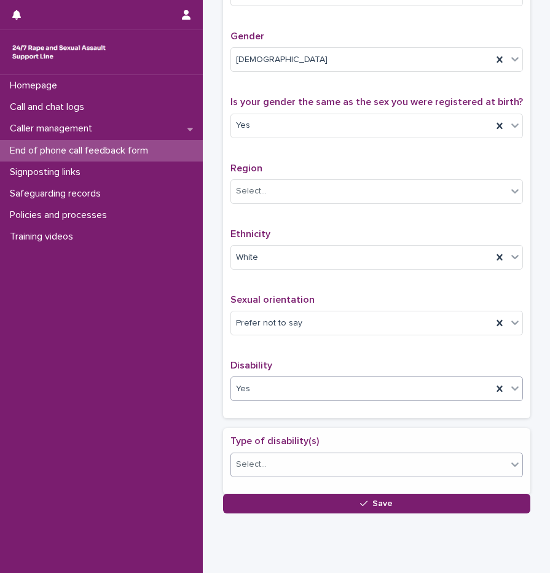
scroll to position [589, 0]
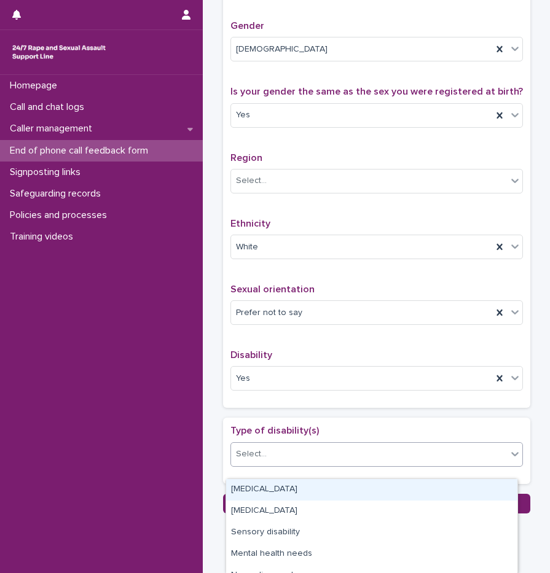
click at [274, 465] on div "Select..." at bounding box center [369, 454] width 276 height 20
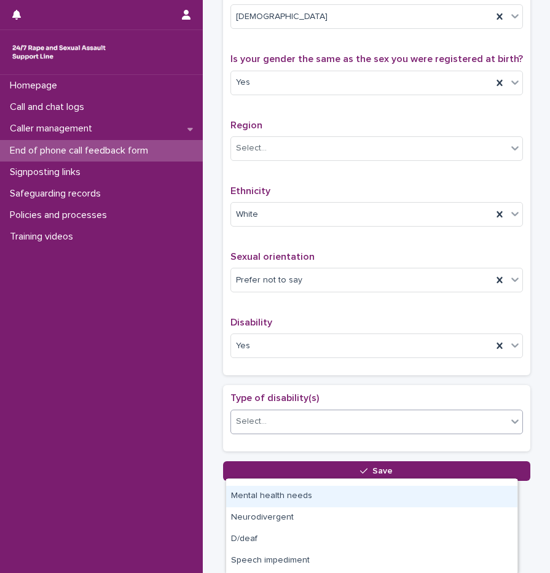
scroll to position [637, 0]
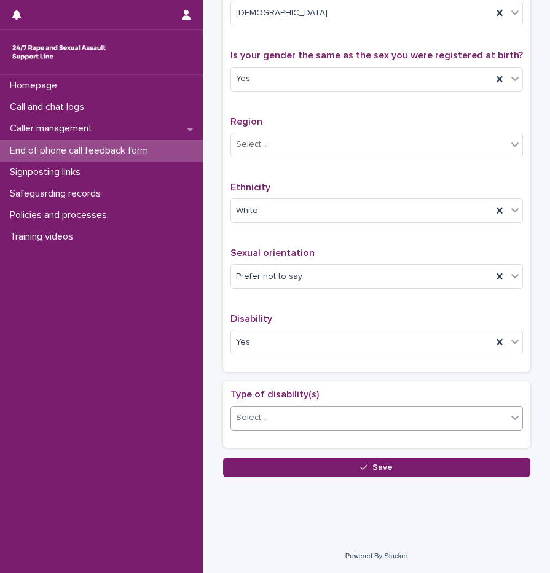
click at [278, 425] on div "Select..." at bounding box center [369, 418] width 276 height 20
click at [281, 420] on div "Select..." at bounding box center [369, 418] width 276 height 20
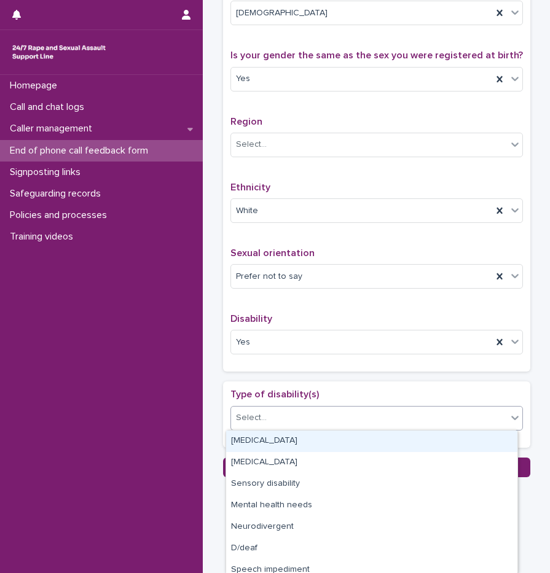
click at [269, 445] on div "Physical disability" at bounding box center [371, 442] width 291 height 22
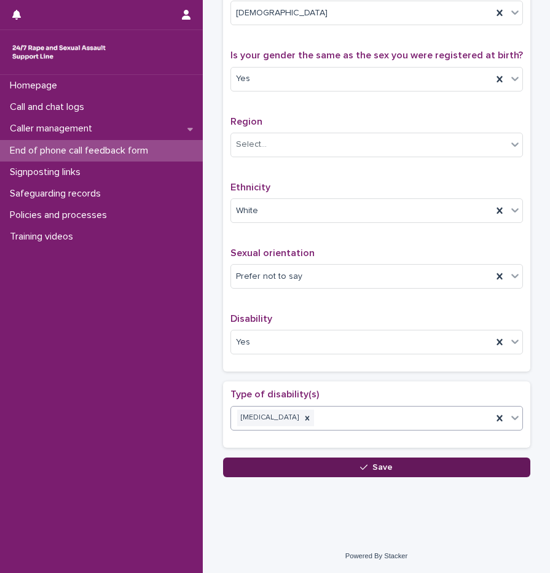
click at [341, 472] on button "Save" at bounding box center [376, 468] width 307 height 20
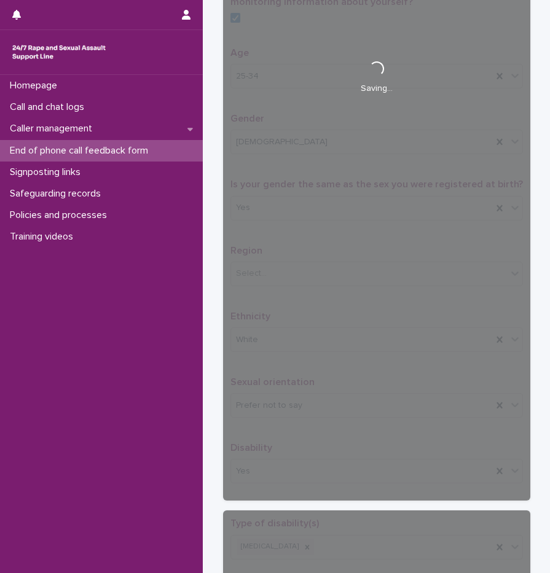
scroll to position [453, 0]
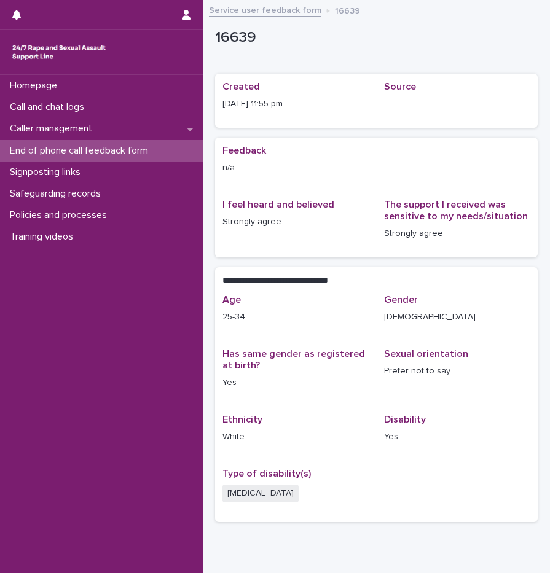
click at [76, 151] on p "End of phone call feedback form" at bounding box center [81, 151] width 153 height 12
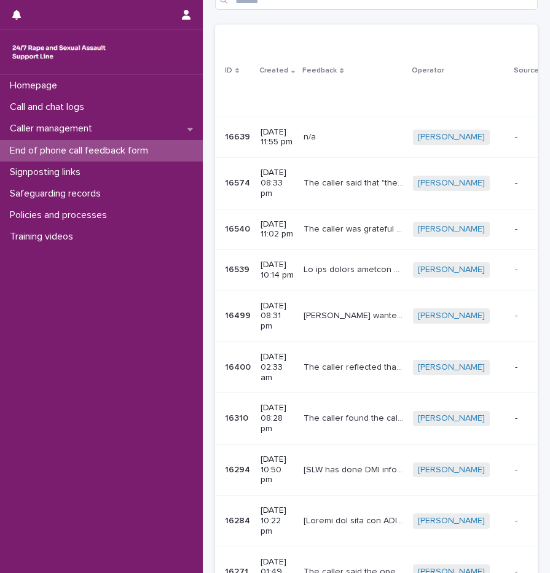
scroll to position [77, 0]
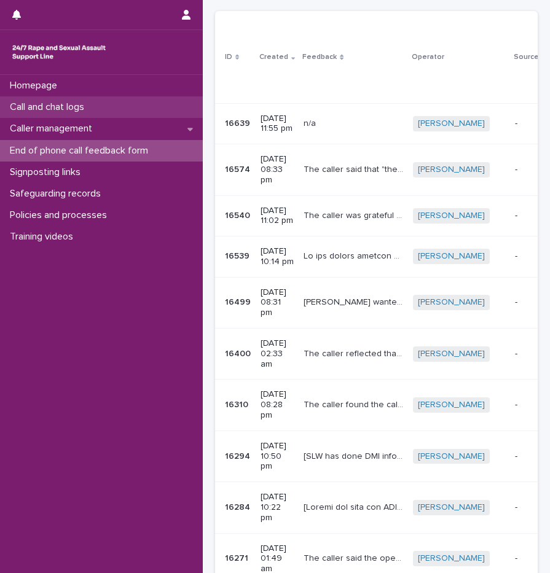
click at [87, 113] on p "Call and chat logs" at bounding box center [49, 107] width 89 height 12
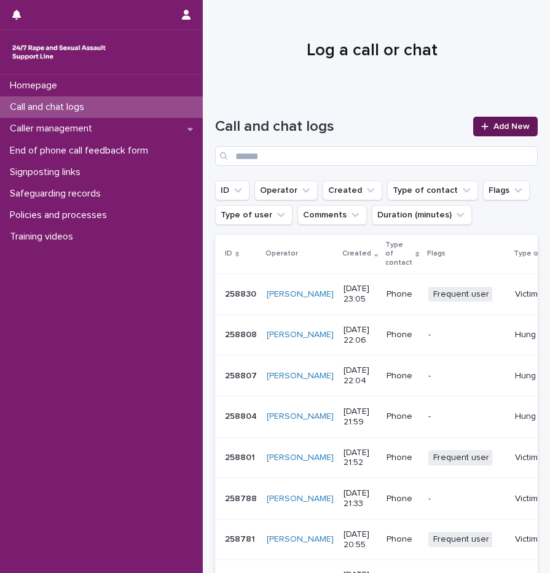
click at [493, 118] on link "Add New" at bounding box center [505, 127] width 65 height 20
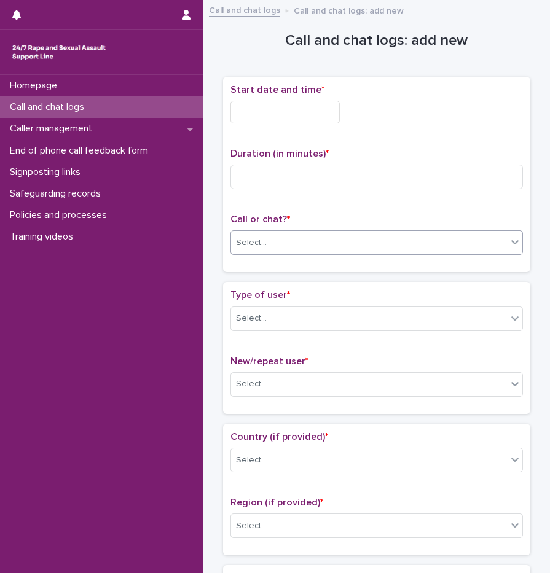
click at [283, 237] on div "Select..." at bounding box center [369, 243] width 276 height 20
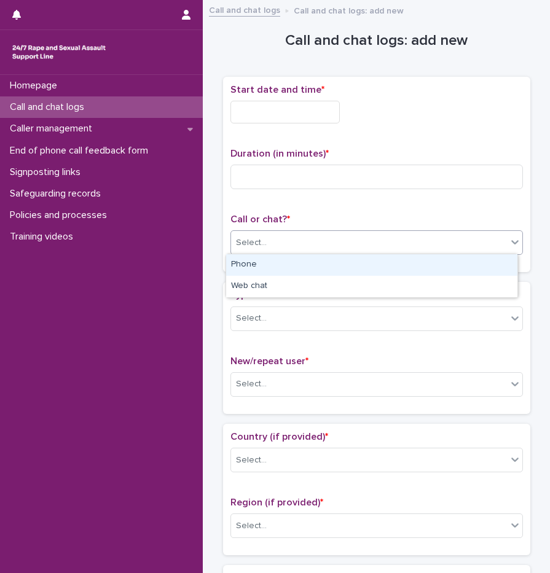
click at [280, 274] on div "Phone" at bounding box center [371, 265] width 291 height 22
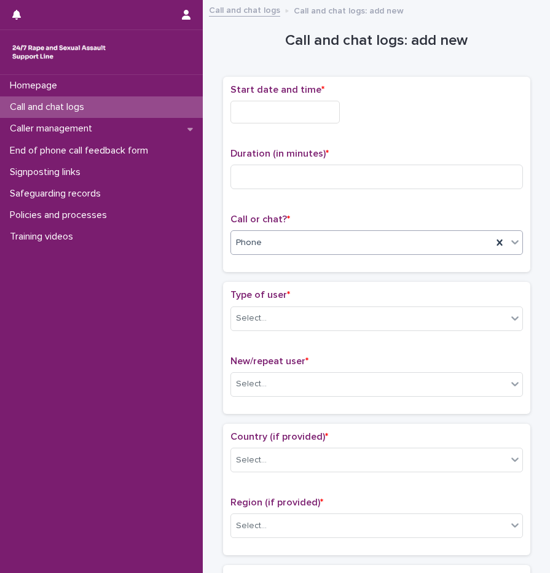
click at [274, 116] on input "text" at bounding box center [284, 112] width 109 height 23
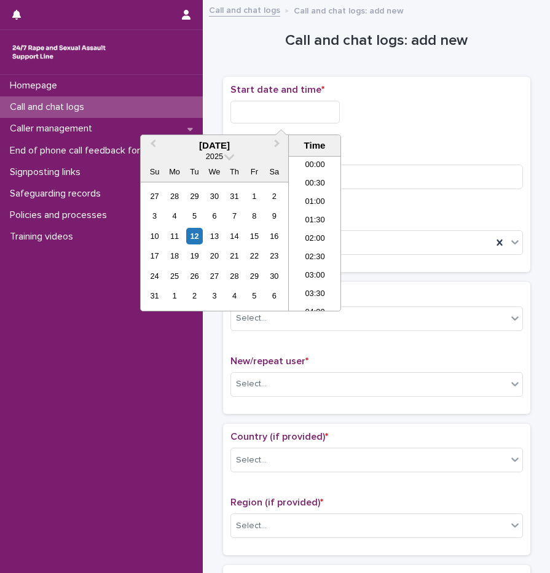
scroll to position [731, 0]
click at [318, 285] on li "23:00" at bounding box center [315, 283] width 52 height 18
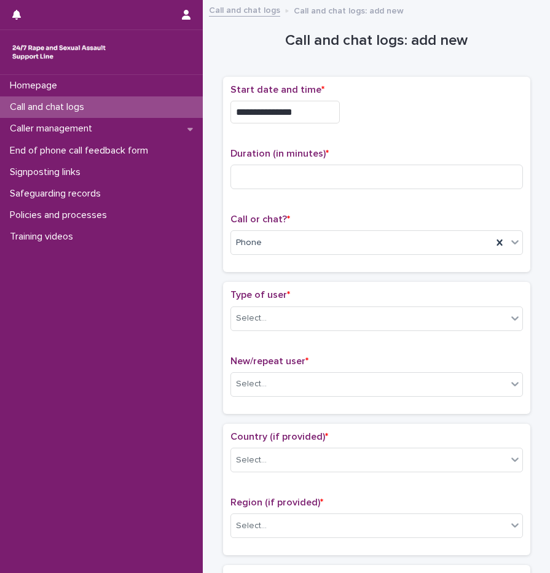
click at [298, 121] on input "**********" at bounding box center [284, 112] width 109 height 23
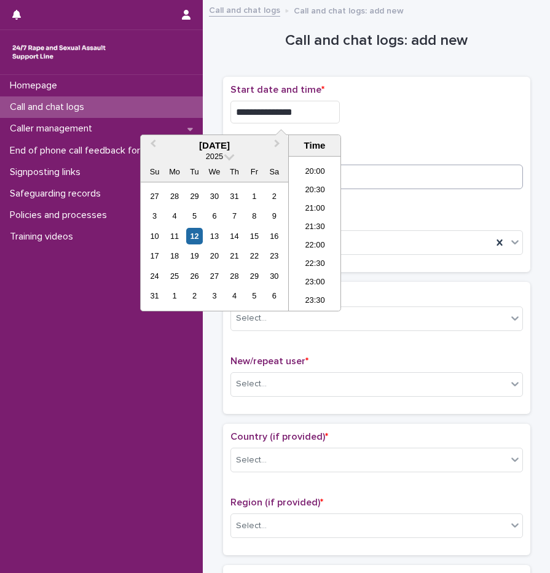
type input "**********"
click at [384, 172] on input at bounding box center [376, 177] width 293 height 25
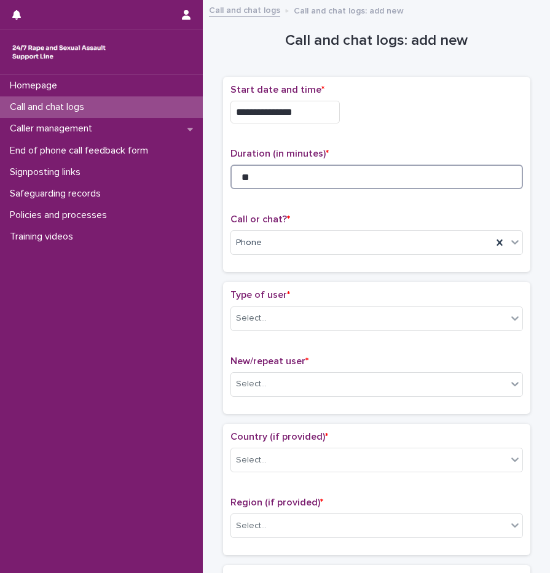
drag, startPoint x: 263, startPoint y: 176, endPoint x: 230, endPoint y: 177, distance: 32.6
click at [230, 177] on input "**" at bounding box center [376, 177] width 293 height 25
click at [257, 180] on input "**" at bounding box center [376, 177] width 293 height 25
type input "**"
click at [395, 148] on p "Duration (in minutes) *" at bounding box center [376, 154] width 293 height 12
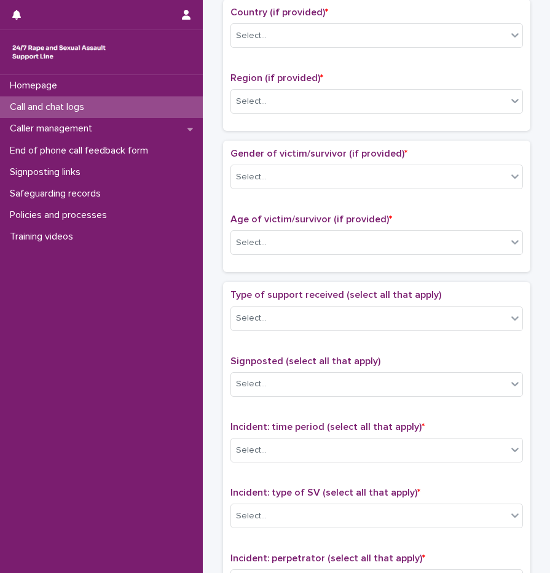
scroll to position [787, 0]
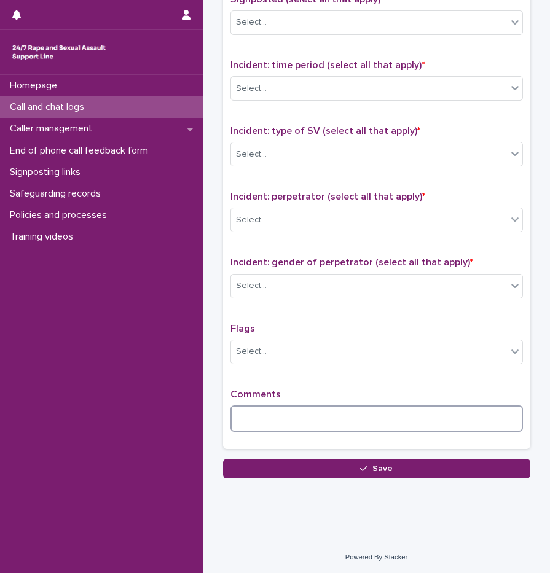
click at [305, 428] on textarea at bounding box center [376, 419] width 293 height 26
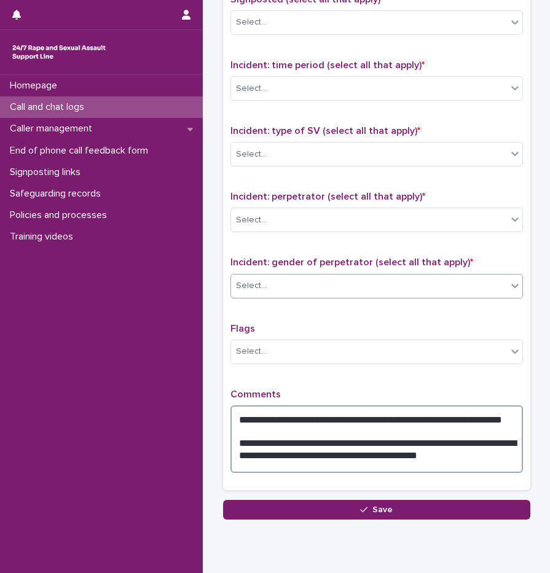
type textarea "**********"
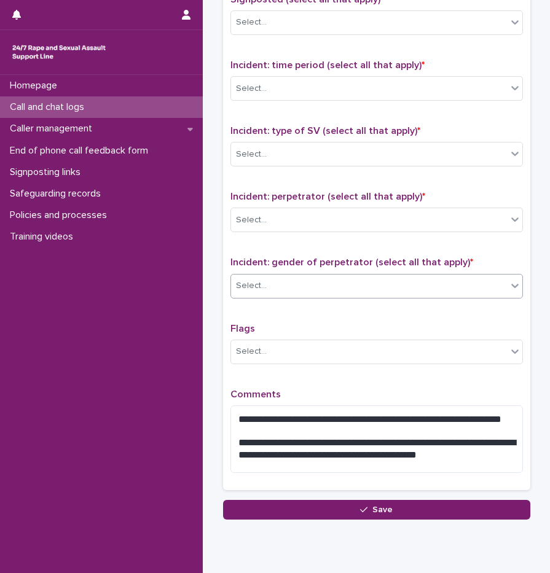
click at [257, 293] on div "Select..." at bounding box center [369, 286] width 276 height 20
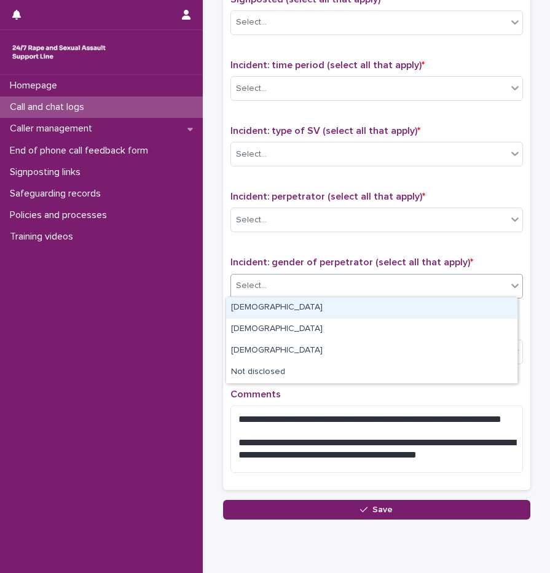
click at [257, 308] on div "[DEMOGRAPHIC_DATA]" at bounding box center [371, 308] width 291 height 22
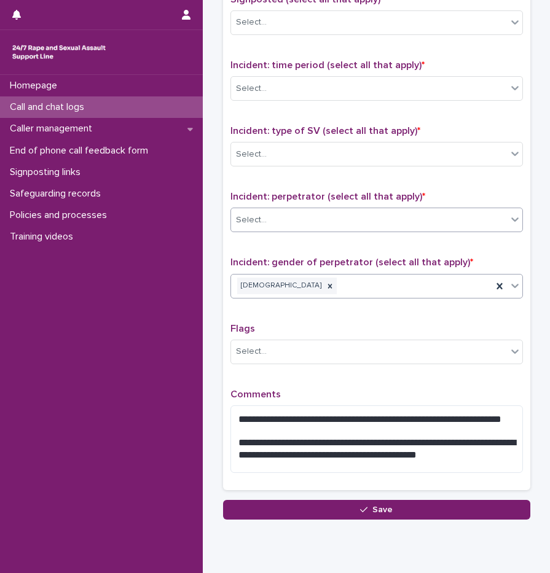
click at [268, 225] on div "Select..." at bounding box center [369, 220] width 276 height 20
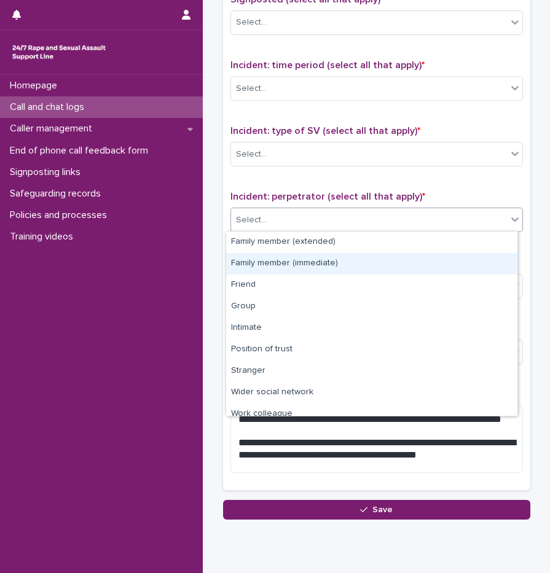
click at [285, 261] on div "Family member (immediate)" at bounding box center [371, 264] width 291 height 22
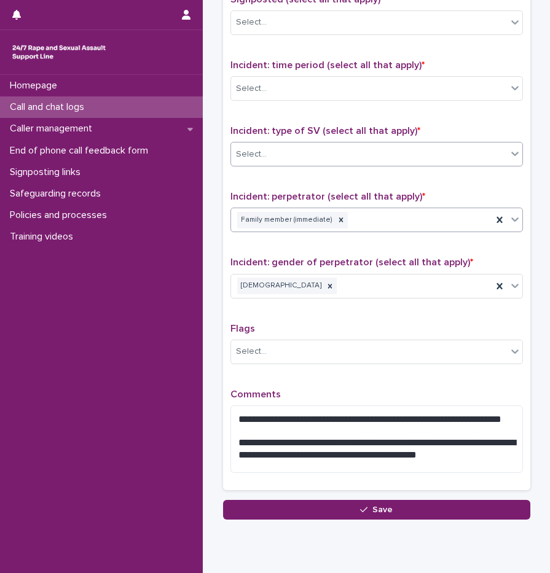
click at [273, 157] on div "Select..." at bounding box center [369, 154] width 276 height 20
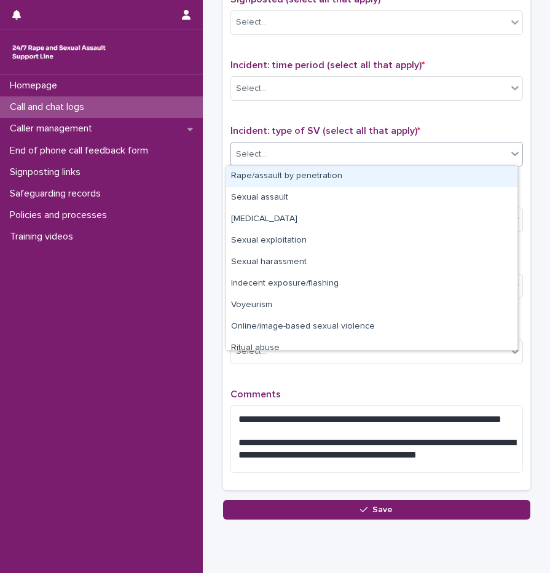
click at [273, 179] on div "Rape/assault by penetration" at bounding box center [371, 177] width 291 height 22
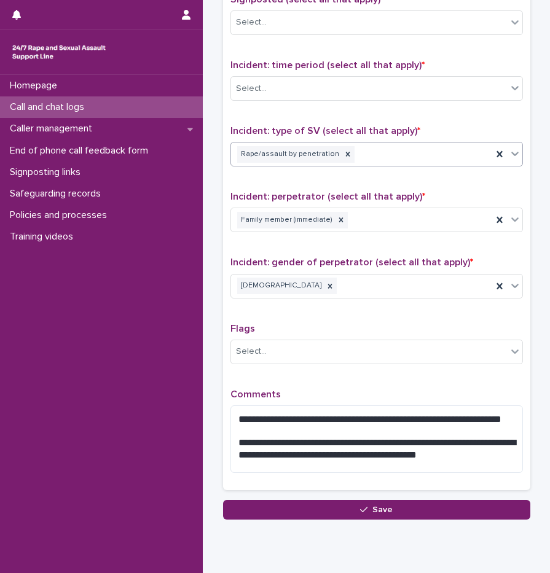
scroll to position [664, 0]
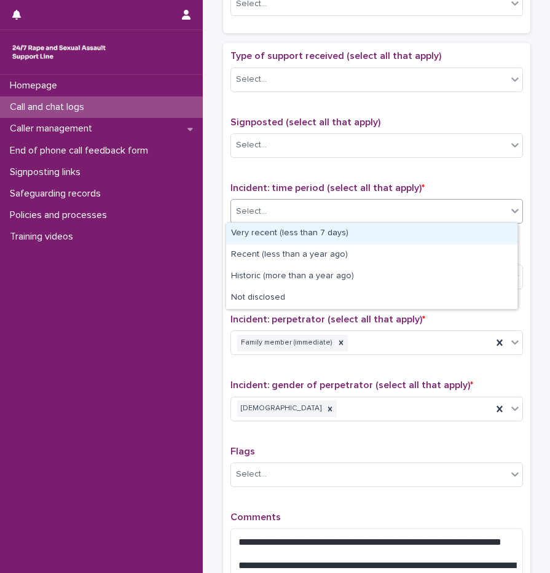
click at [270, 203] on div "Select..." at bounding box center [369, 212] width 276 height 20
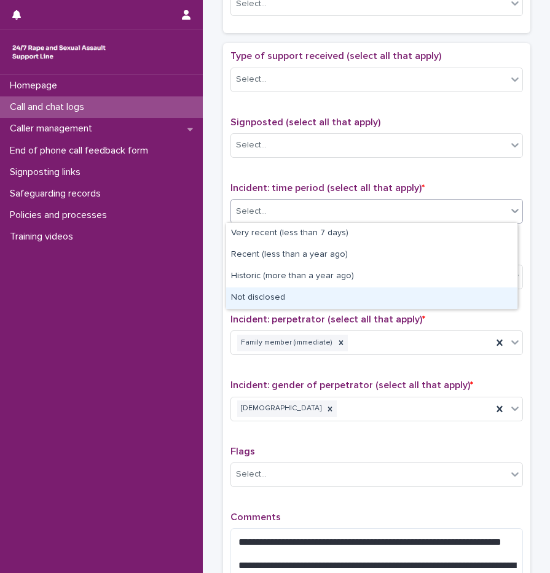
click at [278, 292] on div "Not disclosed" at bounding box center [371, 299] width 291 height 22
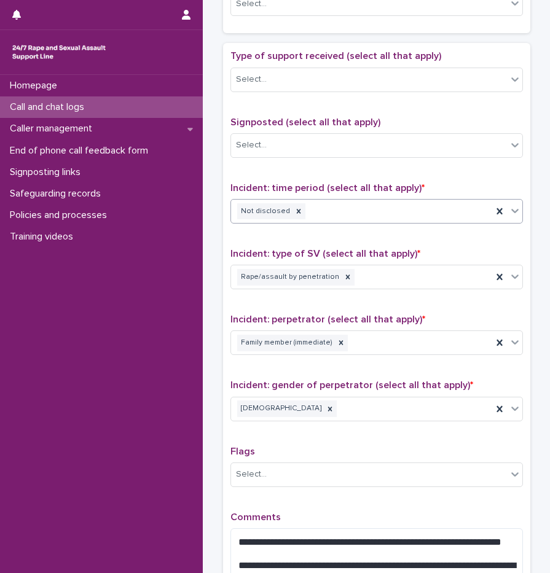
click at [282, 65] on div "Type of support received (select all that apply) Select..." at bounding box center [376, 75] width 293 height 51
click at [282, 79] on div "Select..." at bounding box center [369, 79] width 276 height 20
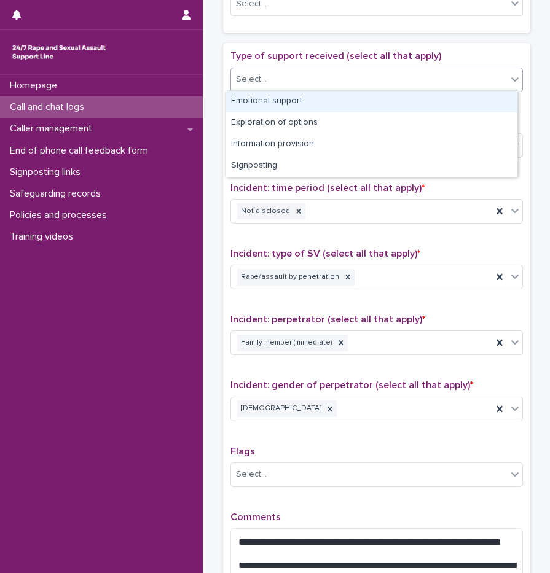
click at [278, 98] on div "Emotional support" at bounding box center [371, 102] width 291 height 22
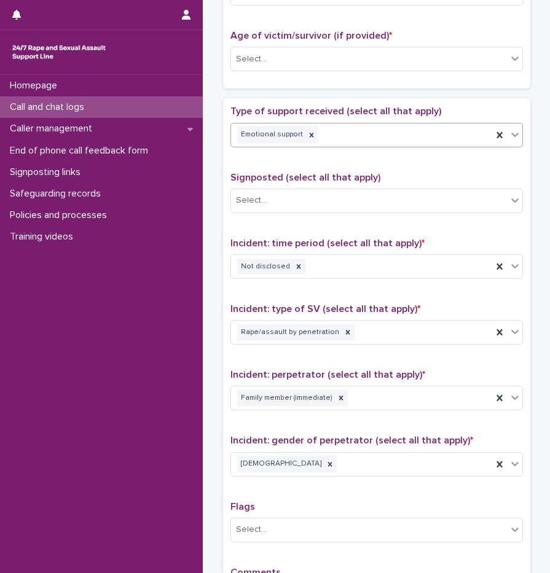
scroll to position [541, 0]
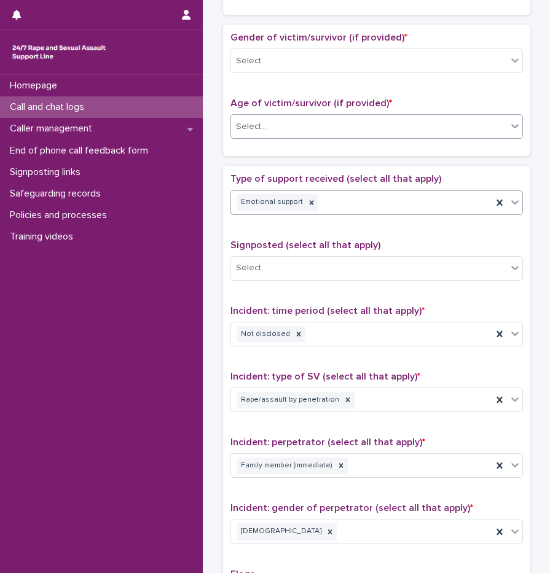
click at [294, 123] on div "Select..." at bounding box center [369, 127] width 276 height 20
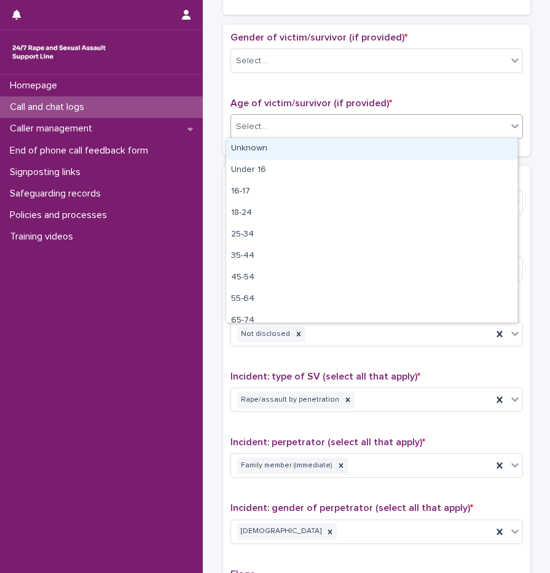
click at [280, 143] on div "Unknown" at bounding box center [371, 149] width 291 height 22
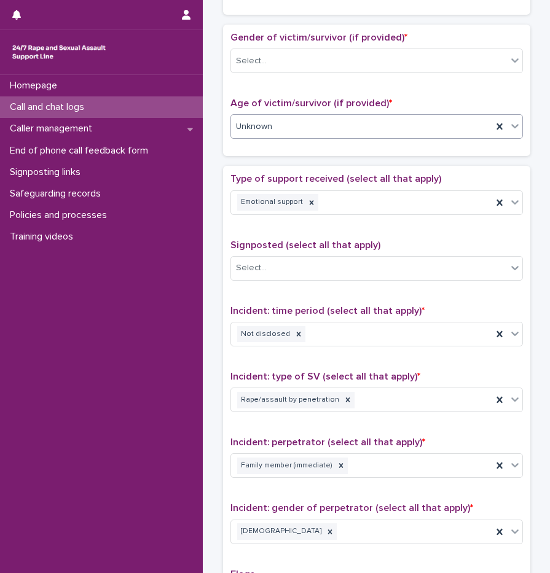
click at [277, 126] on div "Unknown" at bounding box center [361, 127] width 261 height 20
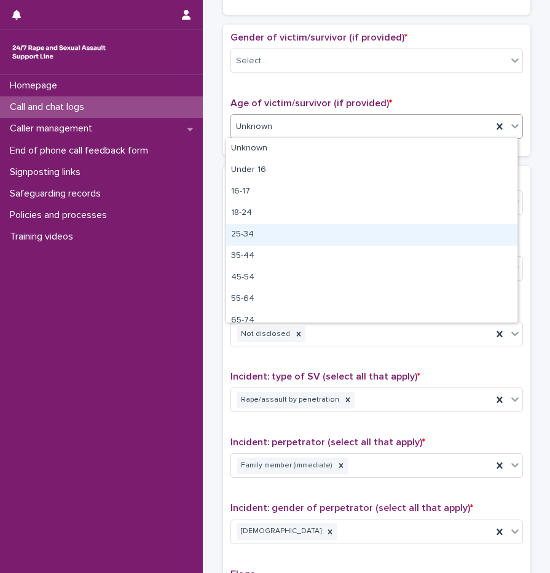
click at [272, 237] on div "25-34" at bounding box center [371, 235] width 291 height 22
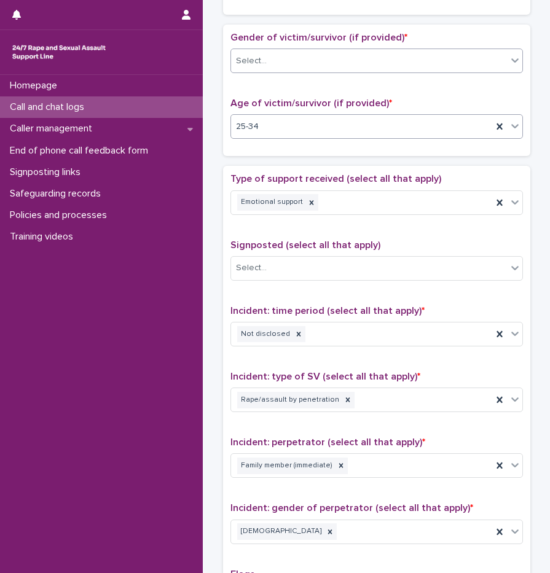
click at [259, 59] on div "Select..." at bounding box center [251, 61] width 31 height 13
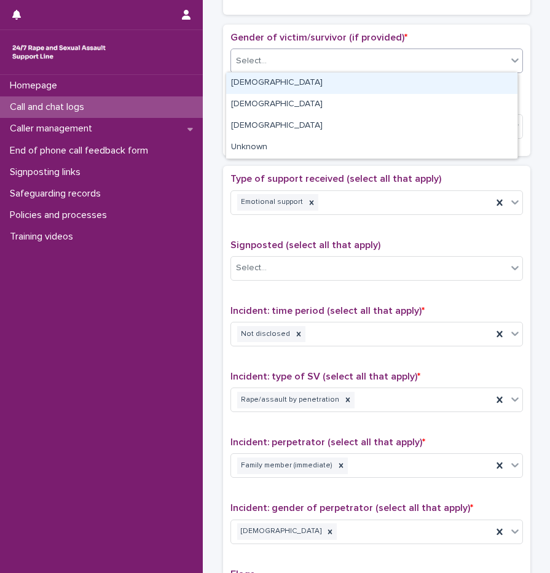
click at [256, 84] on div "[DEMOGRAPHIC_DATA]" at bounding box center [371, 84] width 291 height 22
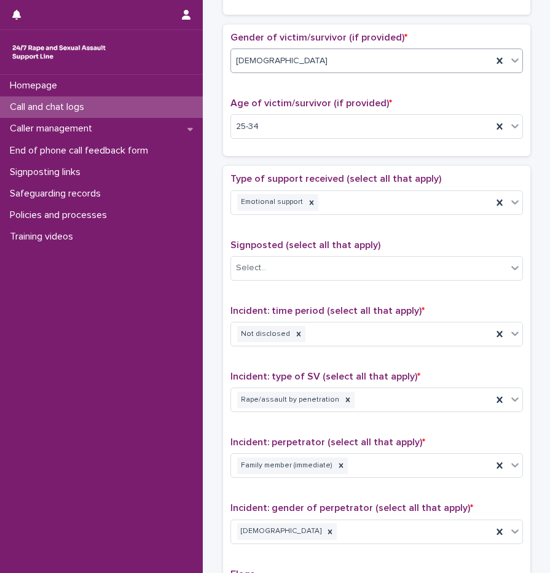
scroll to position [295, 0]
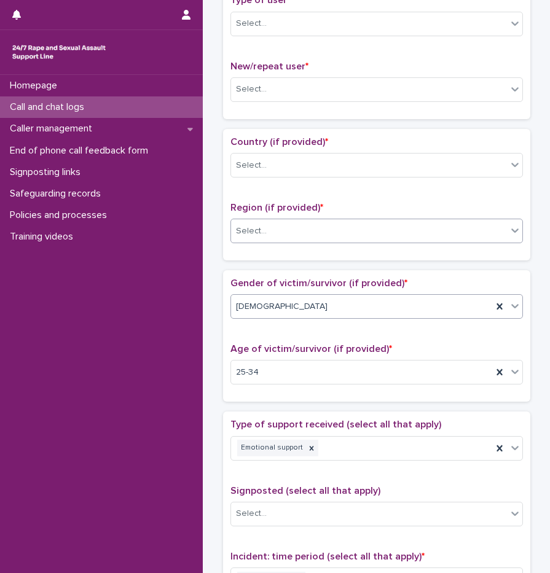
click at [257, 232] on div "Select..." at bounding box center [251, 231] width 31 height 13
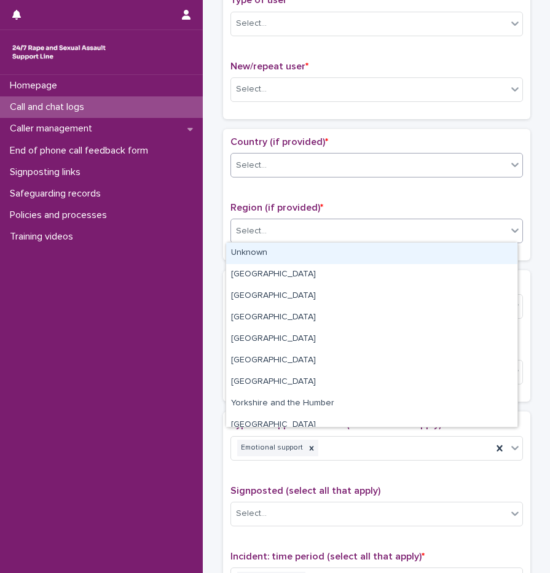
click at [259, 156] on div "Select..." at bounding box center [369, 165] width 276 height 20
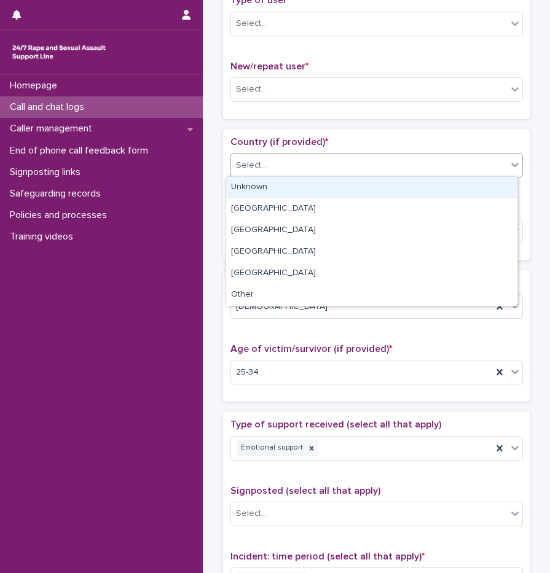
click at [262, 187] on div "Unknown" at bounding box center [371, 188] width 291 height 22
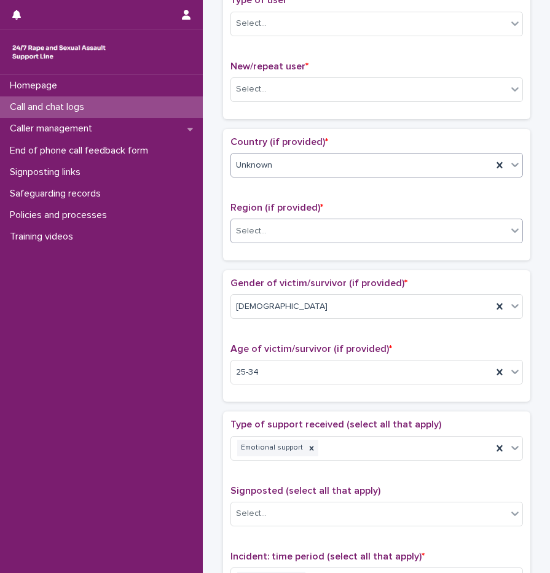
click at [261, 221] on div "Select..." at bounding box center [369, 231] width 276 height 20
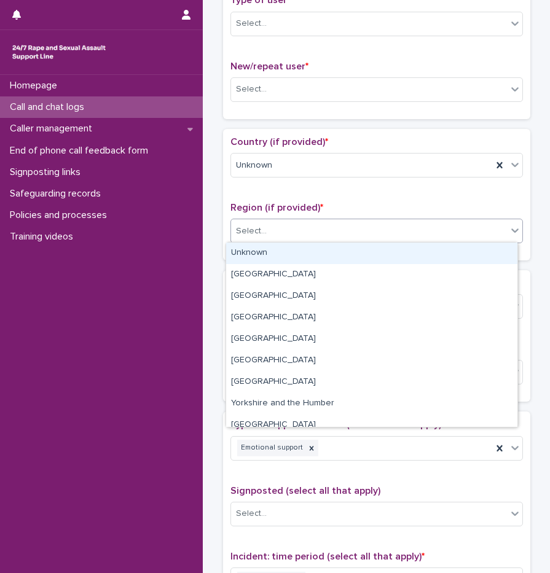
drag, startPoint x: 262, startPoint y: 255, endPoint x: 265, endPoint y: 241, distance: 14.6
click at [265, 253] on div "Unknown" at bounding box center [371, 254] width 291 height 22
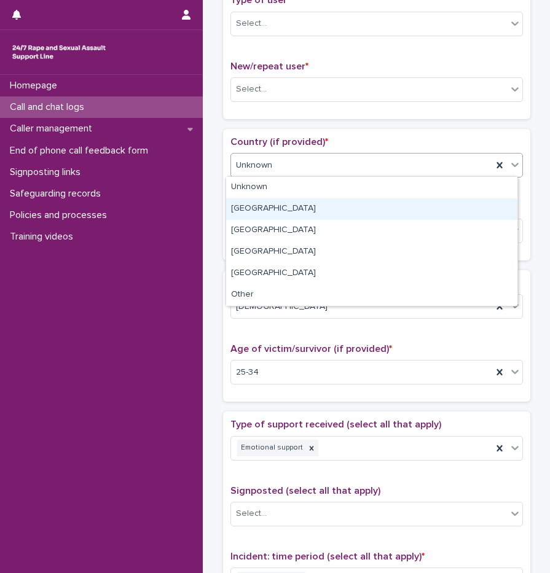
click at [264, 211] on div "[GEOGRAPHIC_DATA]" at bounding box center [371, 209] width 291 height 22
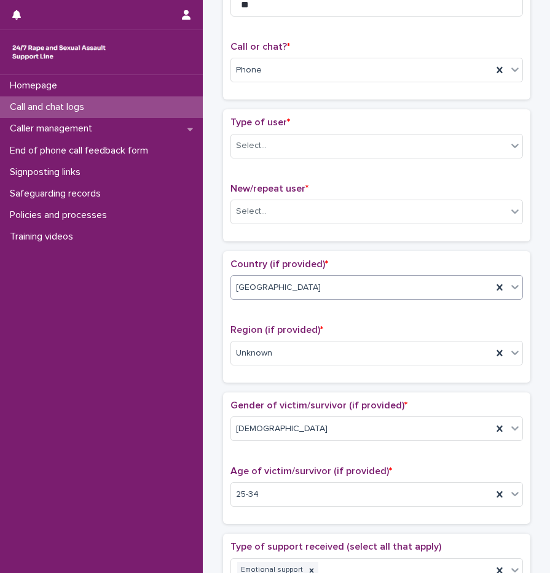
scroll to position [172, 0]
click at [242, 136] on div "Select..." at bounding box center [369, 146] width 276 height 20
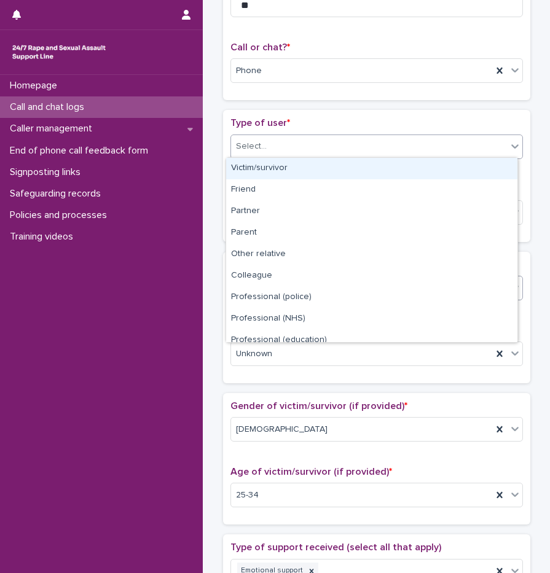
click at [256, 171] on div "Victim/survivor" at bounding box center [371, 169] width 291 height 22
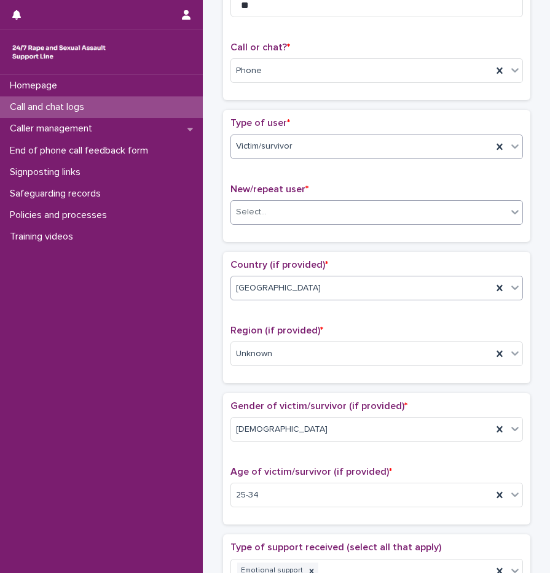
click at [254, 208] on div "Select..." at bounding box center [251, 212] width 31 height 13
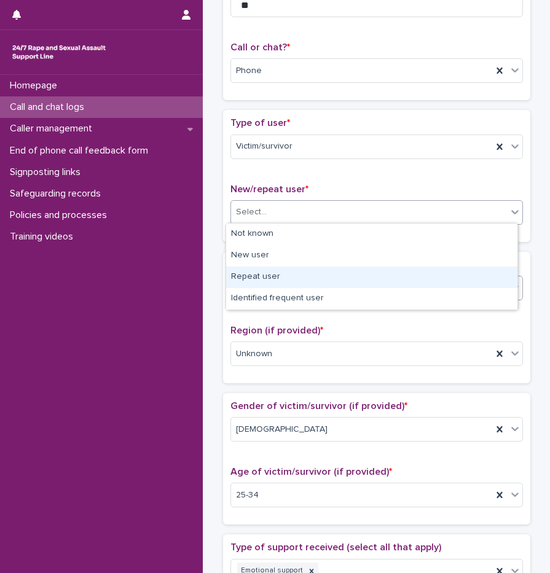
click at [282, 279] on div "Repeat user" at bounding box center [371, 278] width 291 height 22
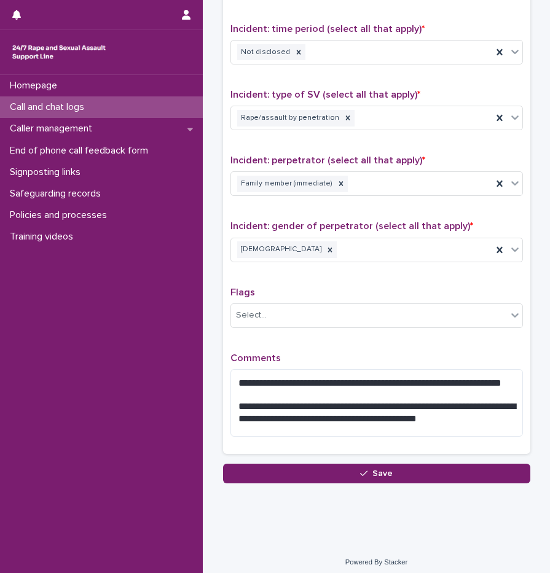
scroll to position [828, 0]
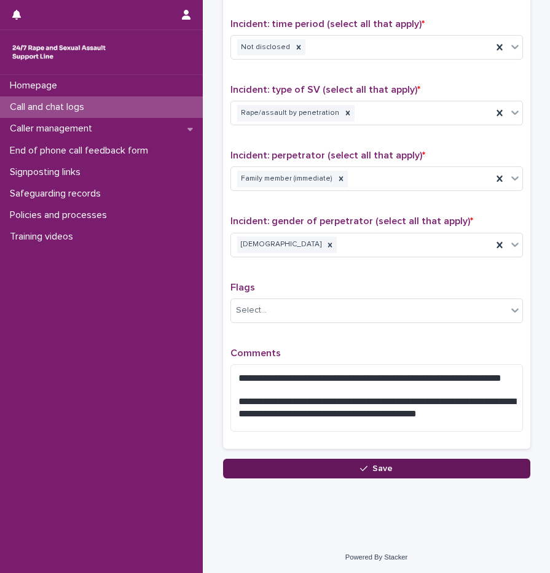
click at [387, 471] on span "Save" at bounding box center [382, 469] width 20 height 9
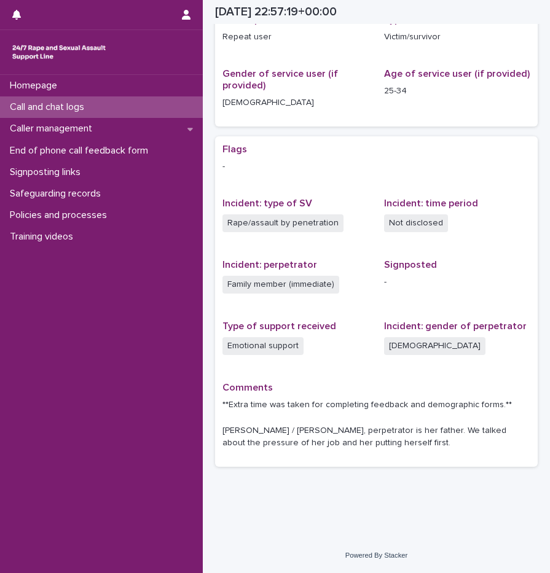
scroll to position [239, 0]
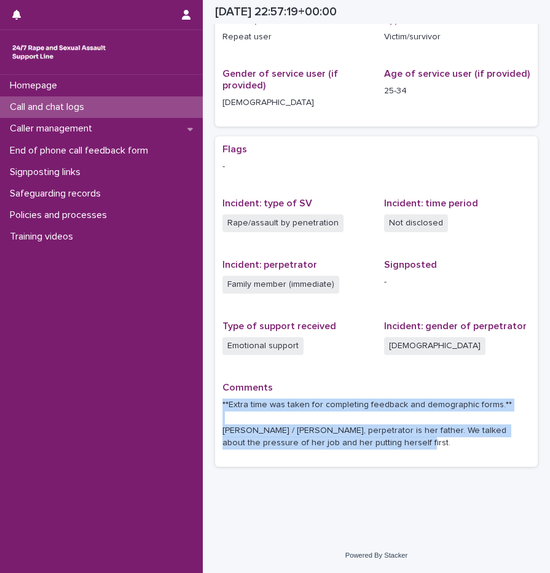
drag, startPoint x: 415, startPoint y: 446, endPoint x: 409, endPoint y: 382, distance: 64.9
click at [409, 382] on div "Comments **Extra time was taken for completing feedback and demographic forms.*…" at bounding box center [376, 420] width 308 height 77
drag, startPoint x: 409, startPoint y: 382, endPoint x: 402, endPoint y: 430, distance: 49.0
click at [402, 430] on p "**Extra time was taken for completing feedback and demographic forms.** Caller …" at bounding box center [376, 424] width 308 height 51
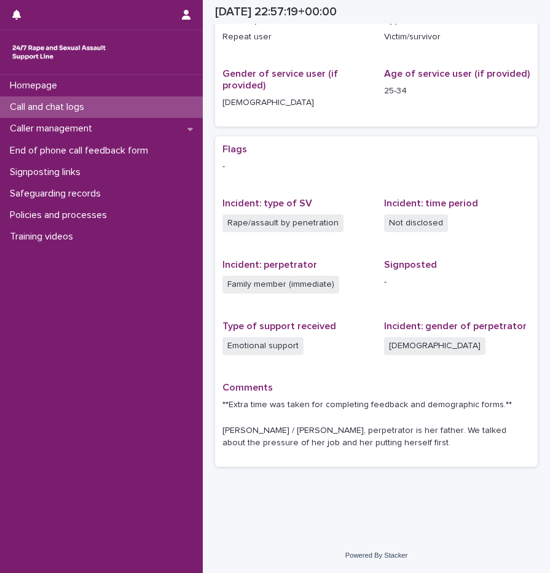
click at [70, 104] on p "Call and chat logs" at bounding box center [49, 107] width 89 height 12
